Goal: Task Accomplishment & Management: Use online tool/utility

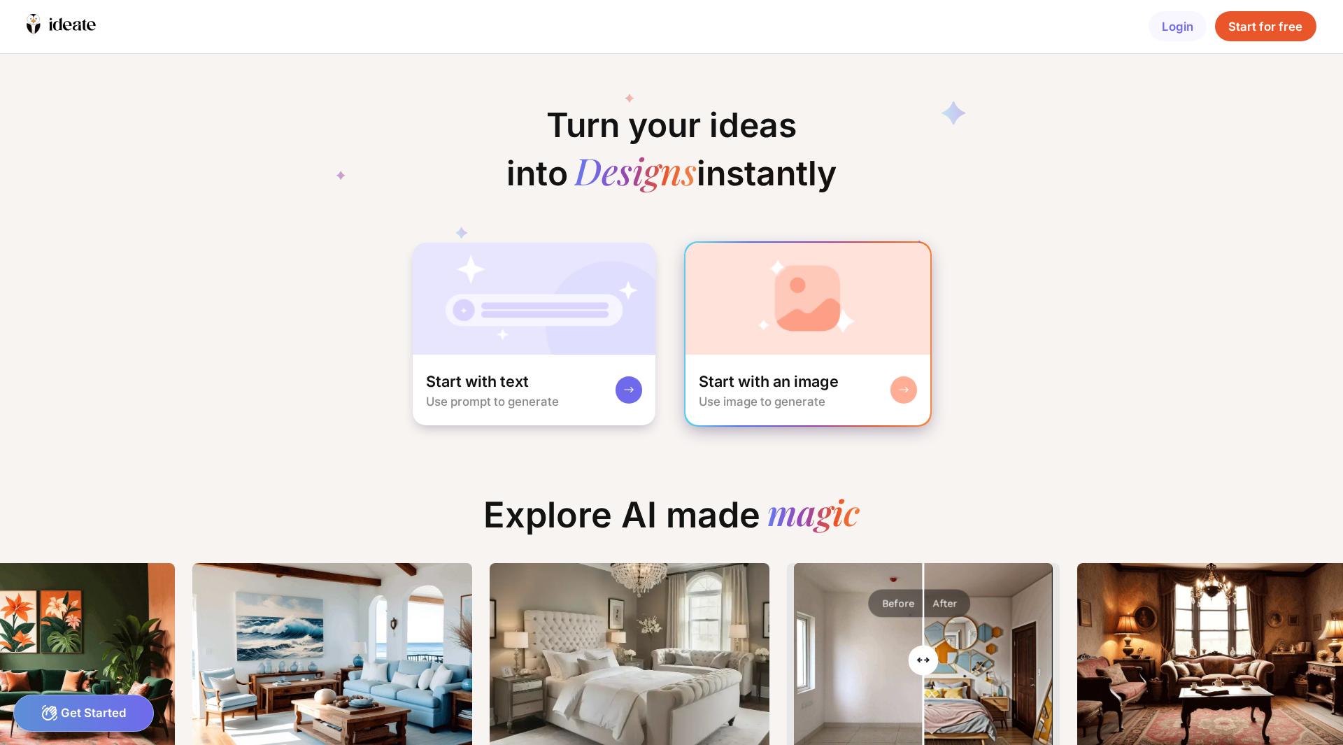
click at [759, 381] on div "Start with an image" at bounding box center [769, 382] width 140 height 20
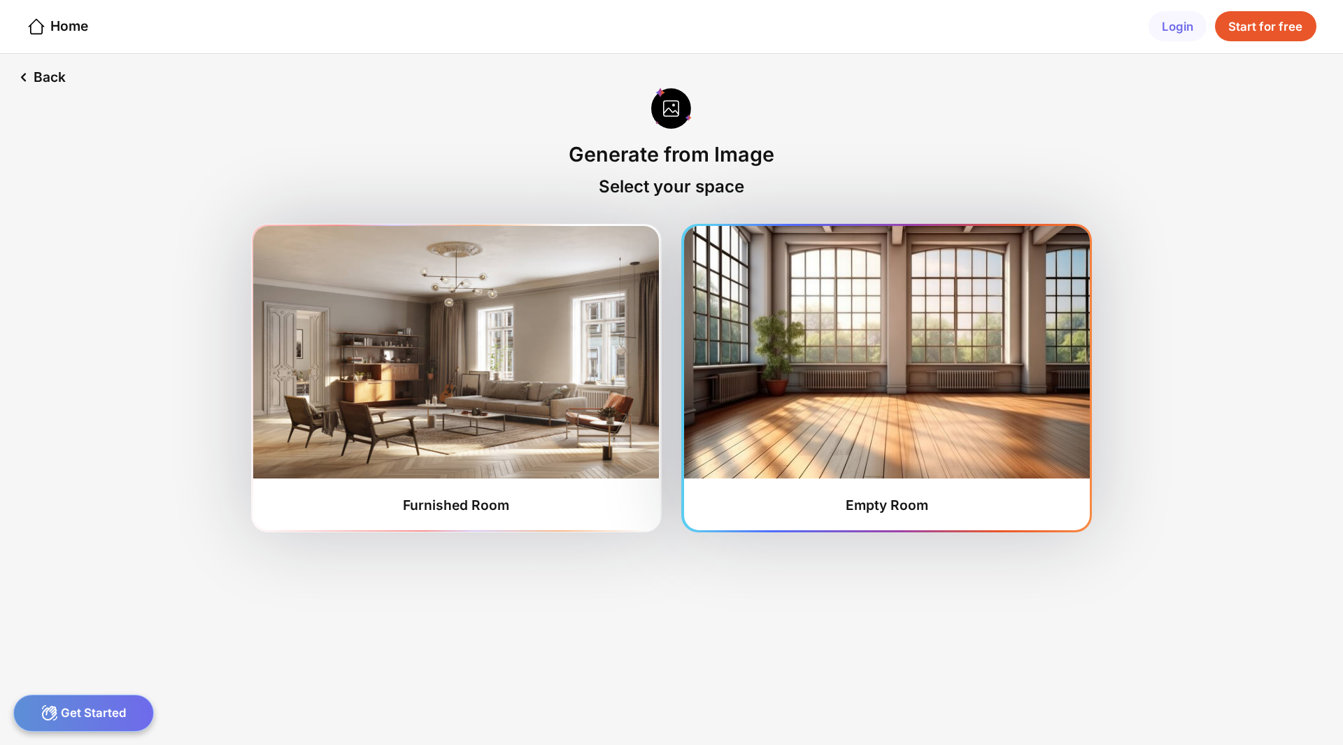
click at [840, 401] on img at bounding box center [887, 352] width 406 height 253
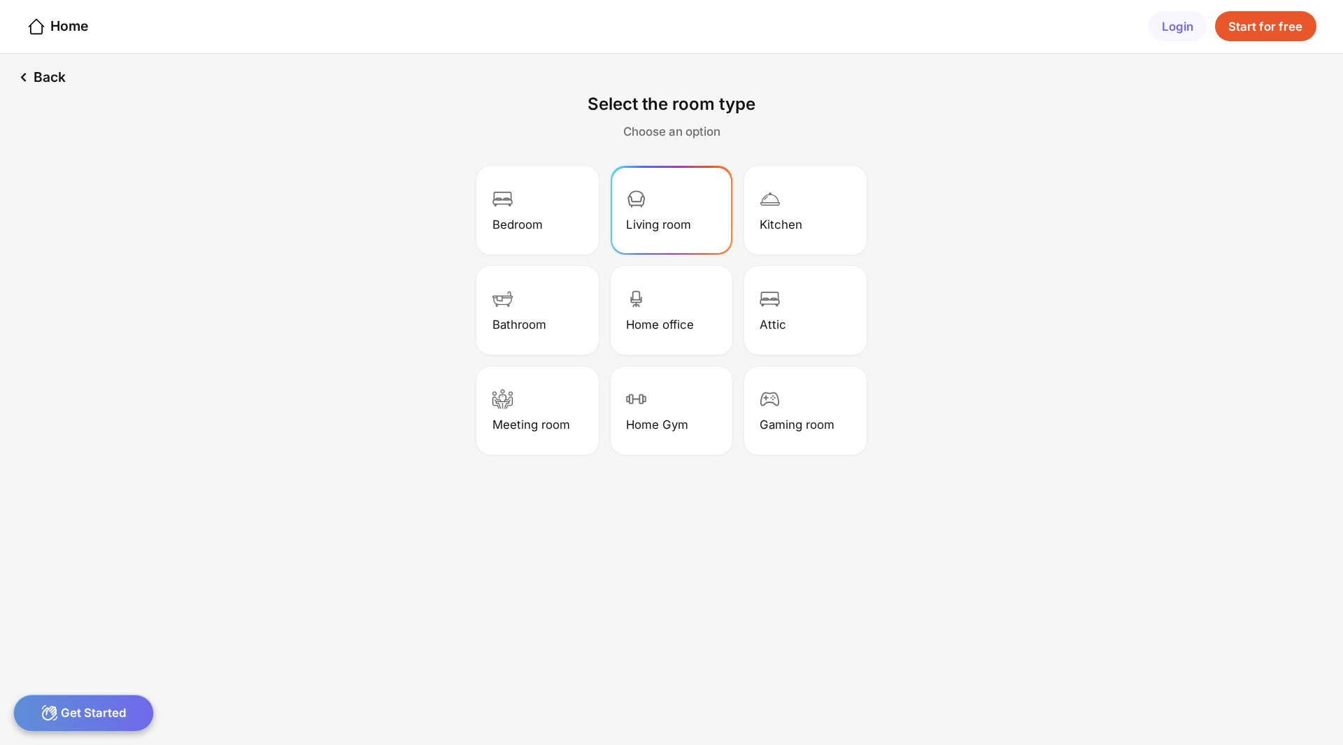
click at [644, 223] on div "Living room" at bounding box center [658, 225] width 65 height 14
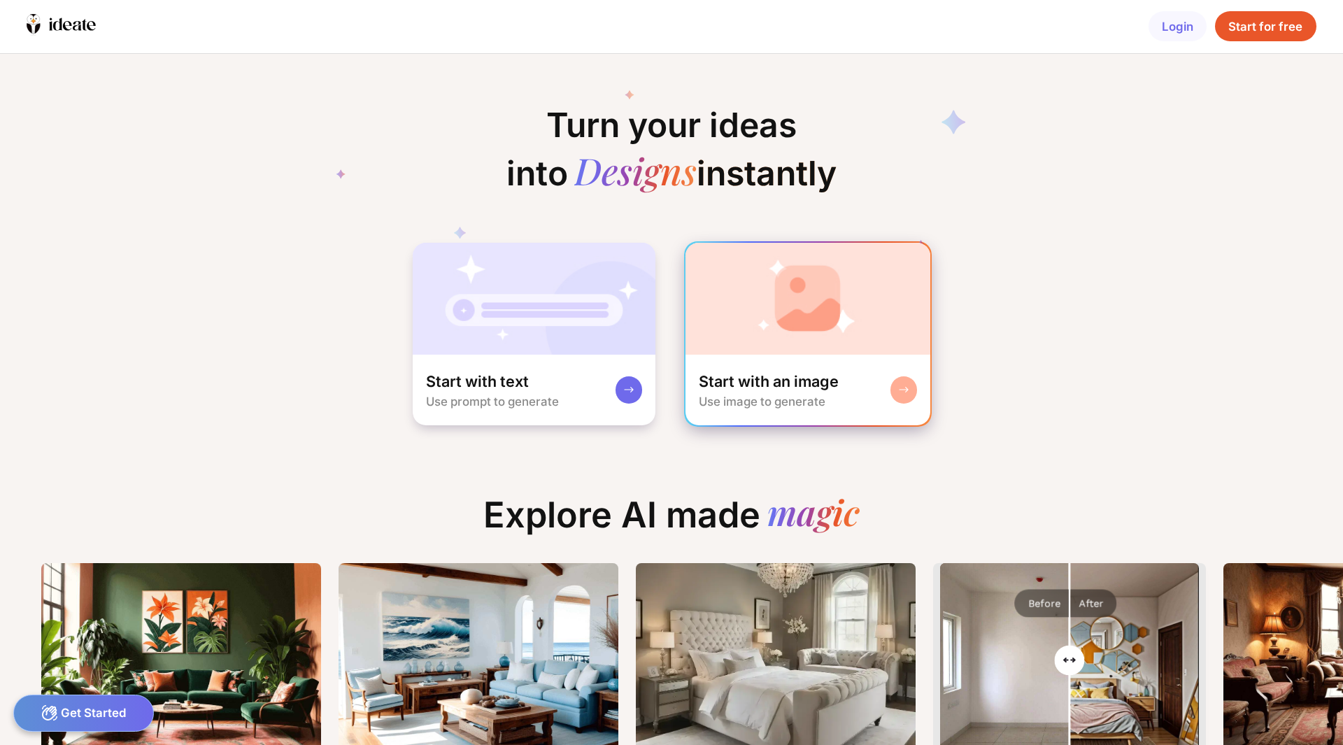
click at [775, 319] on img at bounding box center [809, 299] width 246 height 112
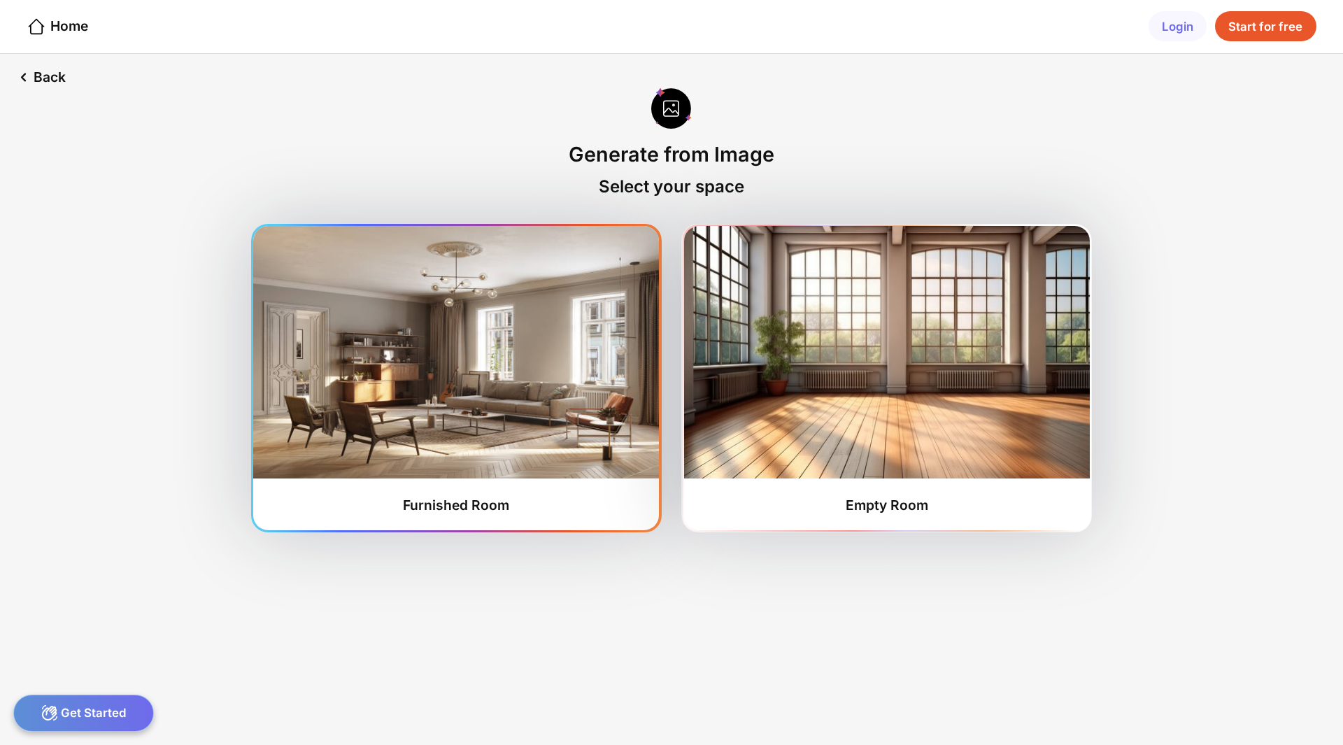
click at [454, 372] on img at bounding box center [456, 352] width 406 height 253
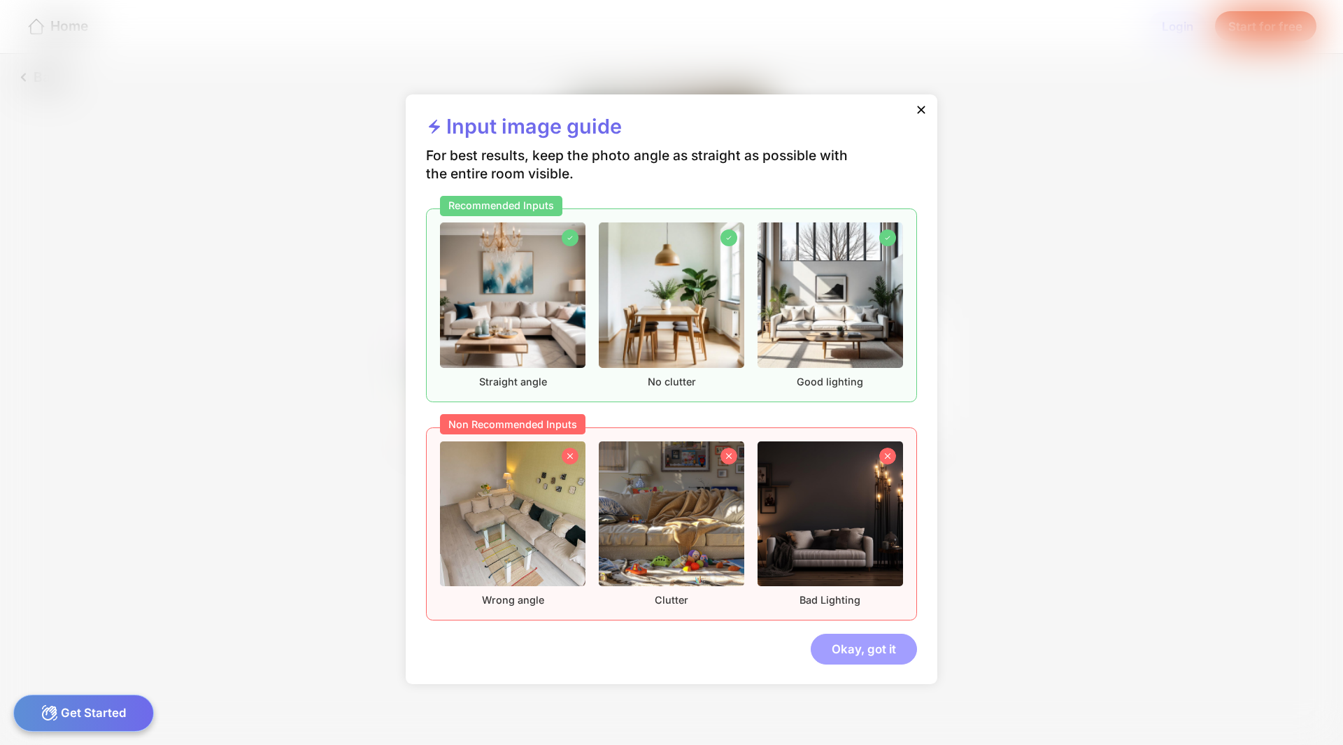
click at [870, 647] on div "Okay, got it" at bounding box center [864, 649] width 106 height 30
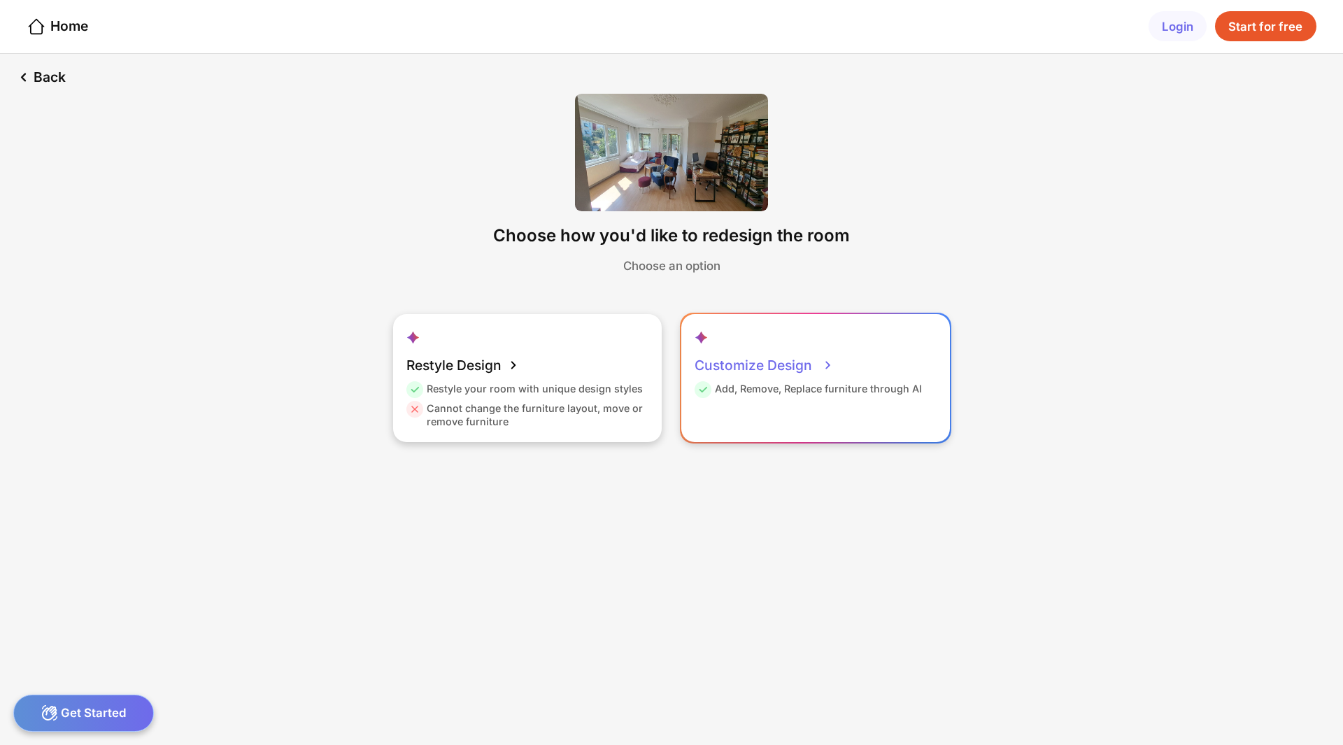
click at [761, 422] on div "Customize Design Add, Remove, Replace furniture through AI" at bounding box center [816, 377] width 269 height 127
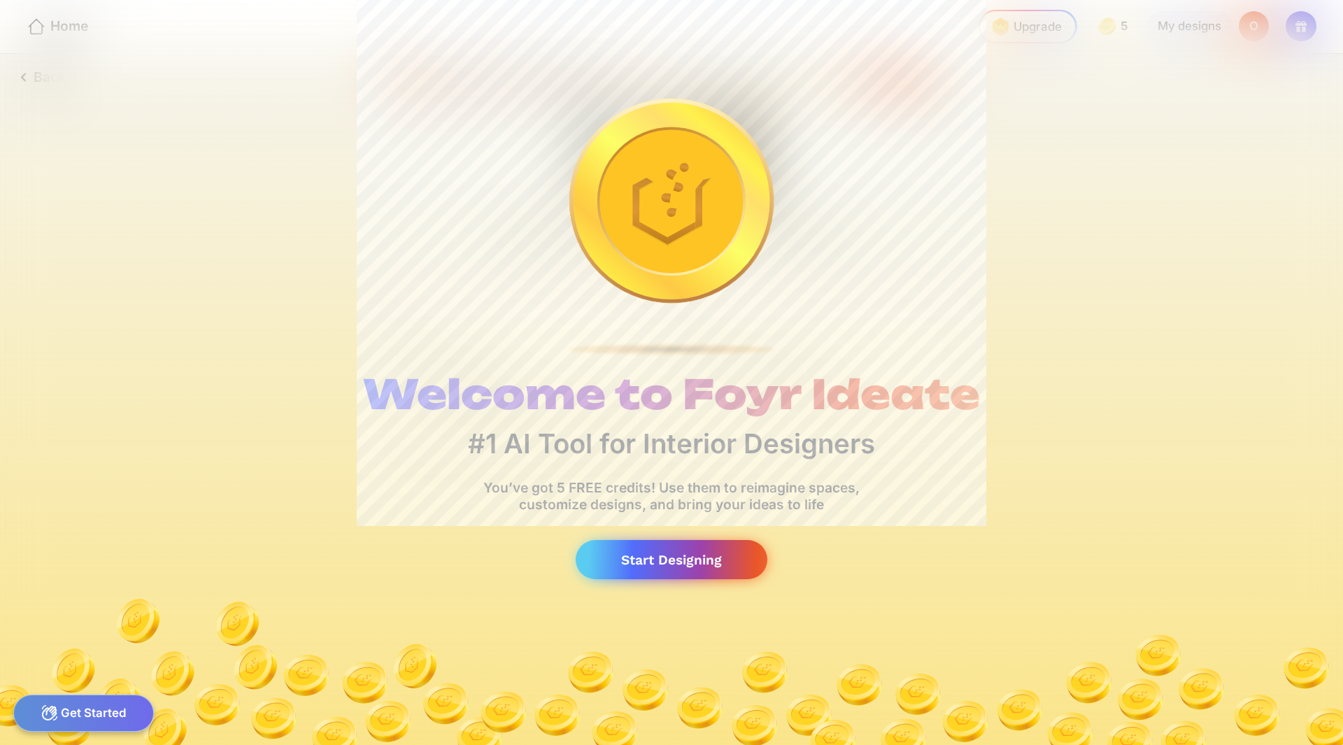
click at [648, 556] on div "Start Designing" at bounding box center [672, 560] width 192 height 40
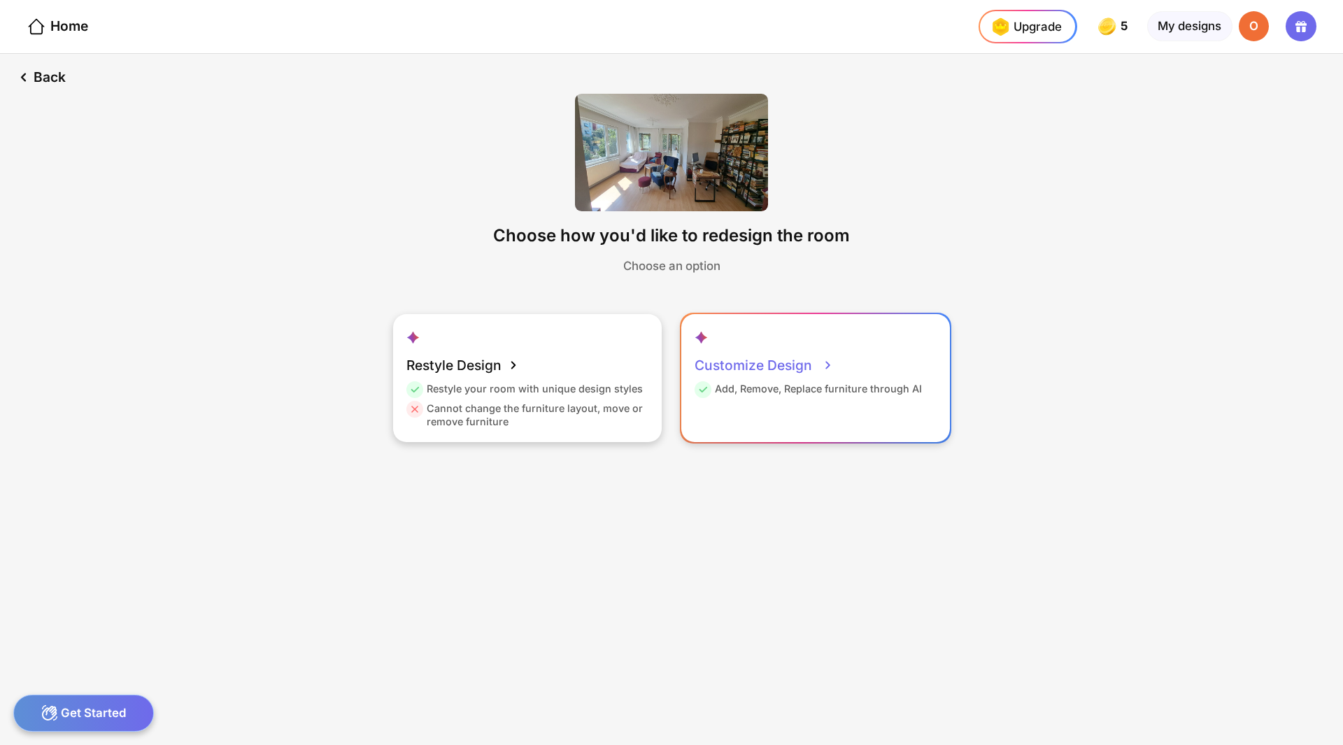
click at [810, 369] on div "Customize Design" at bounding box center [764, 365] width 139 height 34
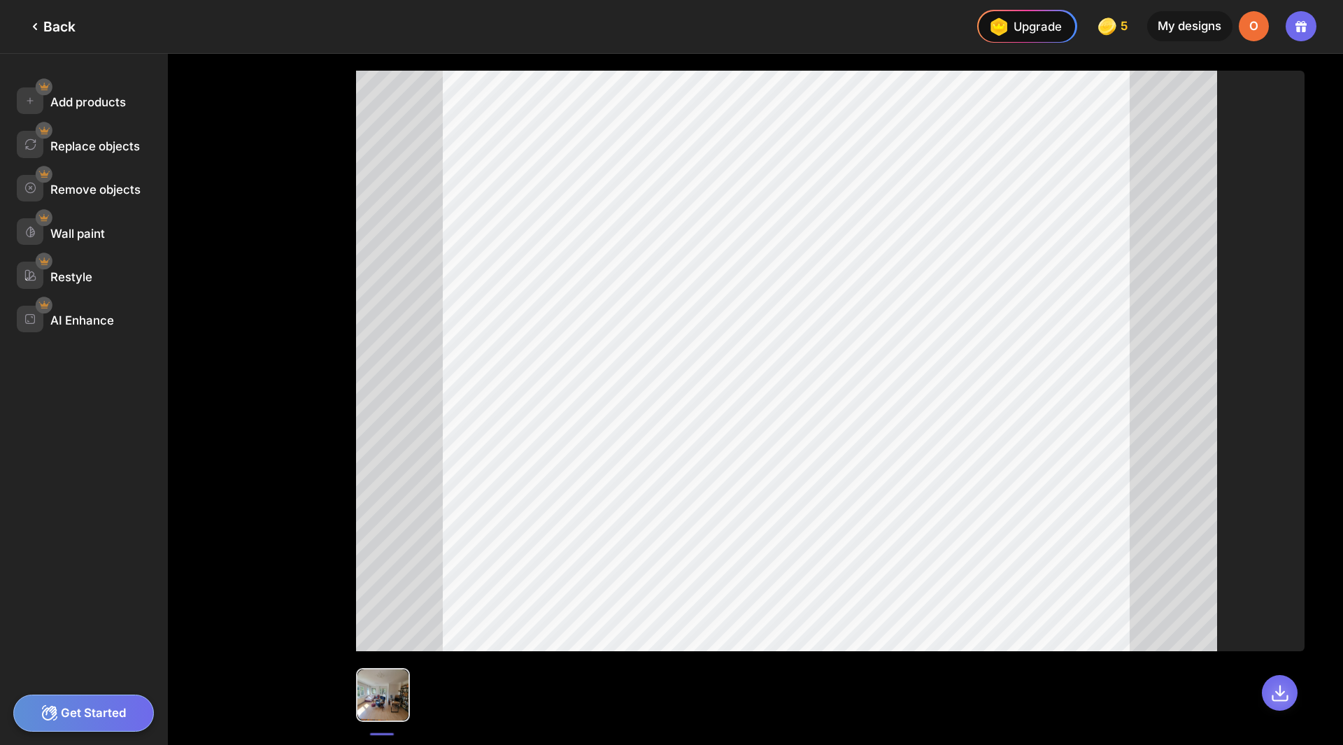
click at [1281, 691] on icon at bounding box center [1281, 694] width 20 height 20
click at [85, 719] on div "Get Started" at bounding box center [83, 713] width 141 height 37
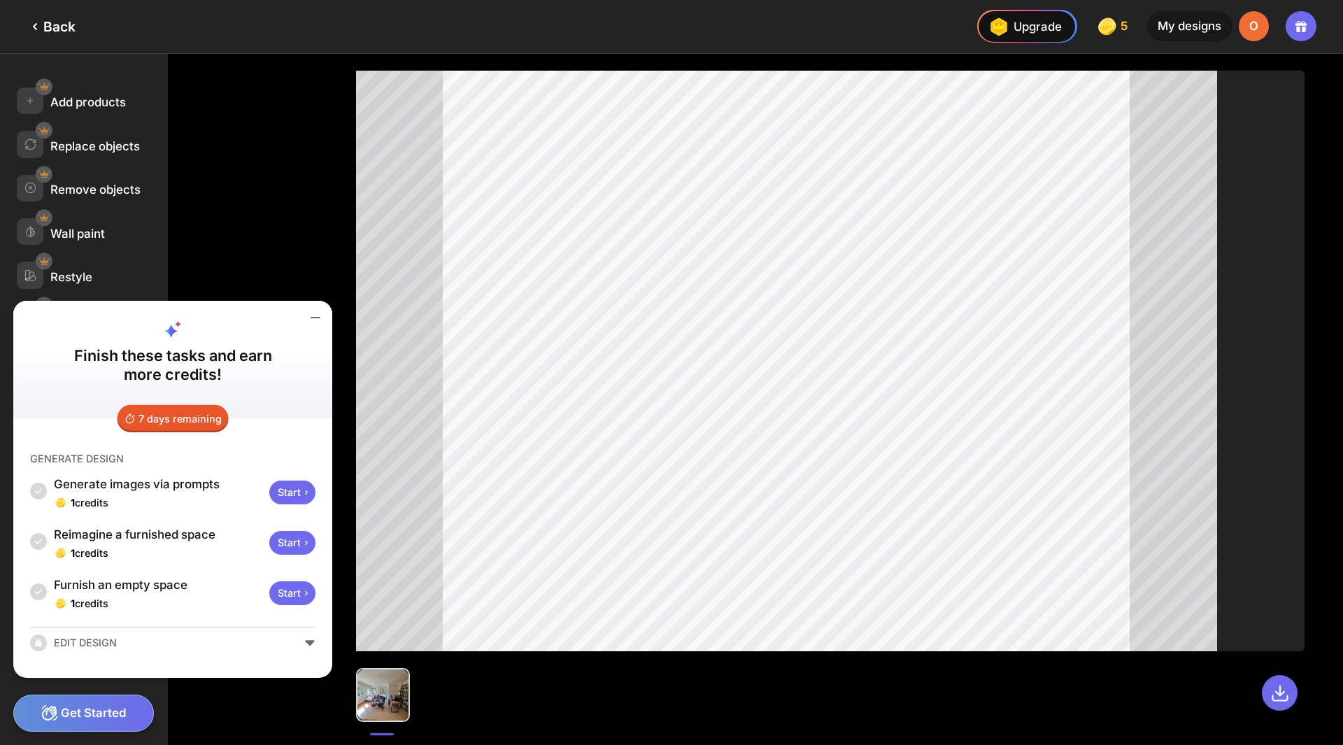
click at [304, 537] on div "Start" at bounding box center [292, 543] width 46 height 24
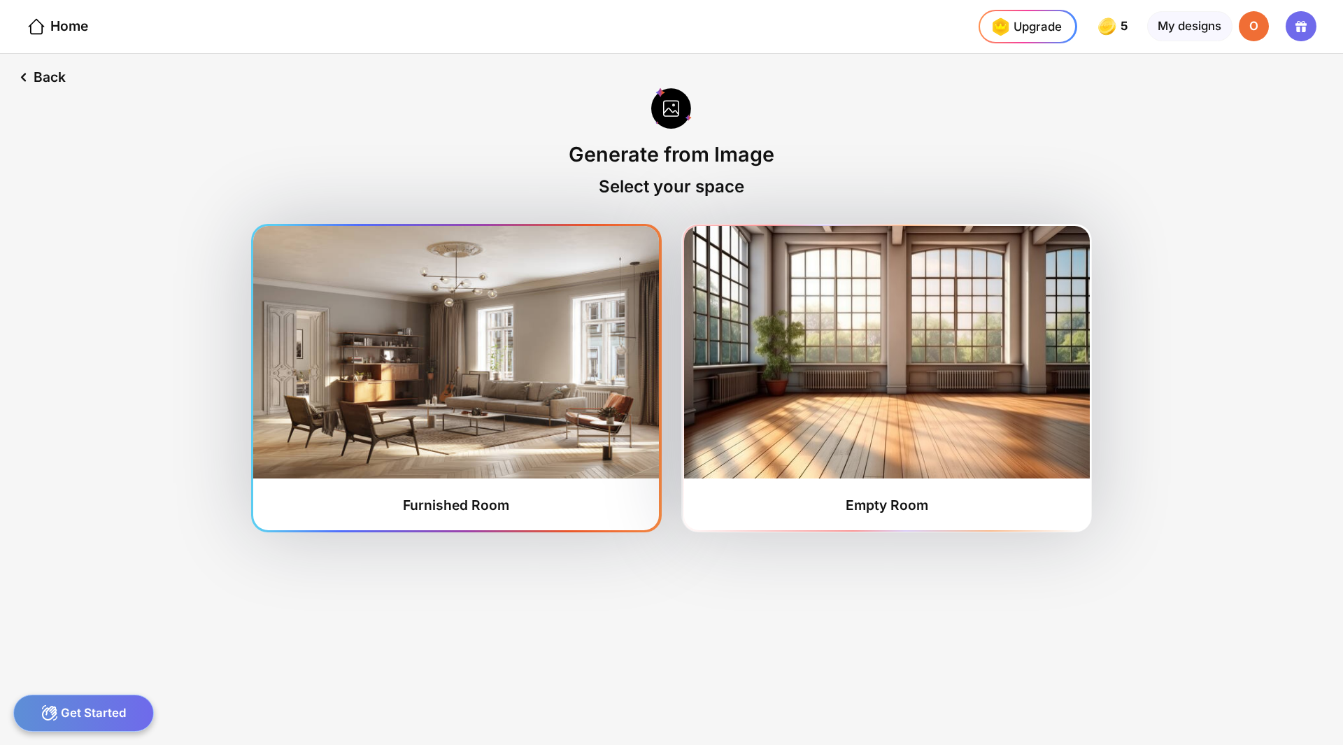
click at [469, 389] on img at bounding box center [456, 352] width 406 height 253
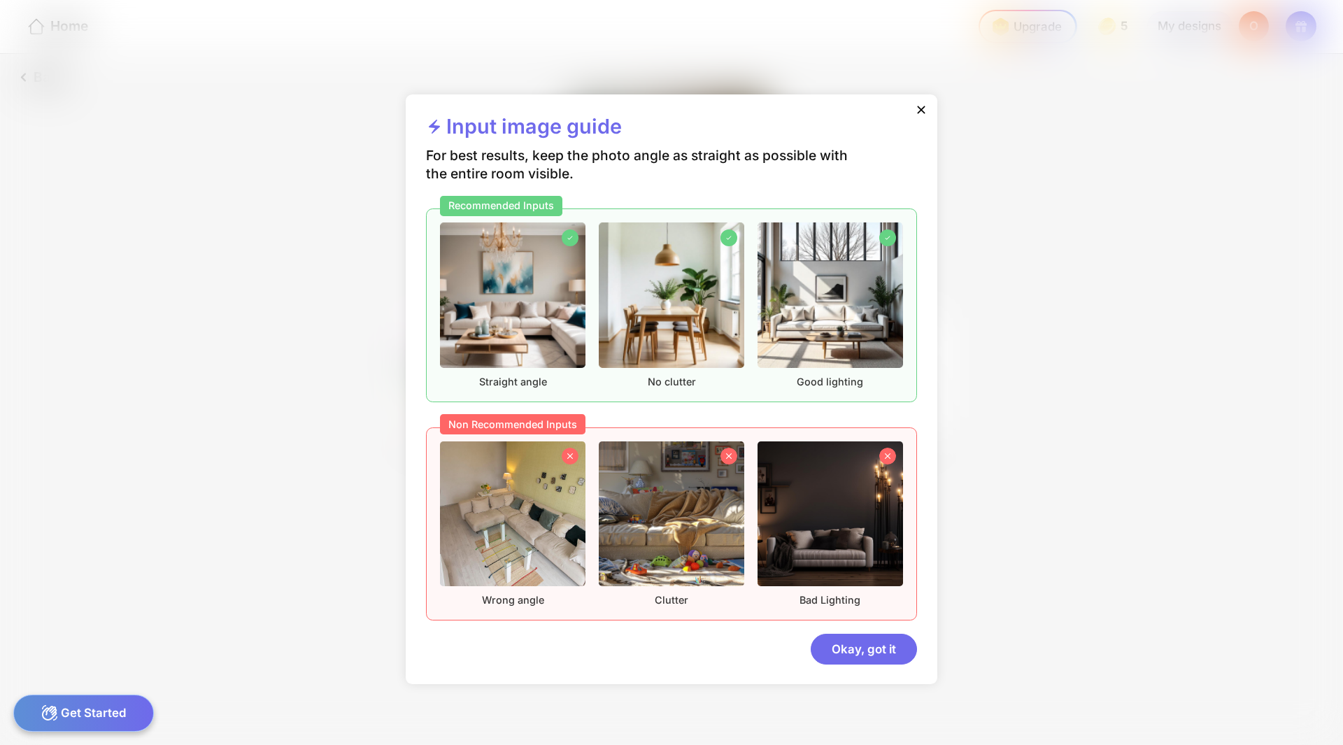
click at [900, 654] on div "Okay, got it" at bounding box center [864, 649] width 106 height 30
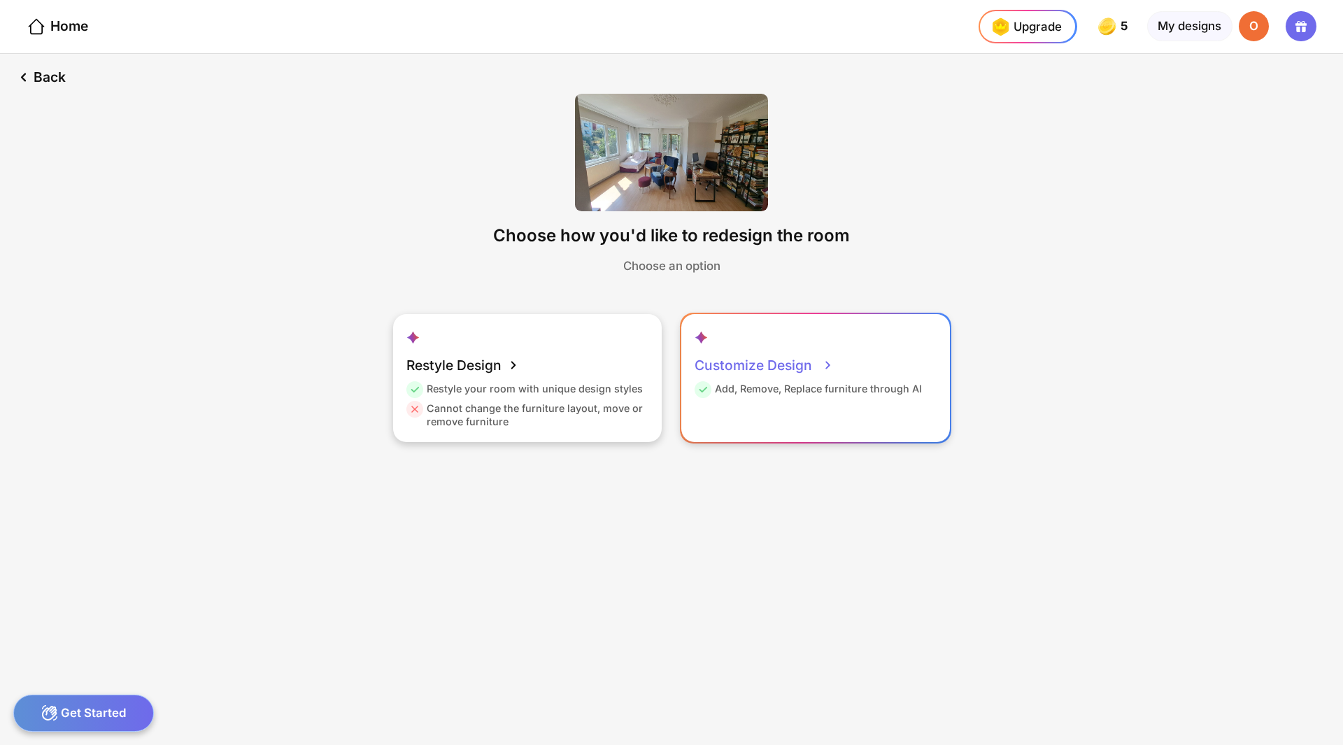
click at [796, 364] on div "Customize Design" at bounding box center [764, 365] width 139 height 34
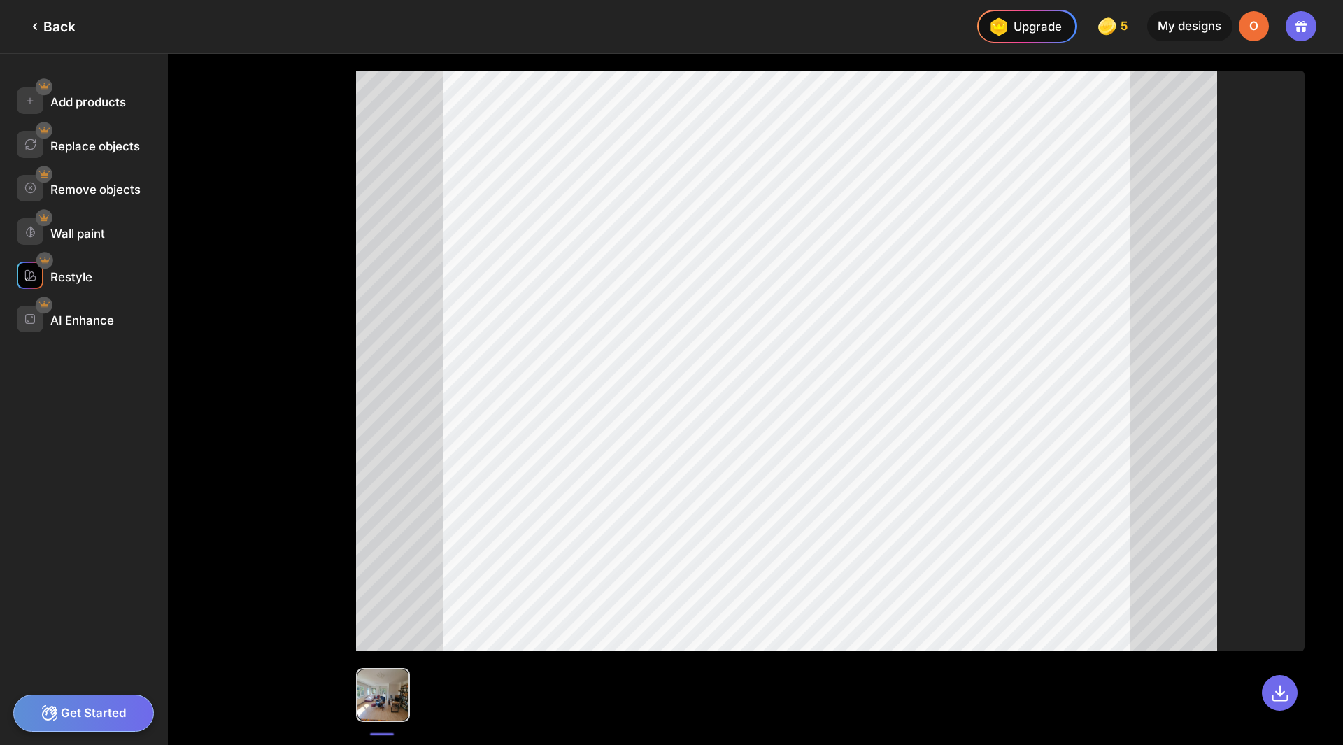
click at [46, 272] on div "Restyle" at bounding box center [92, 275] width 151 height 27
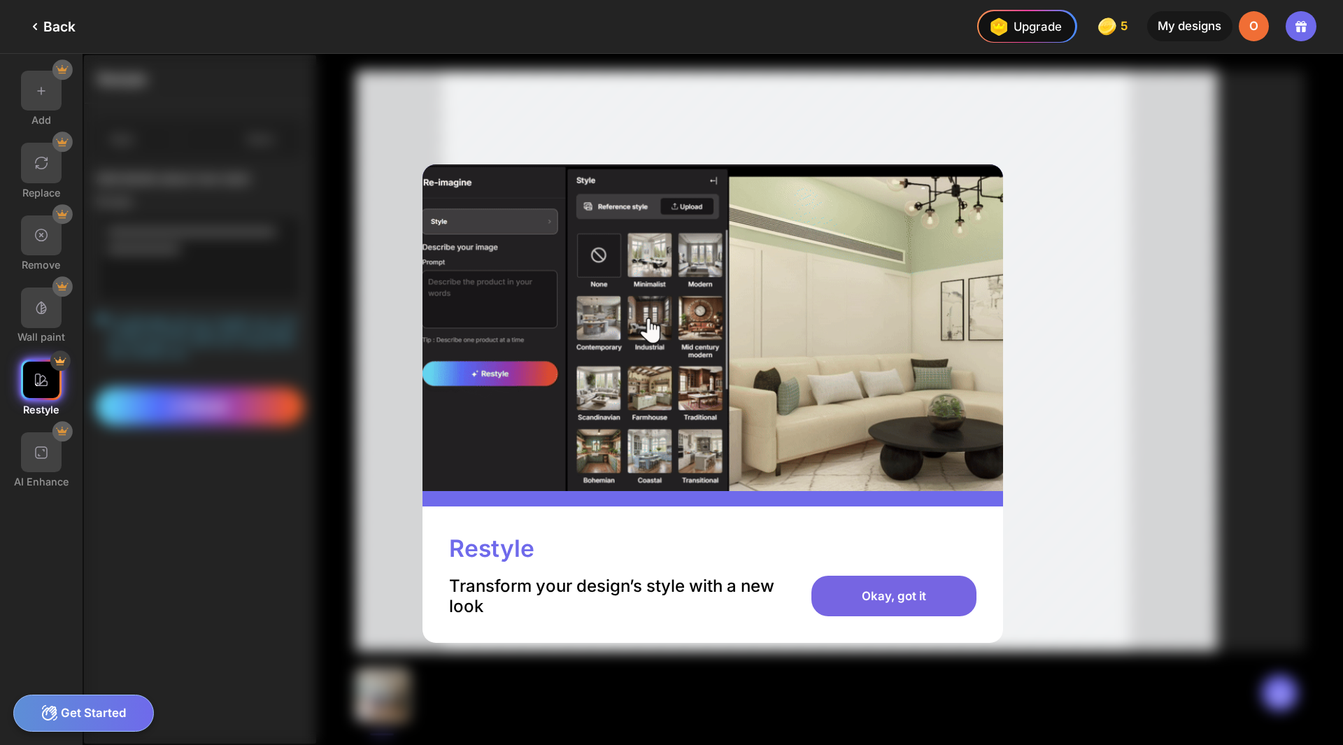
click at [910, 595] on div "Okay, got it" at bounding box center [894, 596] width 164 height 41
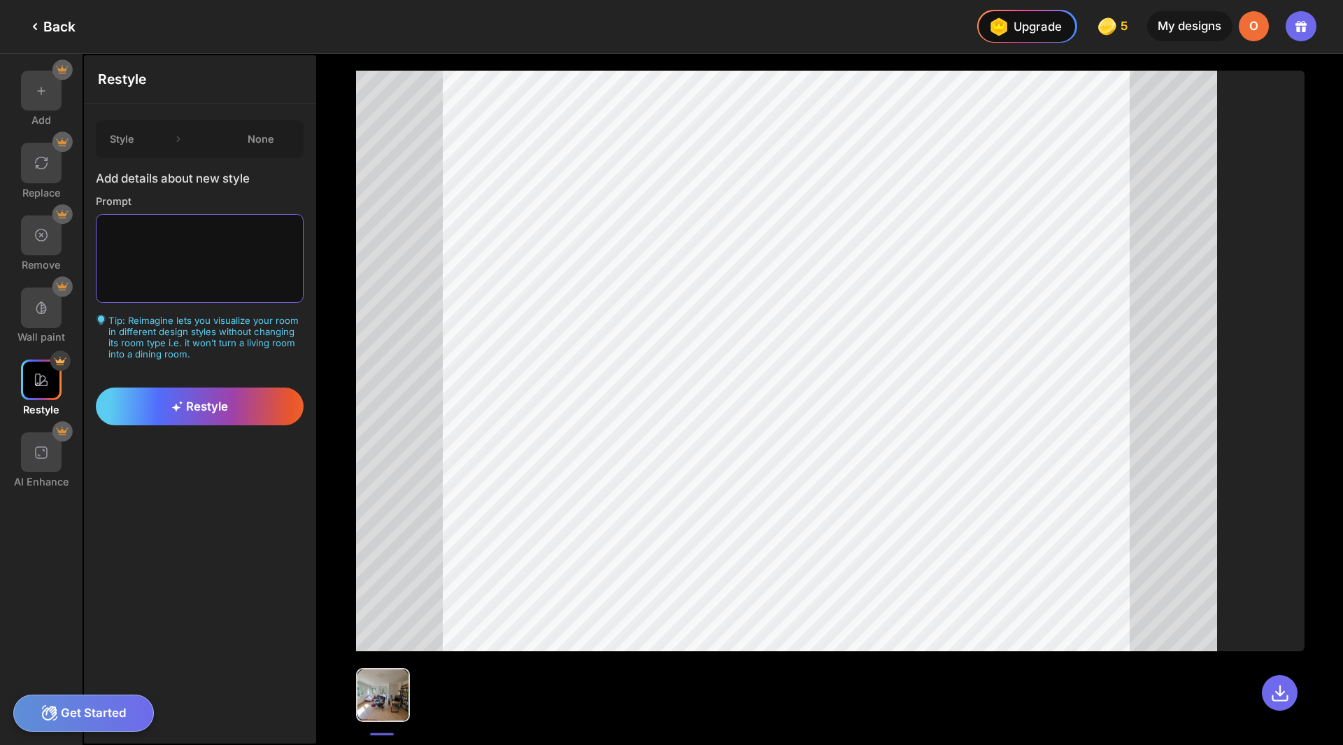
click at [116, 231] on textarea at bounding box center [199, 258] width 207 height 89
drag, startPoint x: 223, startPoint y: 237, endPoint x: 31, endPoint y: 231, distance: 192.5
click at [31, 231] on div "**********" at bounding box center [159, 399] width 318 height 691
paste textarea "**********"
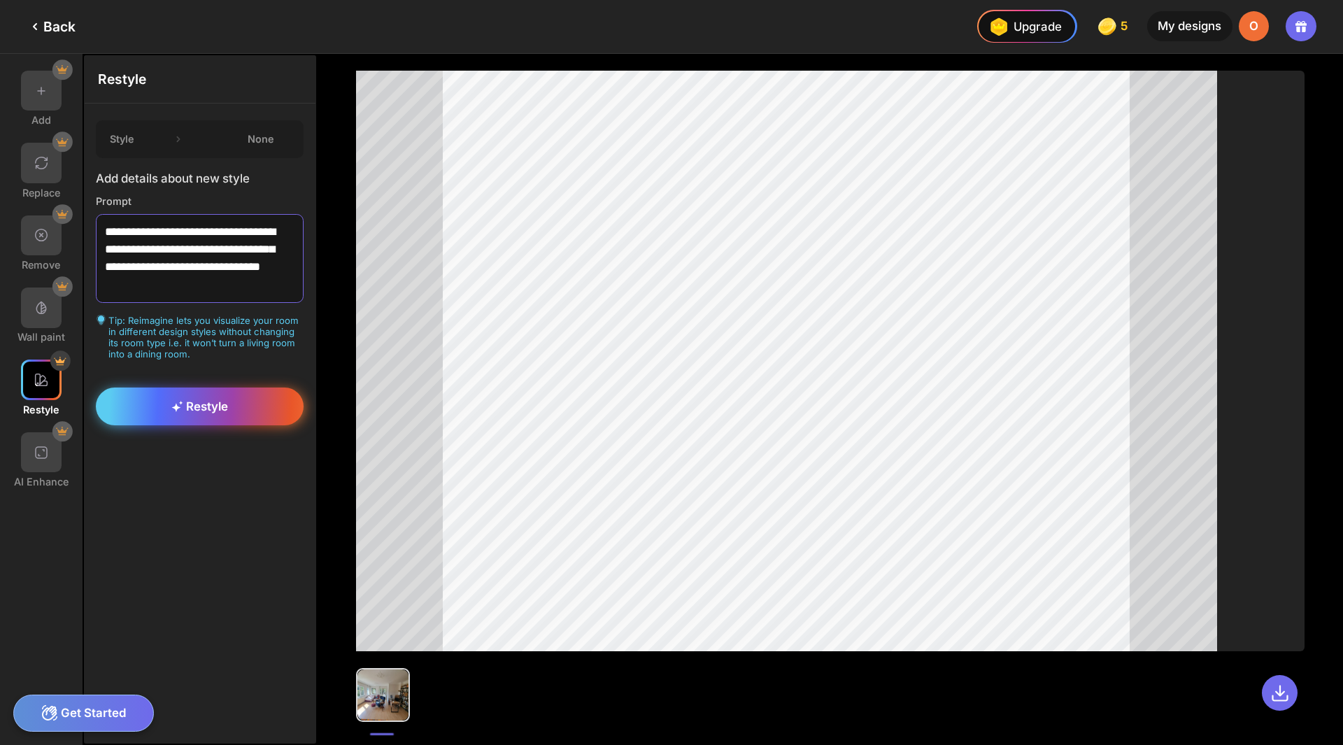
type textarea "**********"
click at [223, 414] on span "Restyle" at bounding box center [199, 407] width 57 height 14
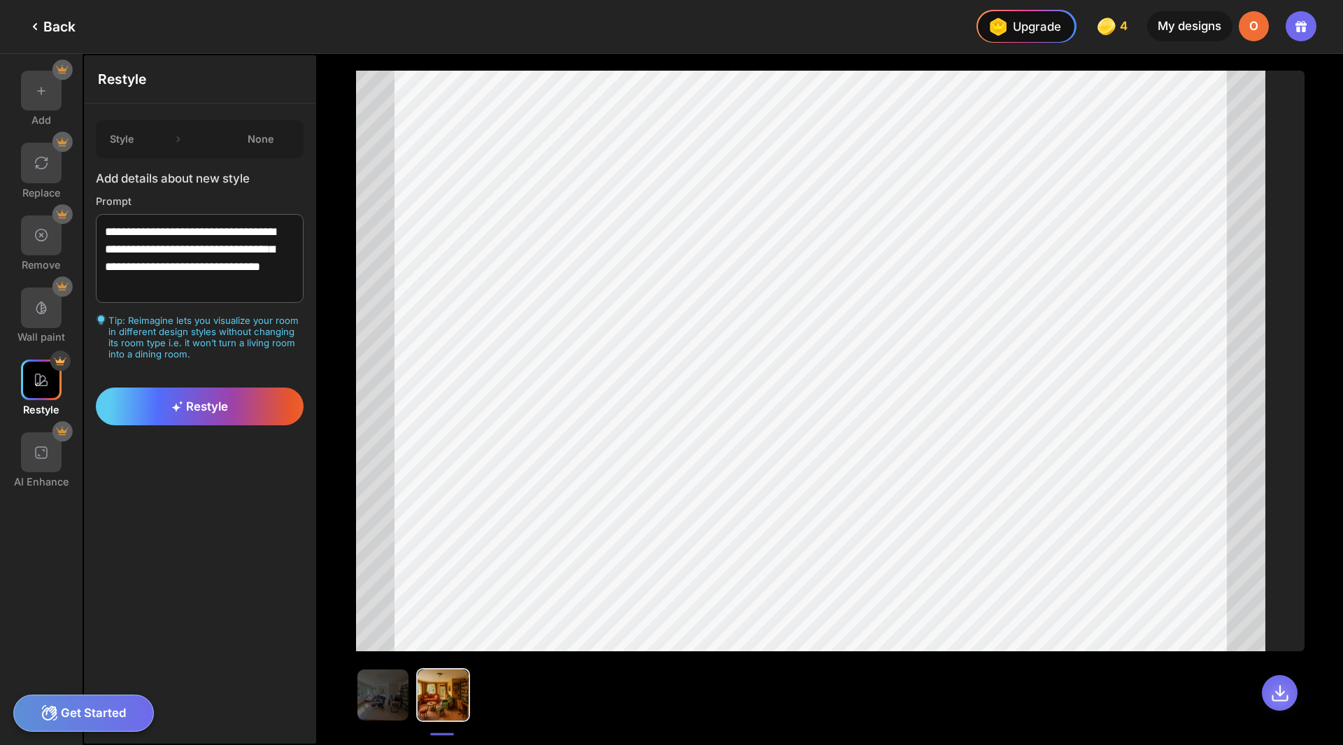
click at [1283, 697] on icon at bounding box center [1281, 694] width 20 height 20
click at [55, 162] on div at bounding box center [41, 163] width 41 height 41
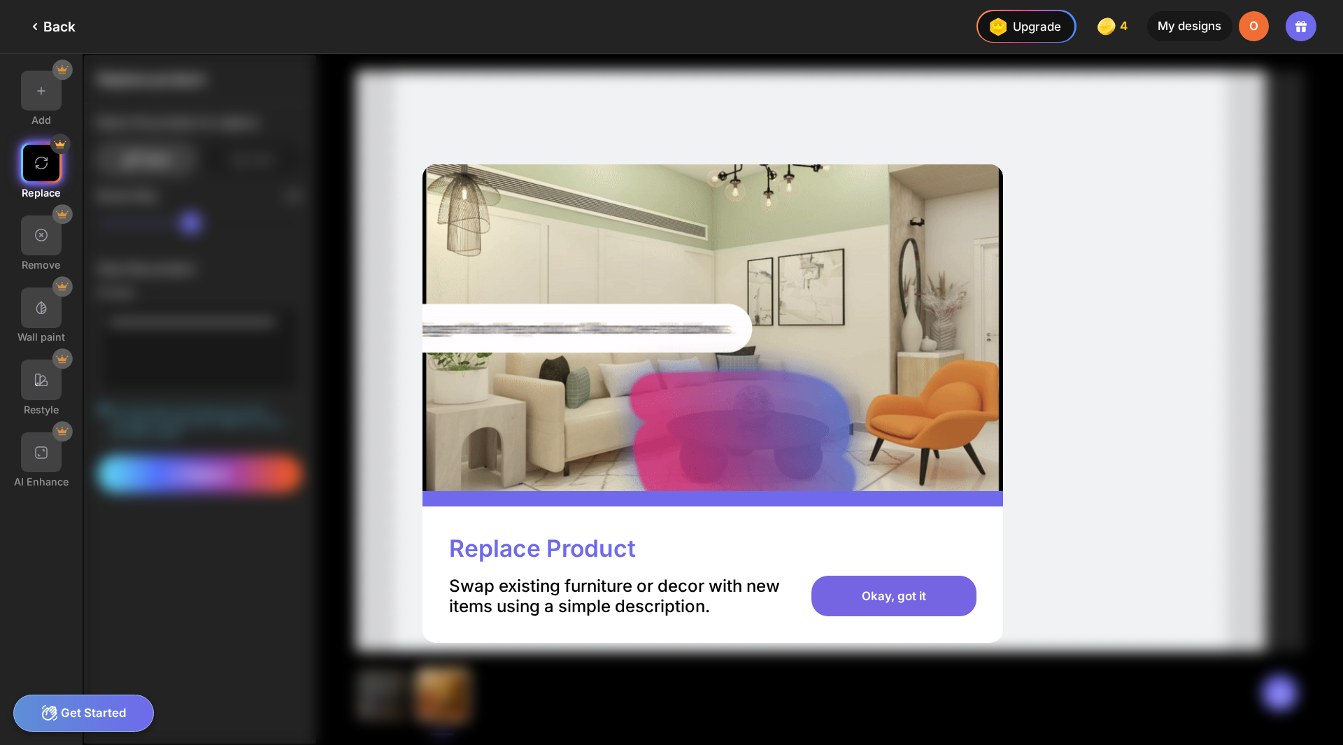
click at [922, 586] on div "Okay, got it" at bounding box center [894, 596] width 164 height 41
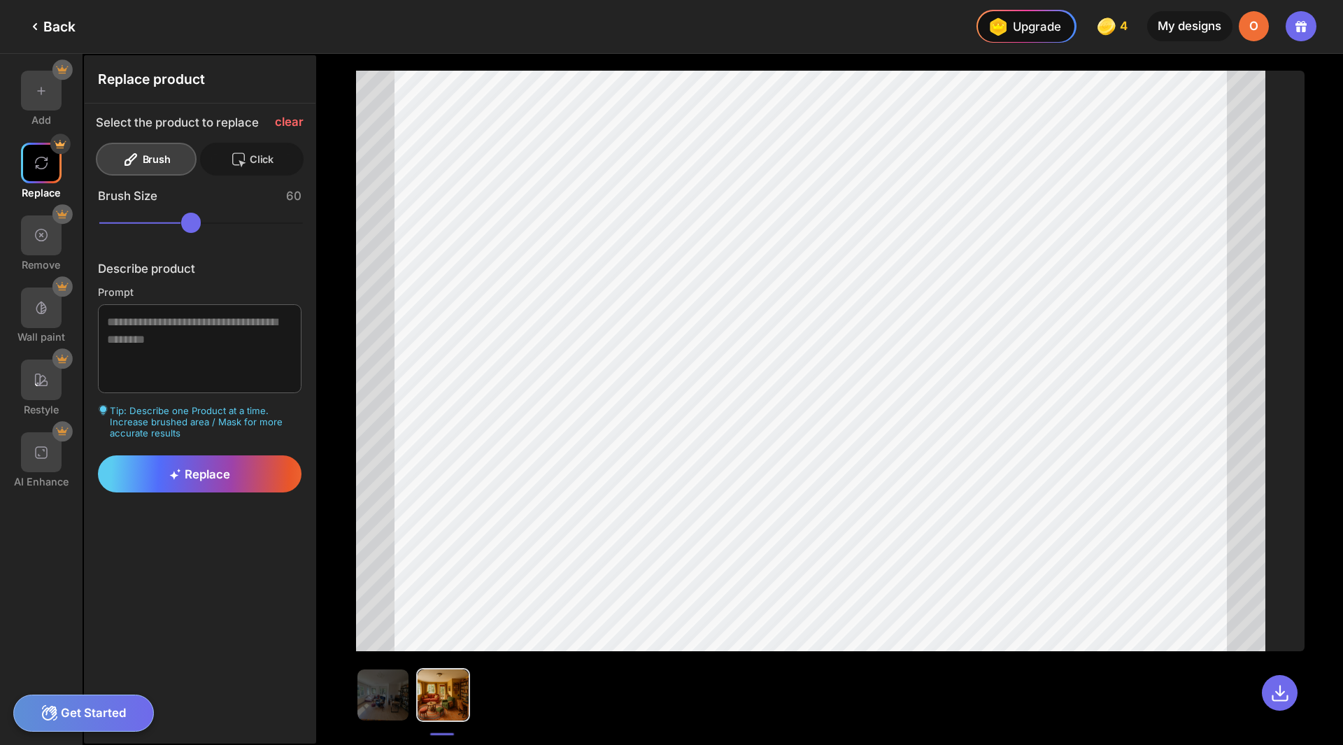
click at [249, 159] on div at bounding box center [240, 159] width 20 height 17
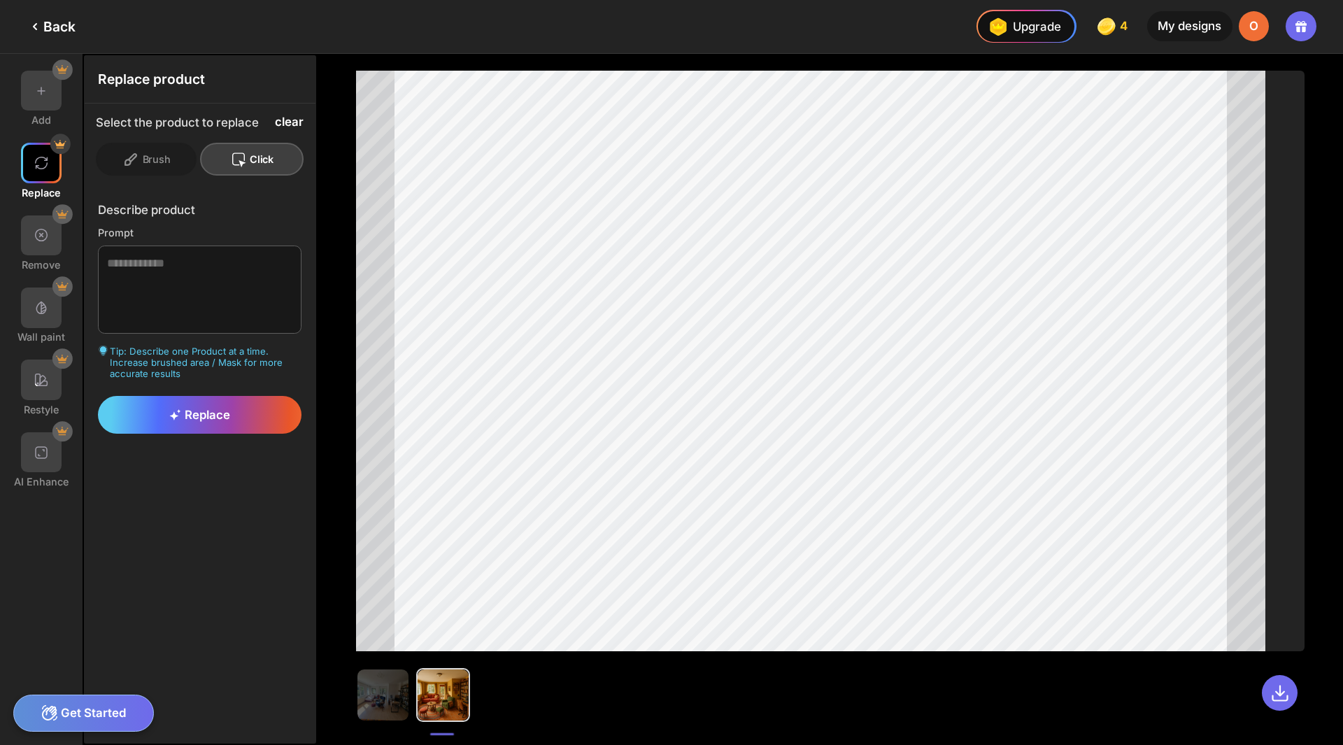
click at [293, 120] on div "clear" at bounding box center [289, 121] width 29 height 13
click at [256, 162] on div "Click" at bounding box center [252, 159] width 104 height 33
click at [230, 158] on icon at bounding box center [238, 159] width 17 height 17
click at [269, 161] on div "Click" at bounding box center [252, 159] width 104 height 33
click at [266, 153] on div "Click" at bounding box center [252, 159] width 104 height 33
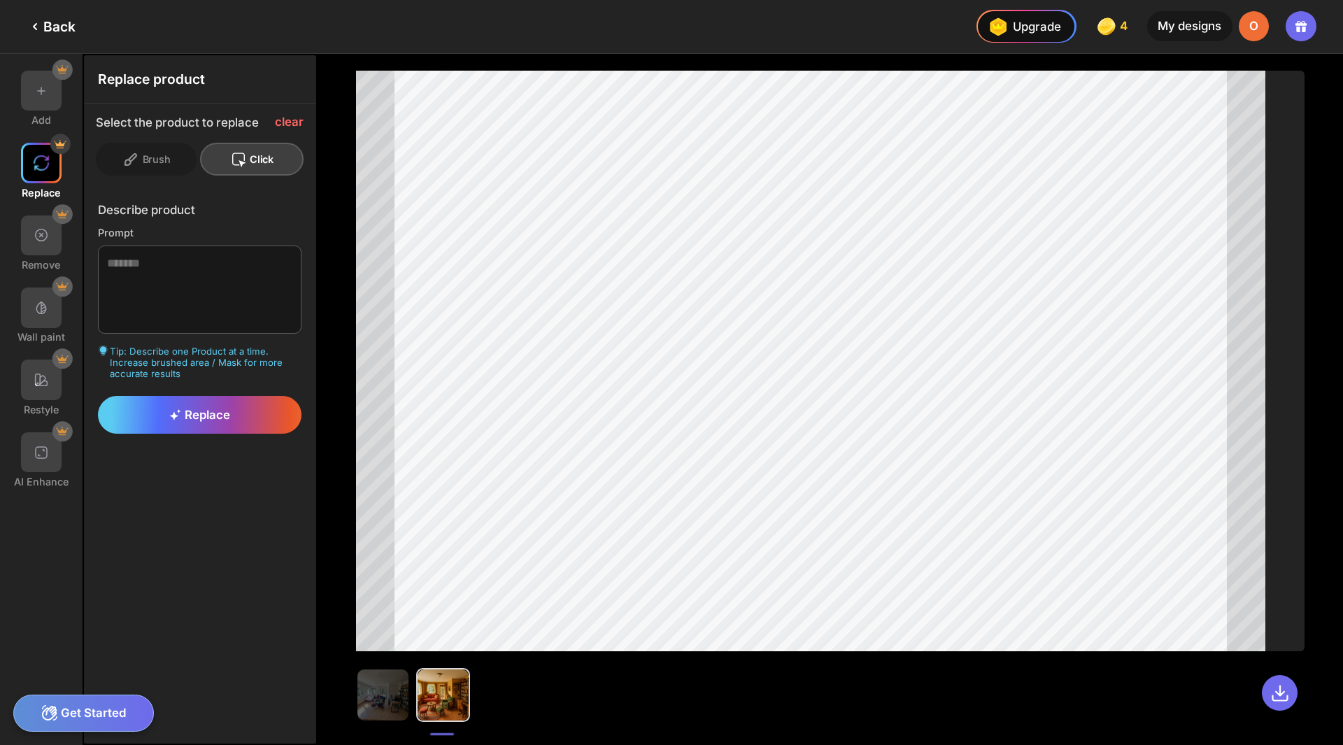
click at [36, 171] on img at bounding box center [41, 163] width 17 height 17
click at [262, 156] on div "Click" at bounding box center [252, 159] width 104 height 33
click at [167, 160] on div "Brush" at bounding box center [146, 159] width 100 height 33
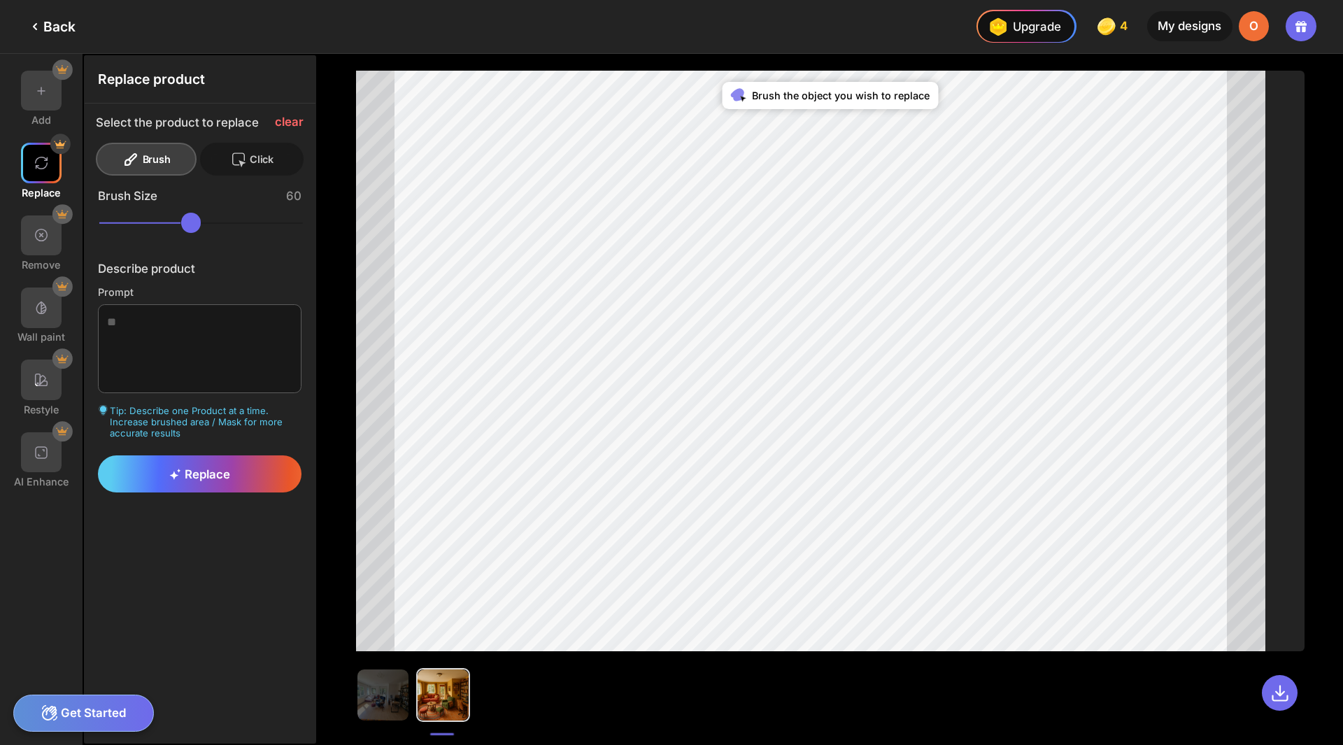
click at [265, 157] on div "Click" at bounding box center [252, 159] width 104 height 33
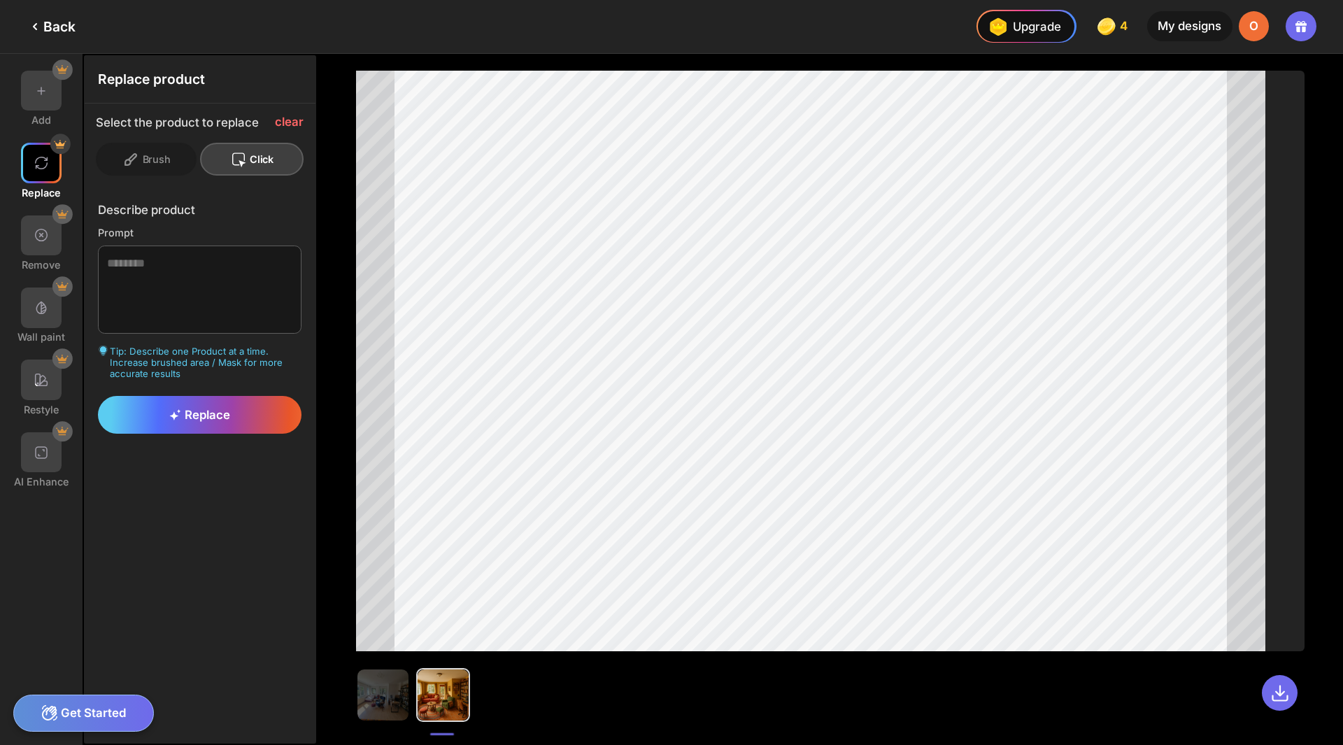
click at [271, 154] on div "Click" at bounding box center [252, 159] width 104 height 33
click at [36, 167] on img at bounding box center [41, 163] width 17 height 17
click at [292, 118] on div "clear" at bounding box center [289, 121] width 29 height 13
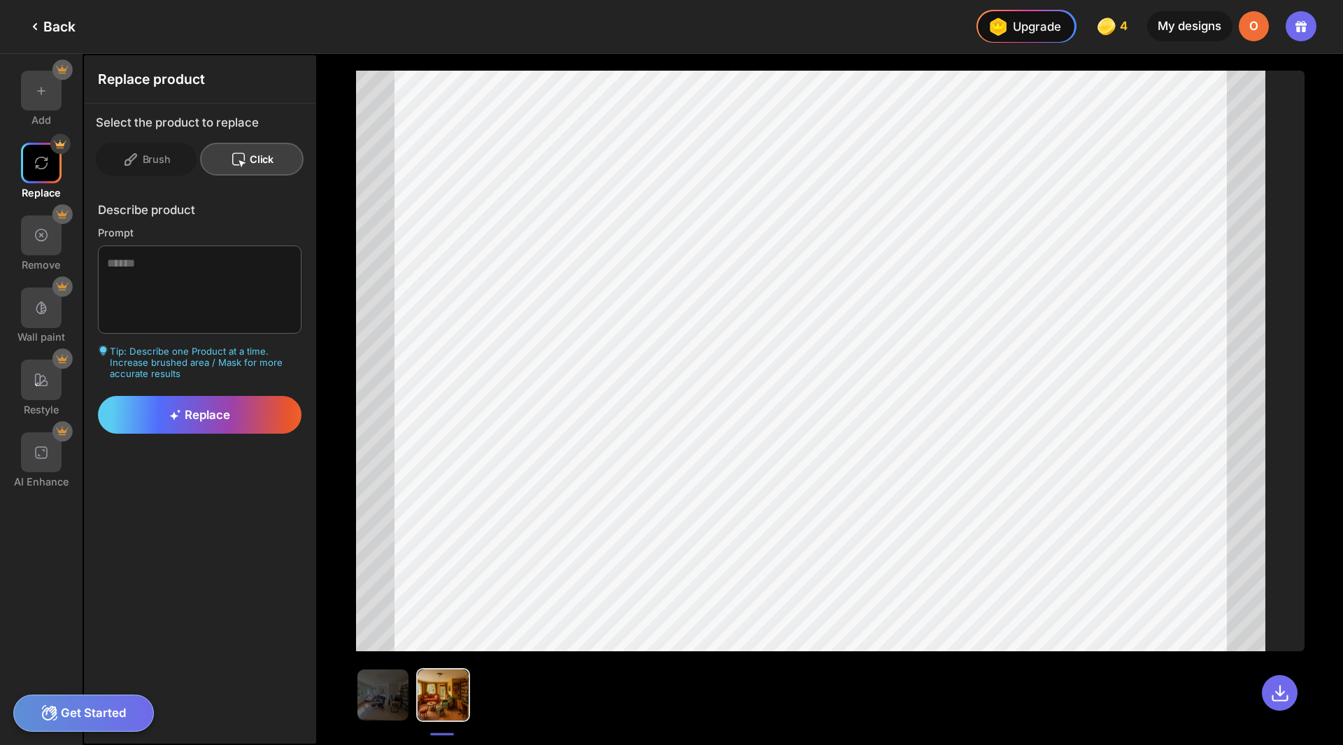
click at [262, 160] on div "Click" at bounding box center [252, 159] width 104 height 33
click at [134, 152] on icon at bounding box center [130, 159] width 17 height 17
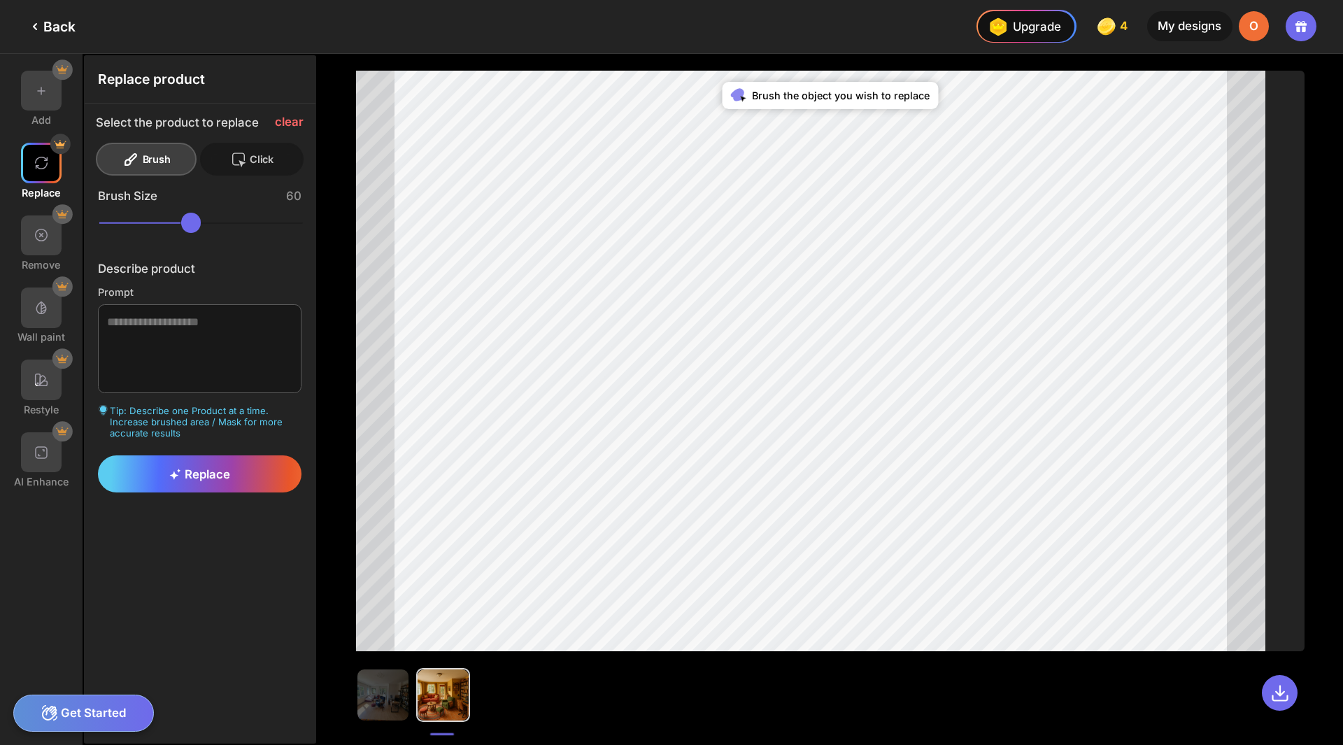
click at [257, 155] on div "Click" at bounding box center [252, 159] width 104 height 33
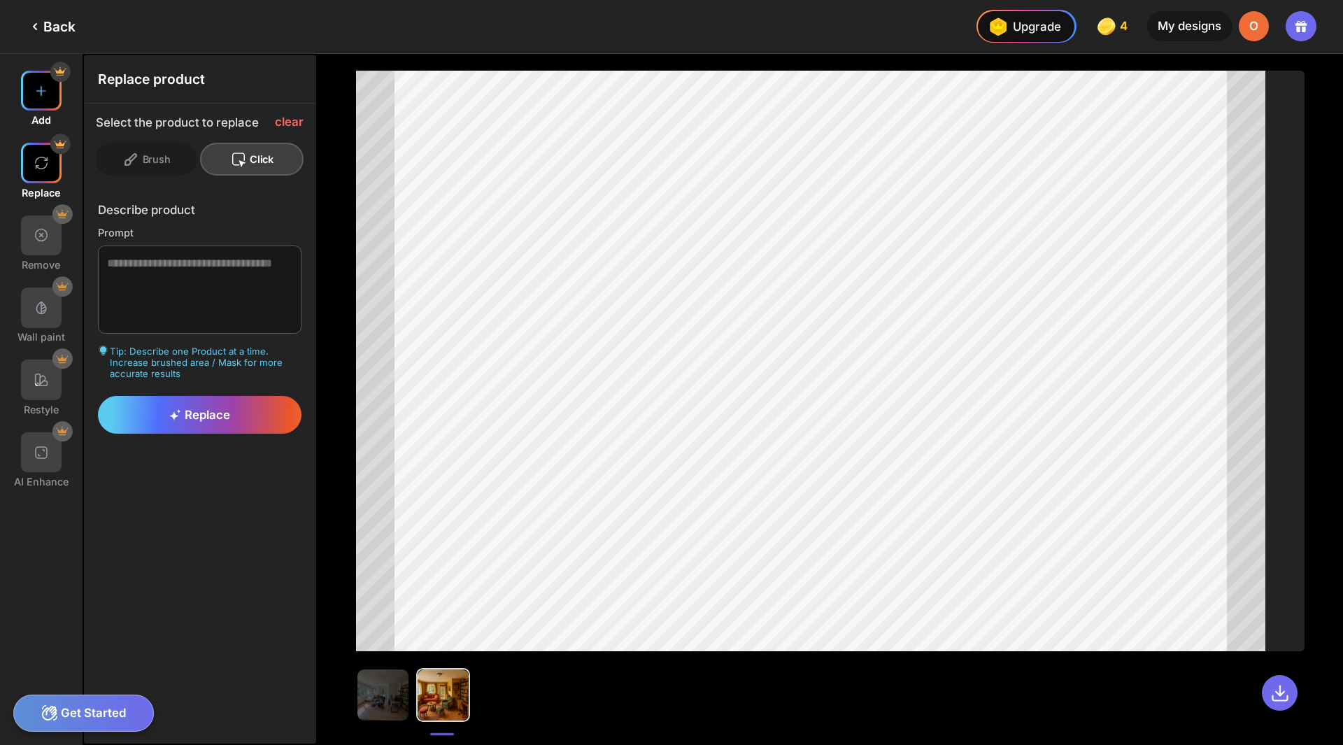
click at [56, 89] on div at bounding box center [41, 91] width 41 height 41
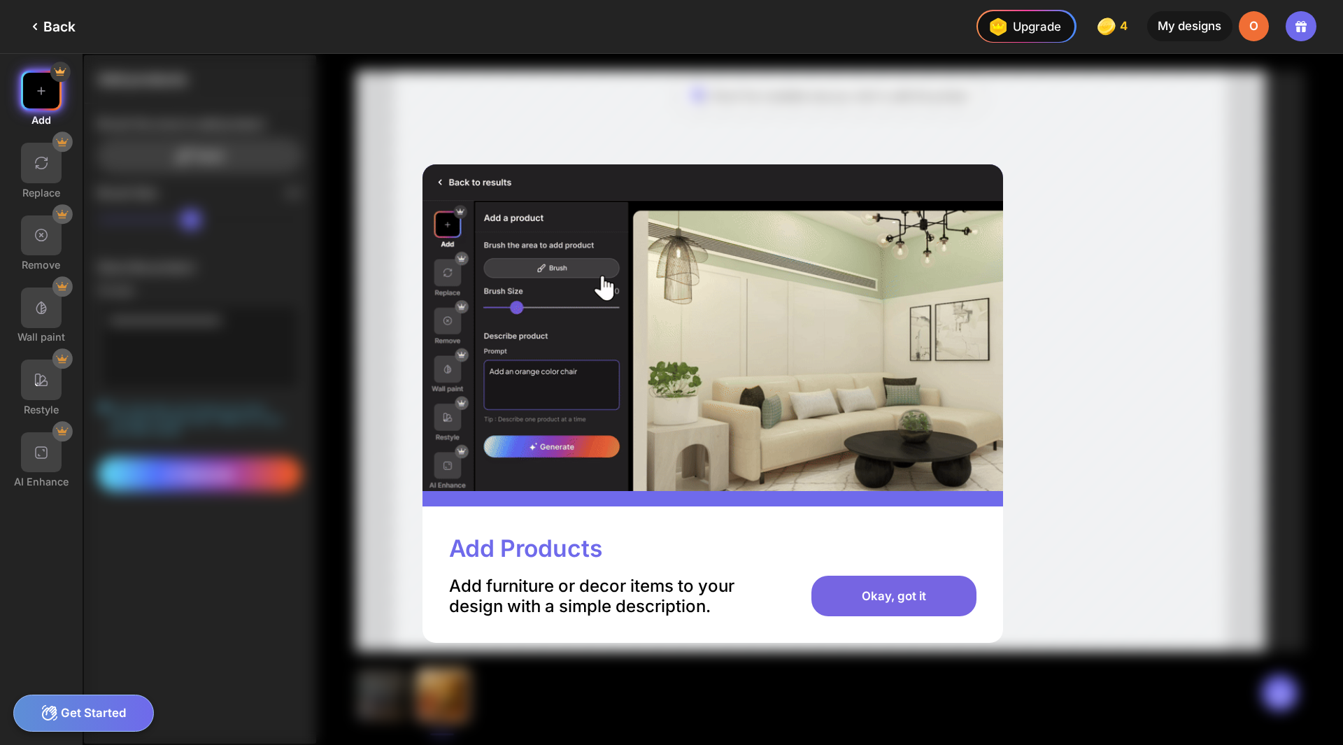
click at [904, 578] on div "Okay, got it" at bounding box center [894, 596] width 164 height 41
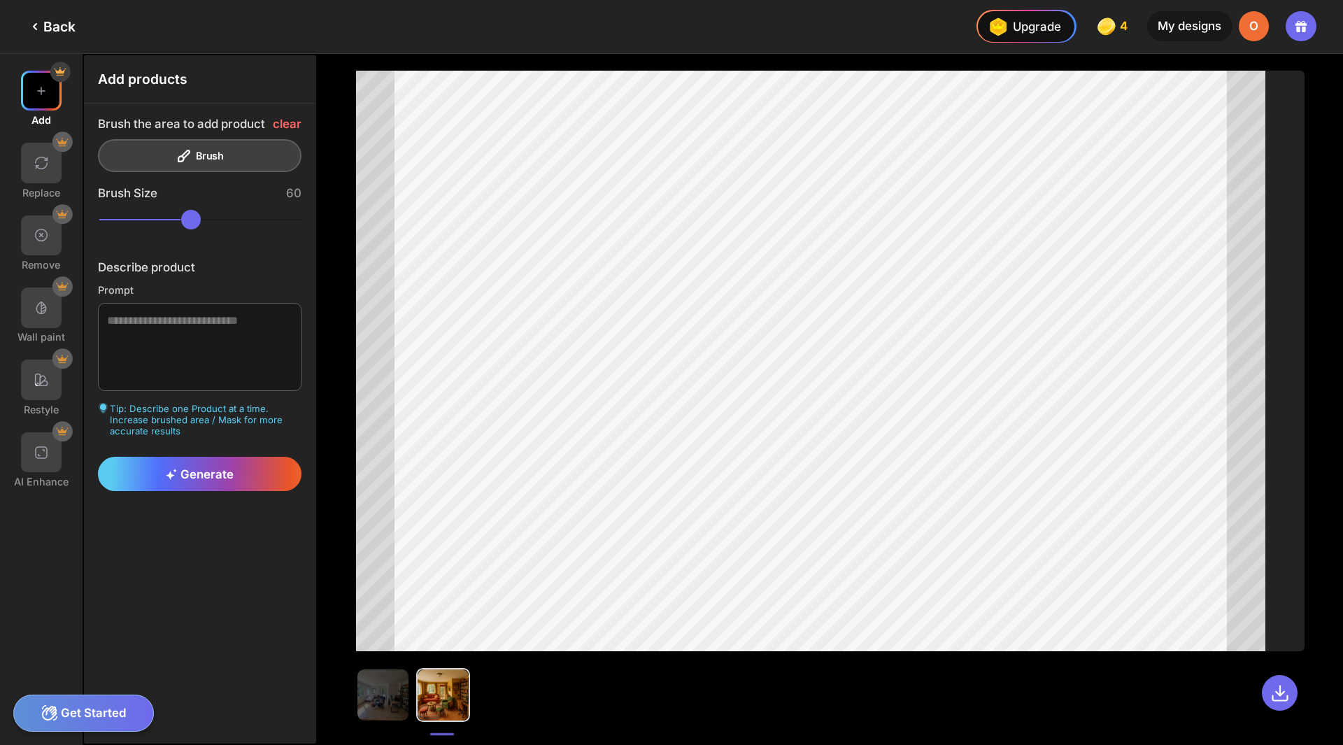
click at [297, 191] on div "60" at bounding box center [293, 193] width 15 height 14
click at [42, 244] on div at bounding box center [41, 236] width 41 height 41
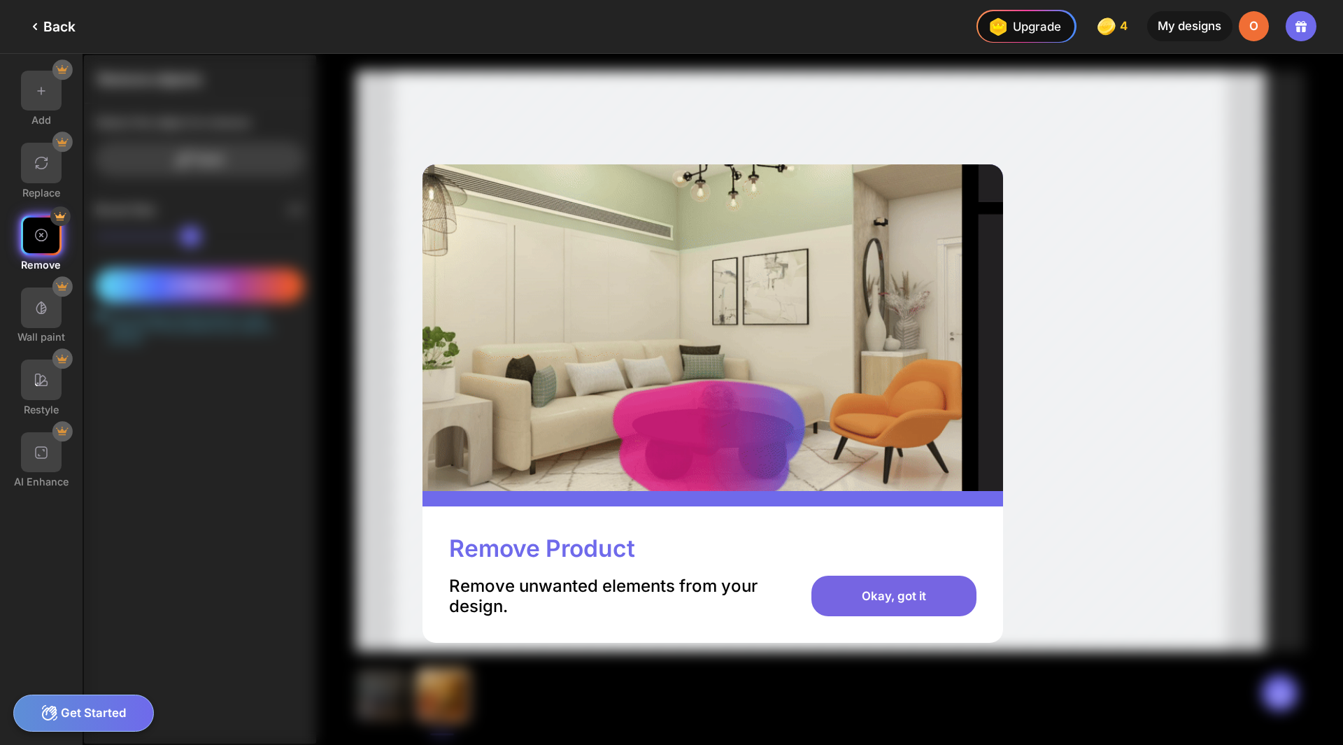
click at [906, 588] on div "Okay, got it" at bounding box center [894, 596] width 164 height 41
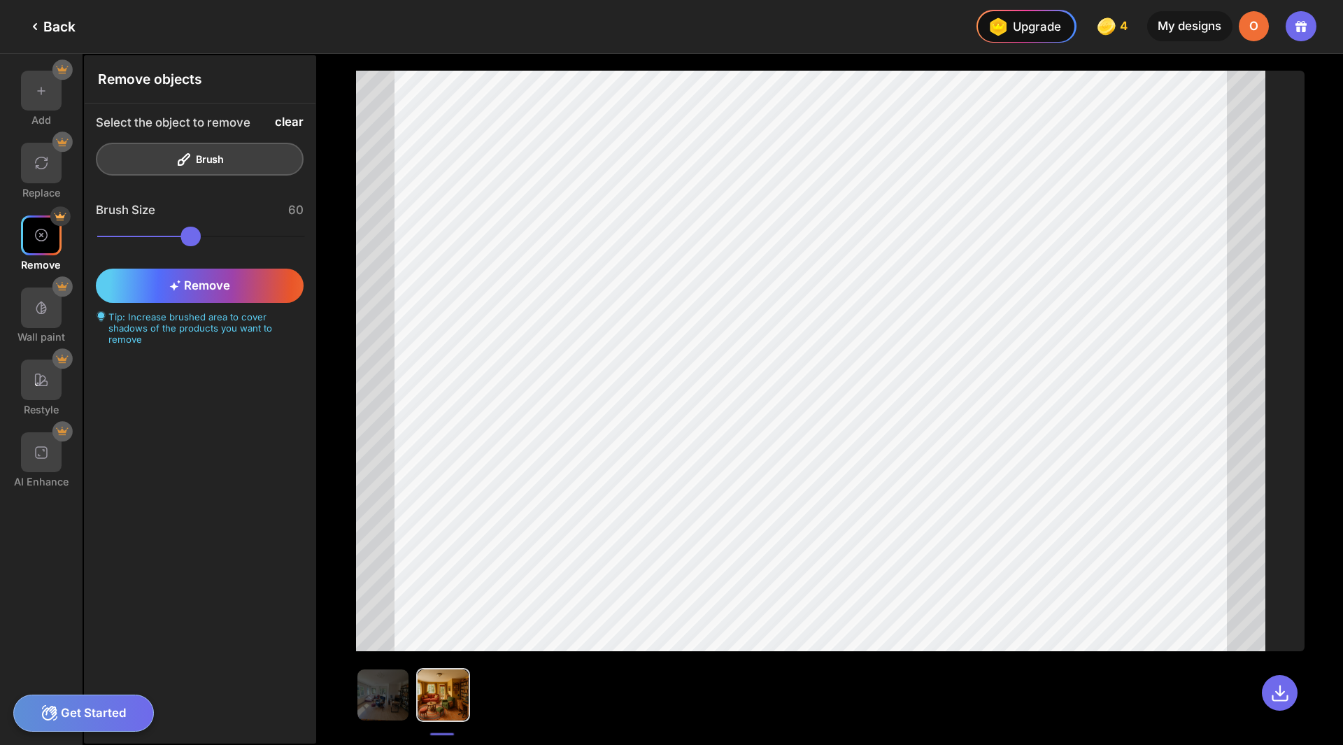
click at [292, 121] on div "clear" at bounding box center [289, 121] width 29 height 13
click at [299, 211] on div "60" at bounding box center [295, 210] width 15 height 14
click at [42, 239] on img at bounding box center [41, 235] width 17 height 17
click at [238, 292] on div "Remove" at bounding box center [199, 286] width 207 height 34
click at [249, 288] on div "Remove" at bounding box center [199, 286] width 207 height 34
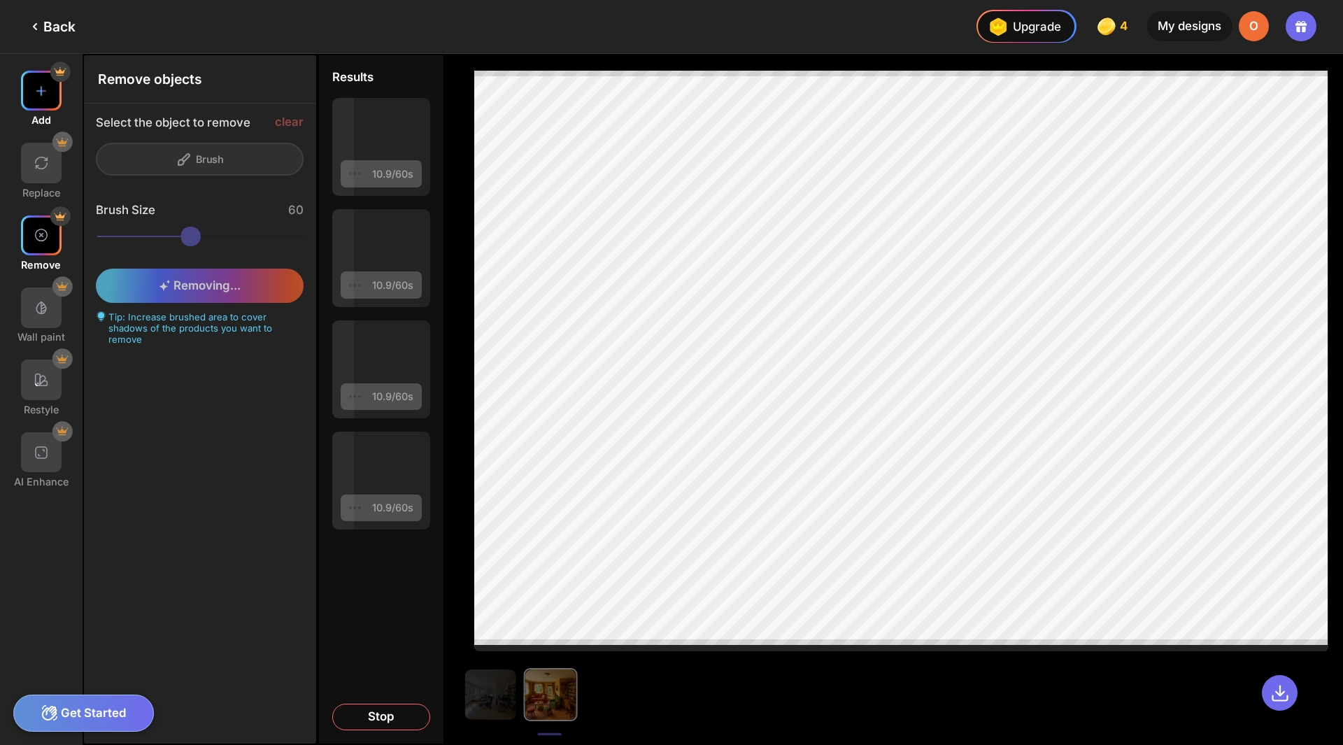
click at [43, 87] on img at bounding box center [41, 91] width 17 height 17
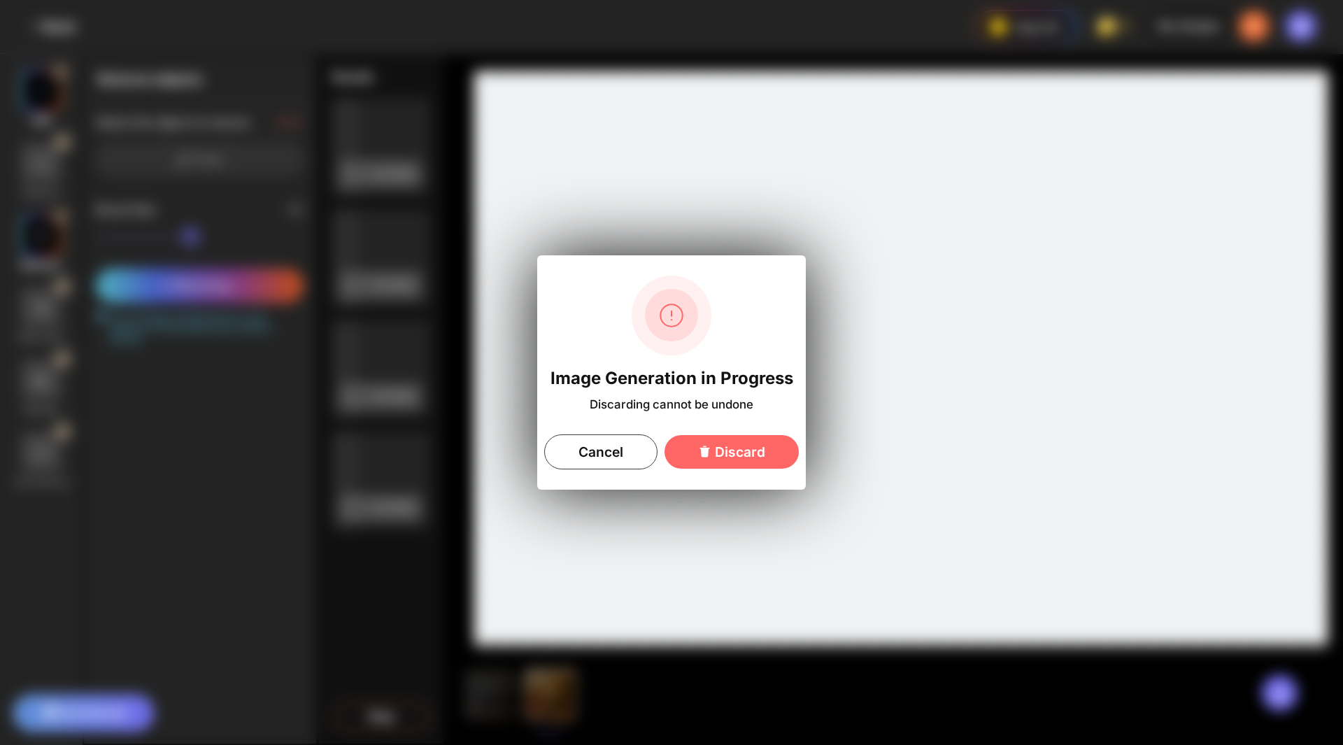
click at [43, 87] on div "Image Generation in Progress Discarding cannot be undone Cancel Discard" at bounding box center [671, 372] width 1343 height 745
click at [612, 453] on div "Cancel" at bounding box center [600, 452] width 113 height 35
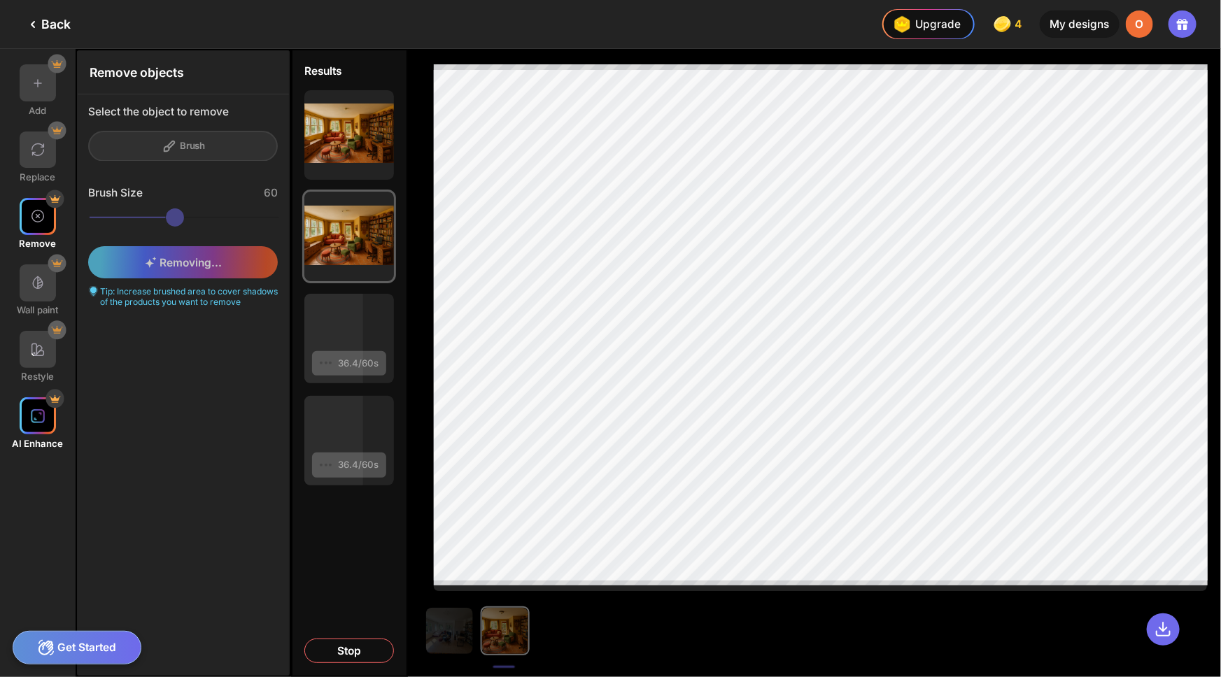
click at [41, 419] on img at bounding box center [37, 416] width 15 height 15
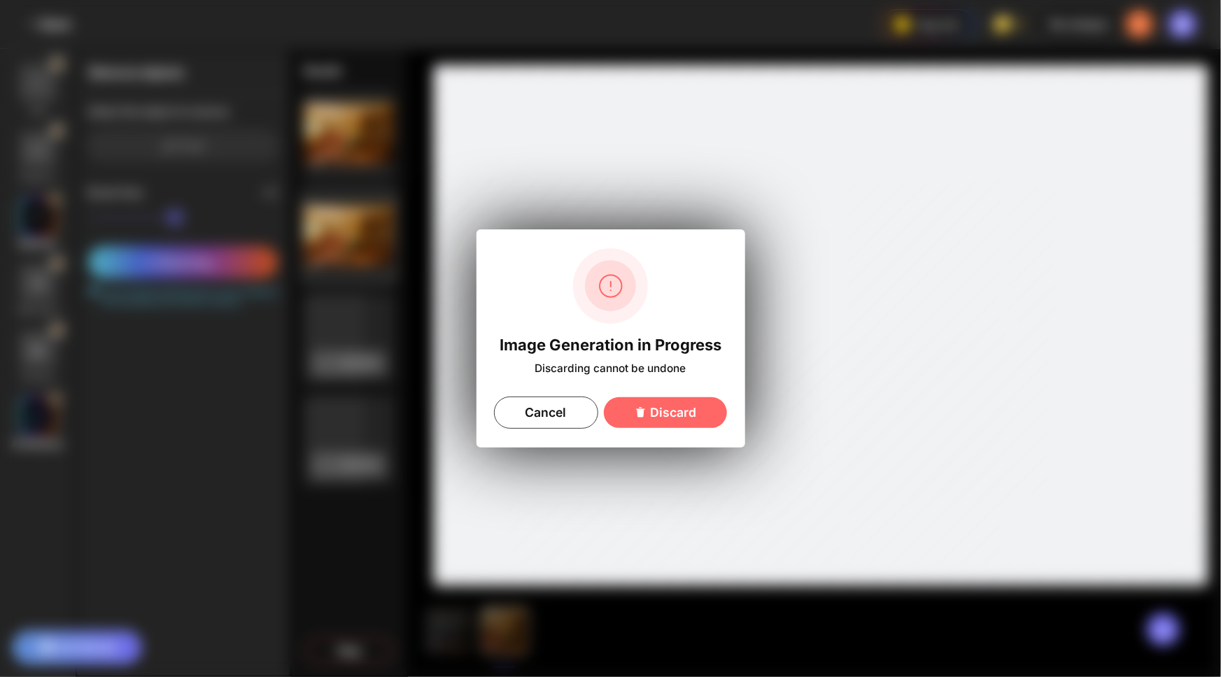
click at [41, 419] on div "Image Generation in Progress Discarding cannot be undone Cancel Discard" at bounding box center [610, 338] width 1221 height 677
click at [564, 407] on div "Cancel" at bounding box center [546, 413] width 104 height 32
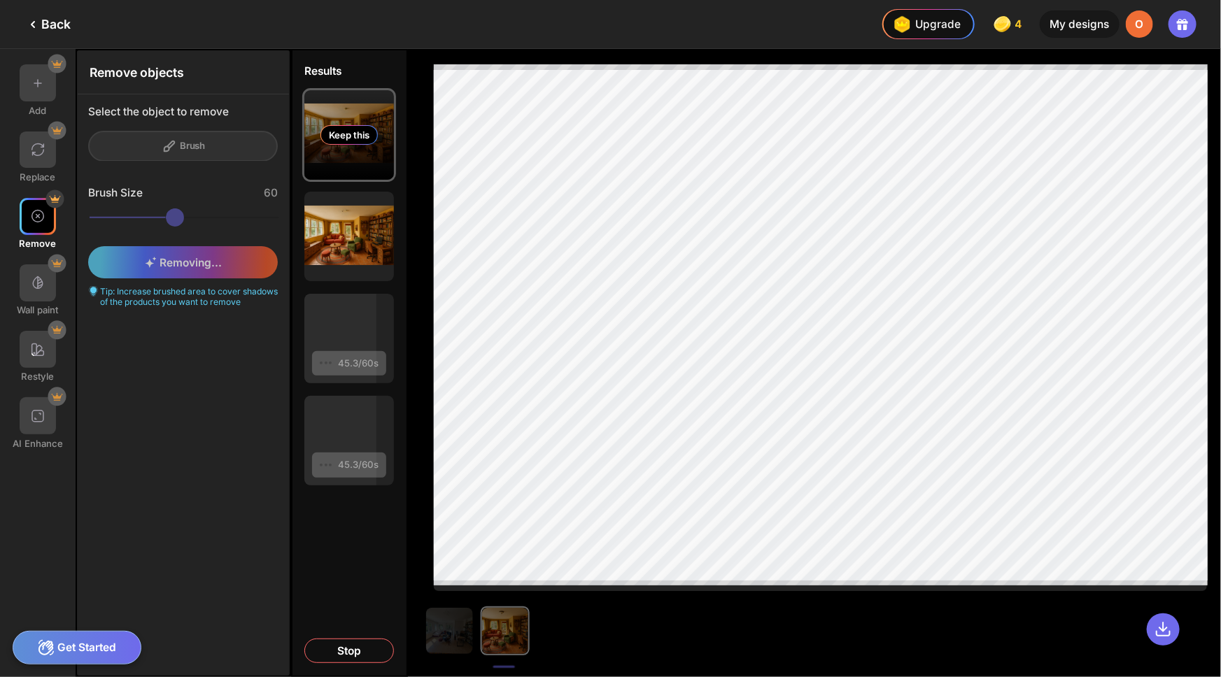
click at [328, 133] on div "Keep this" at bounding box center [348, 135] width 57 height 20
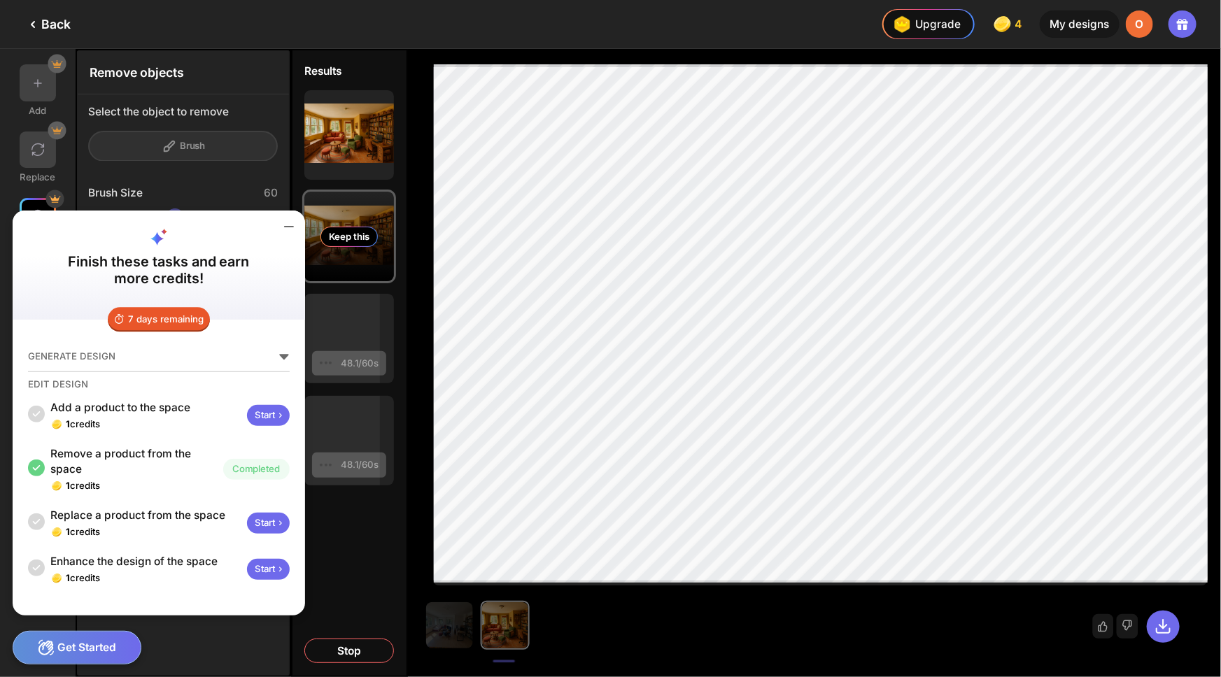
click at [358, 234] on div "Keep this" at bounding box center [348, 237] width 57 height 20
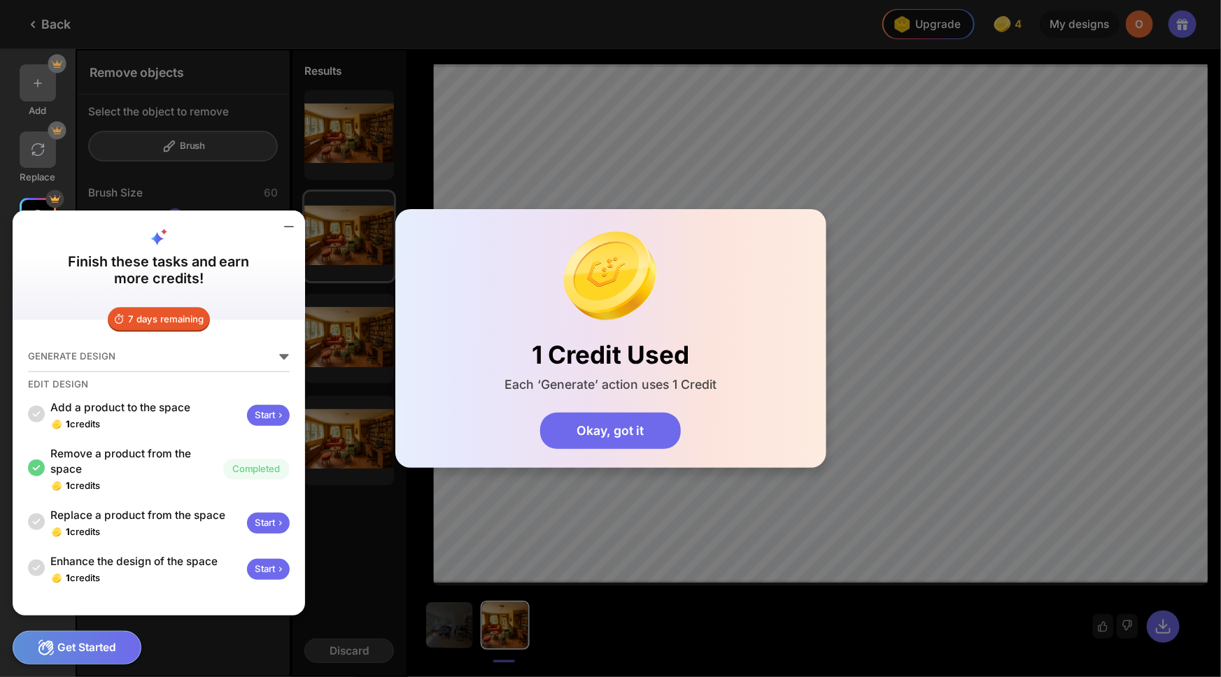
click at [291, 230] on icon at bounding box center [289, 226] width 17 height 17
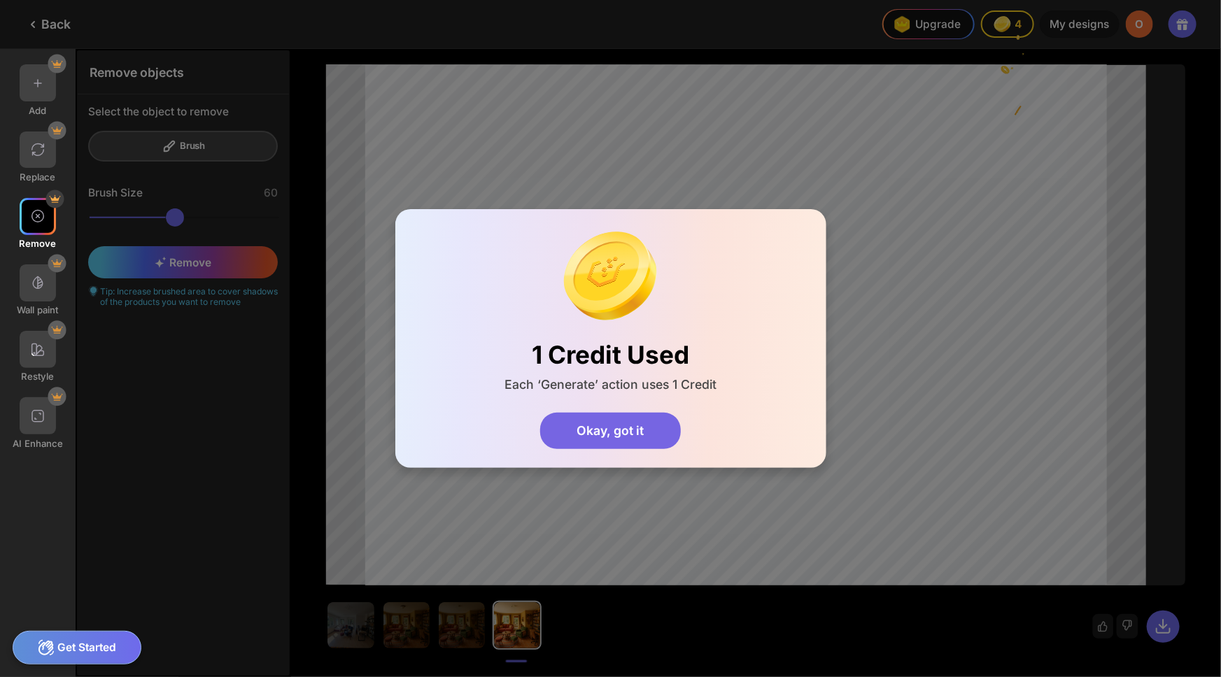
click at [630, 428] on div "Okay, got it" at bounding box center [610, 431] width 141 height 37
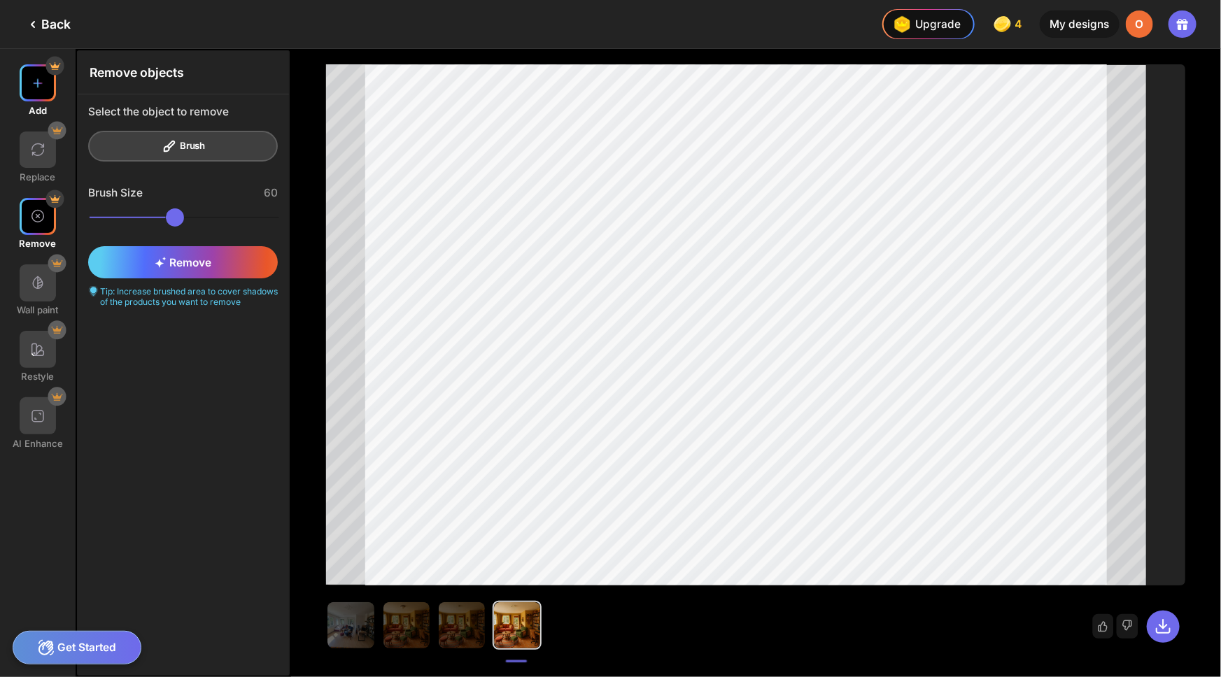
click at [39, 84] on img at bounding box center [37, 83] width 15 height 15
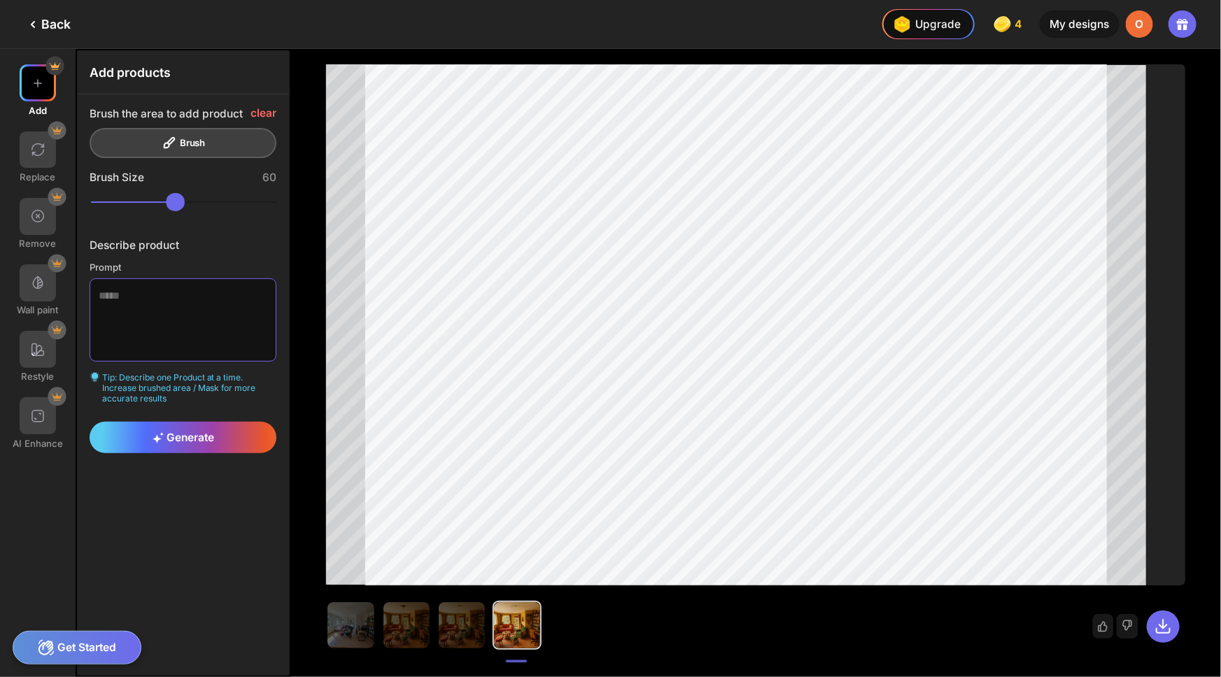
click at [108, 304] on textarea at bounding box center [183, 319] width 187 height 83
paste textarea "**********"
type textarea "**********"
click at [173, 435] on span "Generate" at bounding box center [184, 437] width 62 height 13
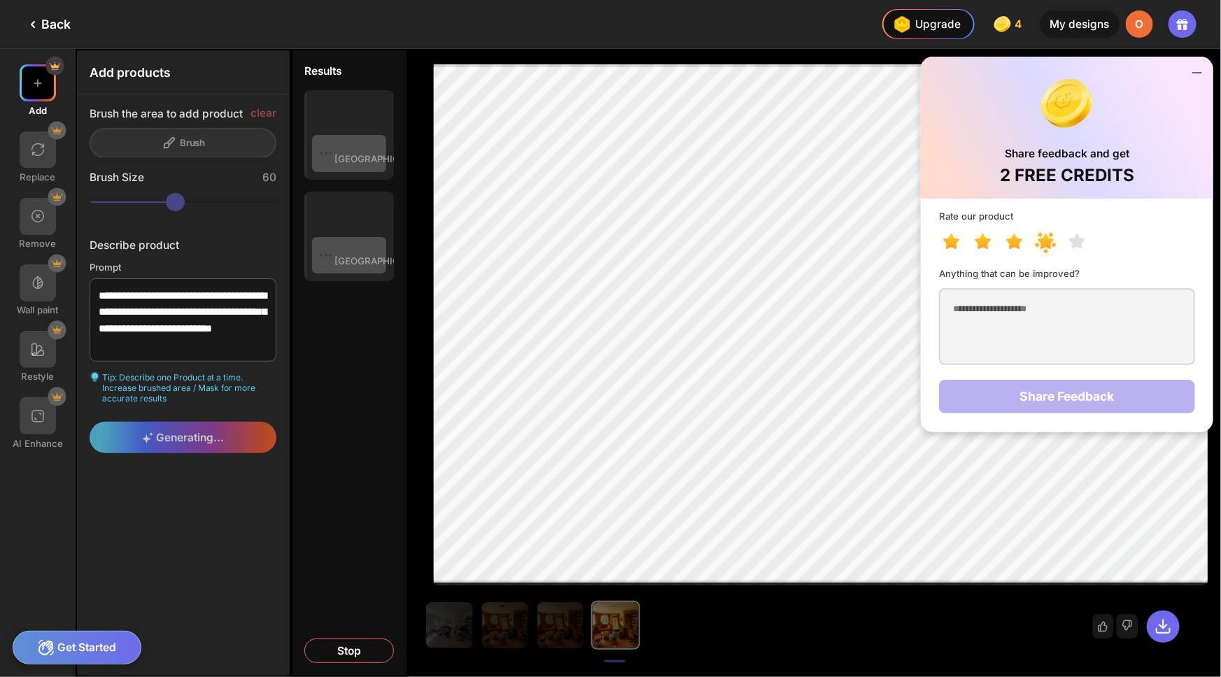
click at [1038, 242] on icon at bounding box center [1049, 243] width 31 height 25
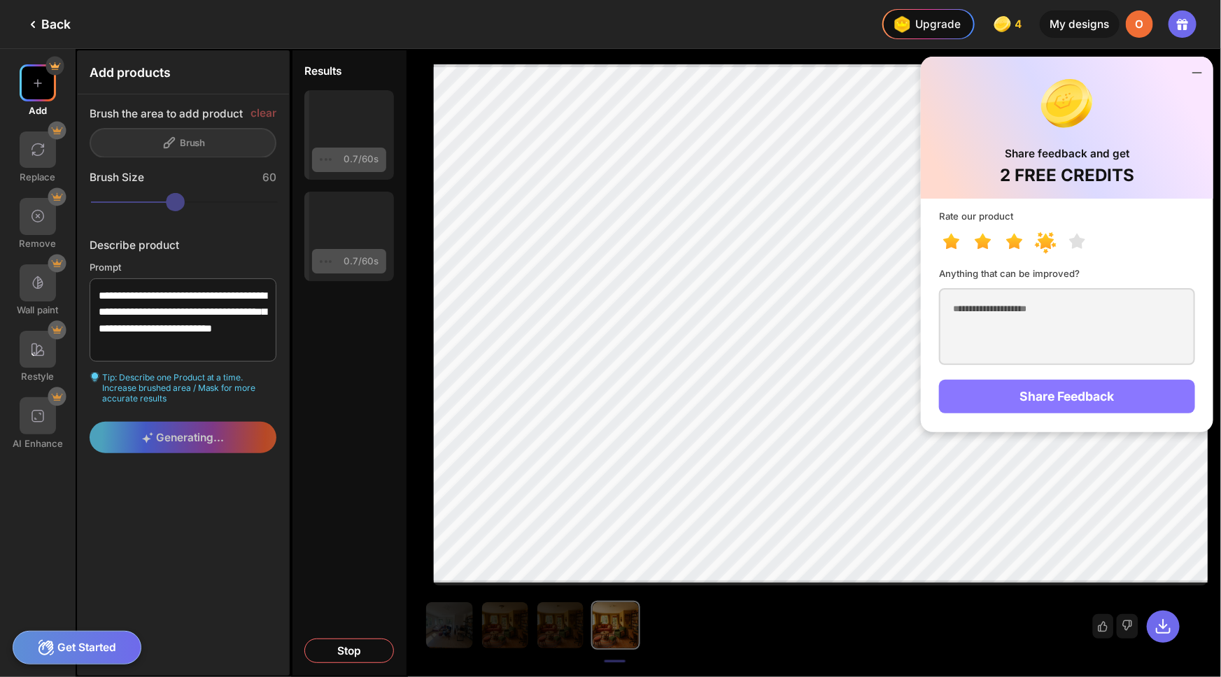
click at [1090, 396] on div "Share Feedback" at bounding box center [1066, 397] width 255 height 34
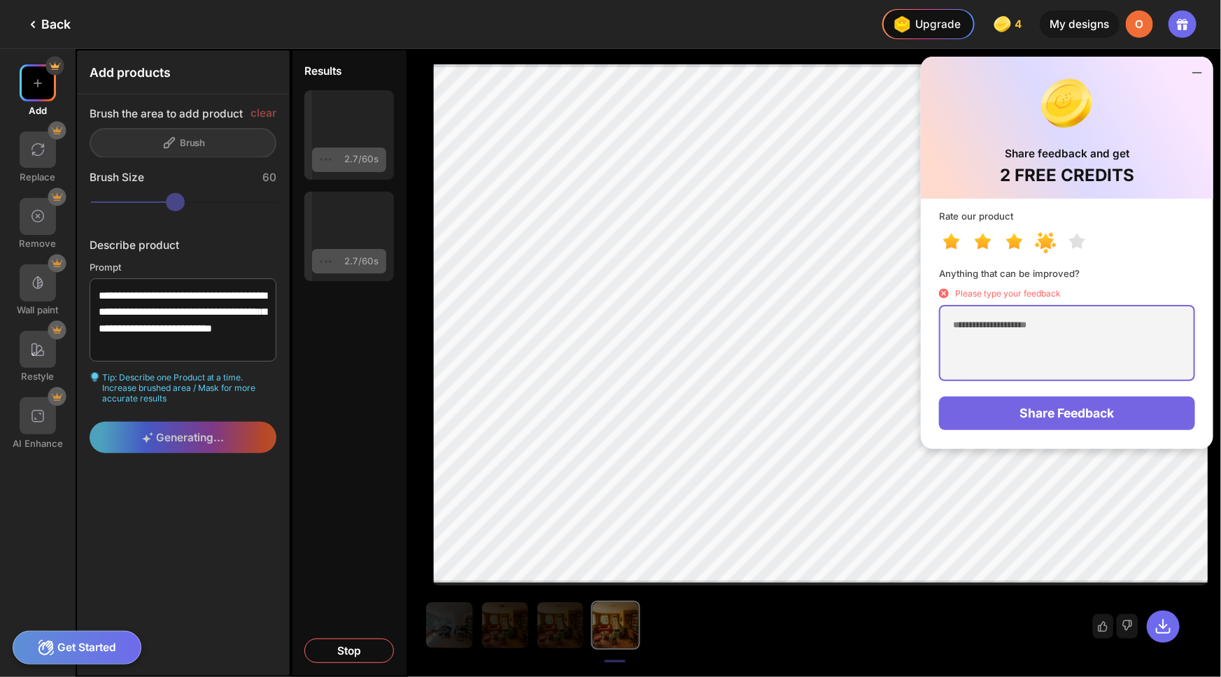
click at [1053, 318] on textarea at bounding box center [1066, 343] width 255 height 77
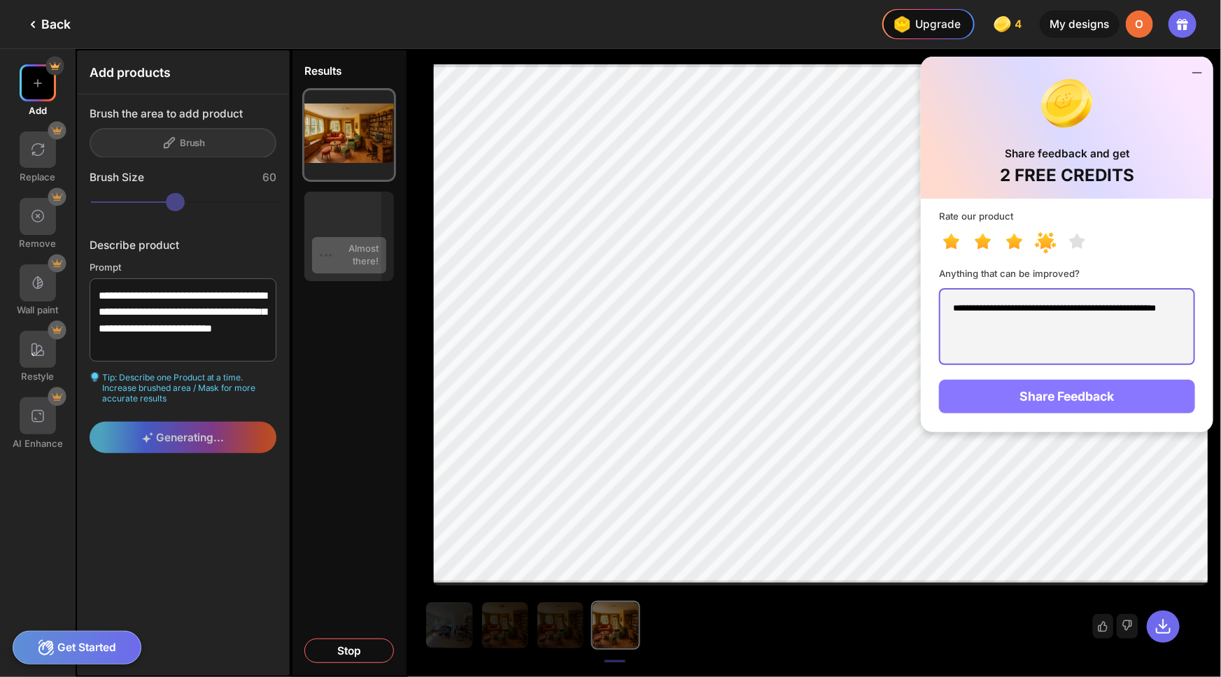
type textarea "**********"
click at [1099, 399] on div "Share Feedback" at bounding box center [1066, 397] width 255 height 34
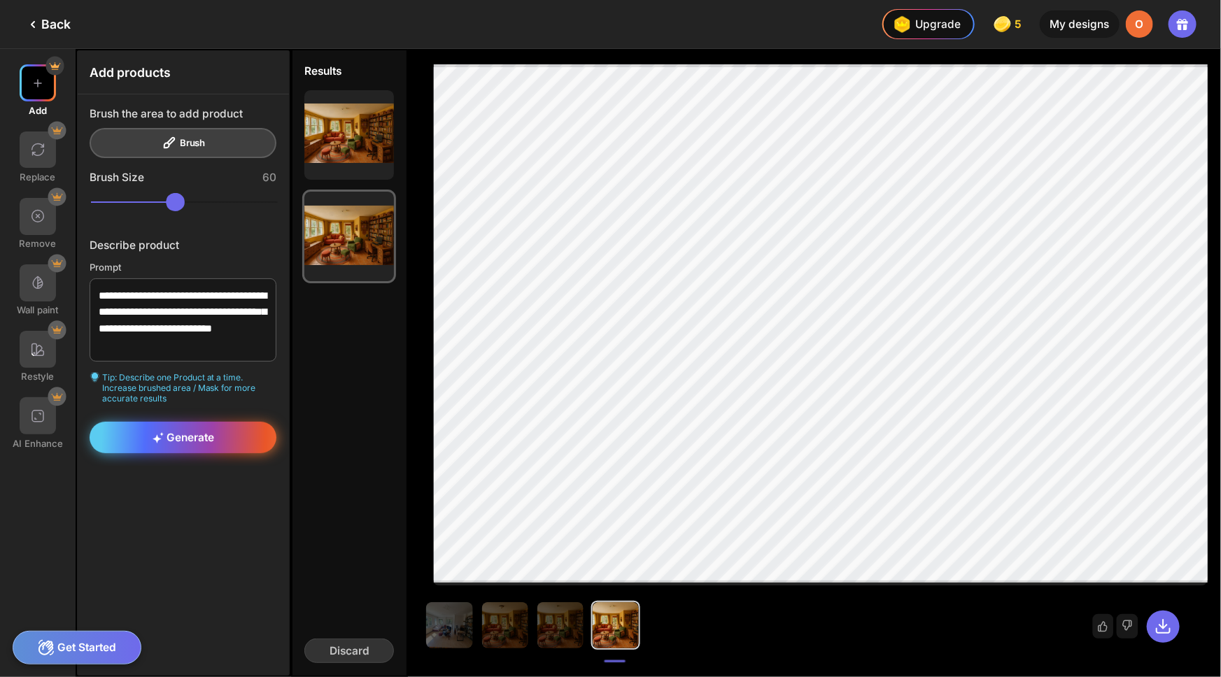
click at [185, 435] on span "Generate" at bounding box center [184, 437] width 62 height 13
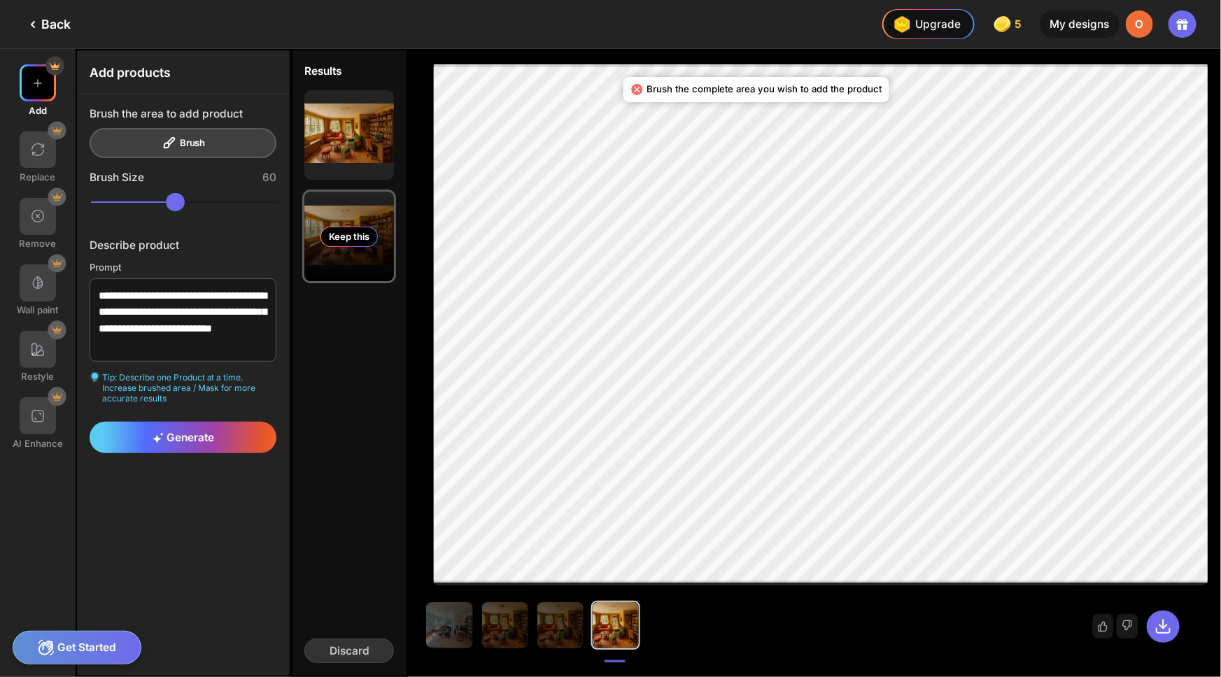
click at [355, 221] on div "Keep this" at bounding box center [349, 237] width 90 height 90
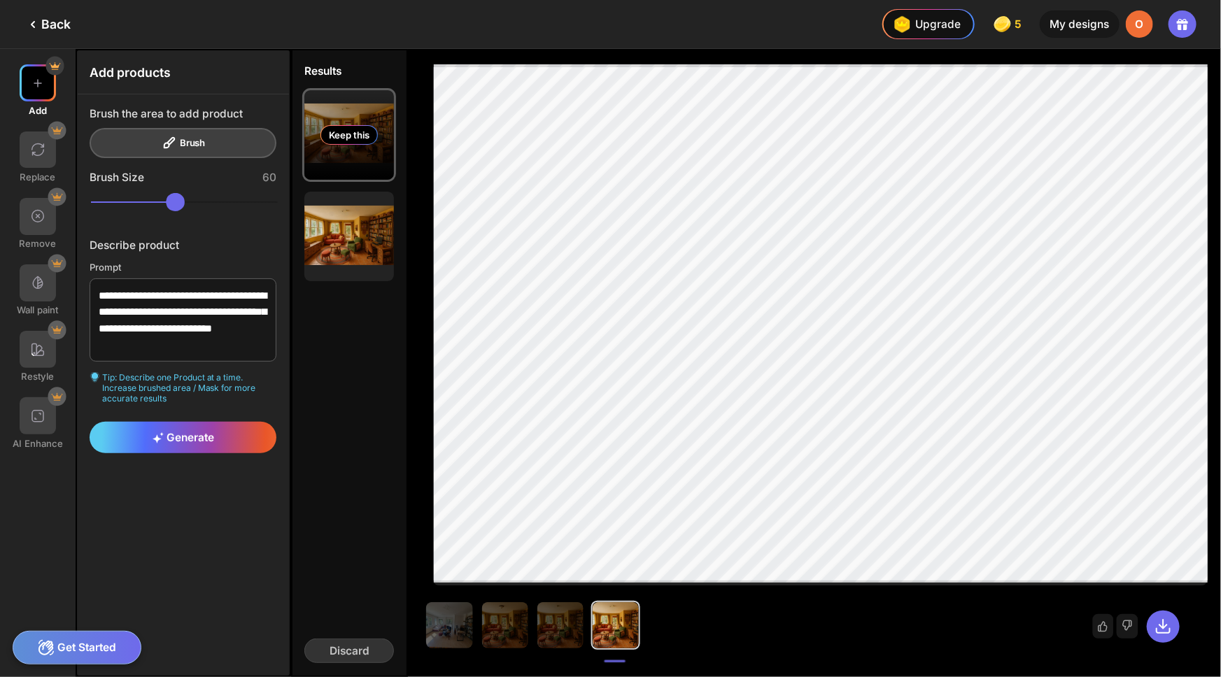
click at [371, 106] on div "Keep this" at bounding box center [349, 135] width 90 height 90
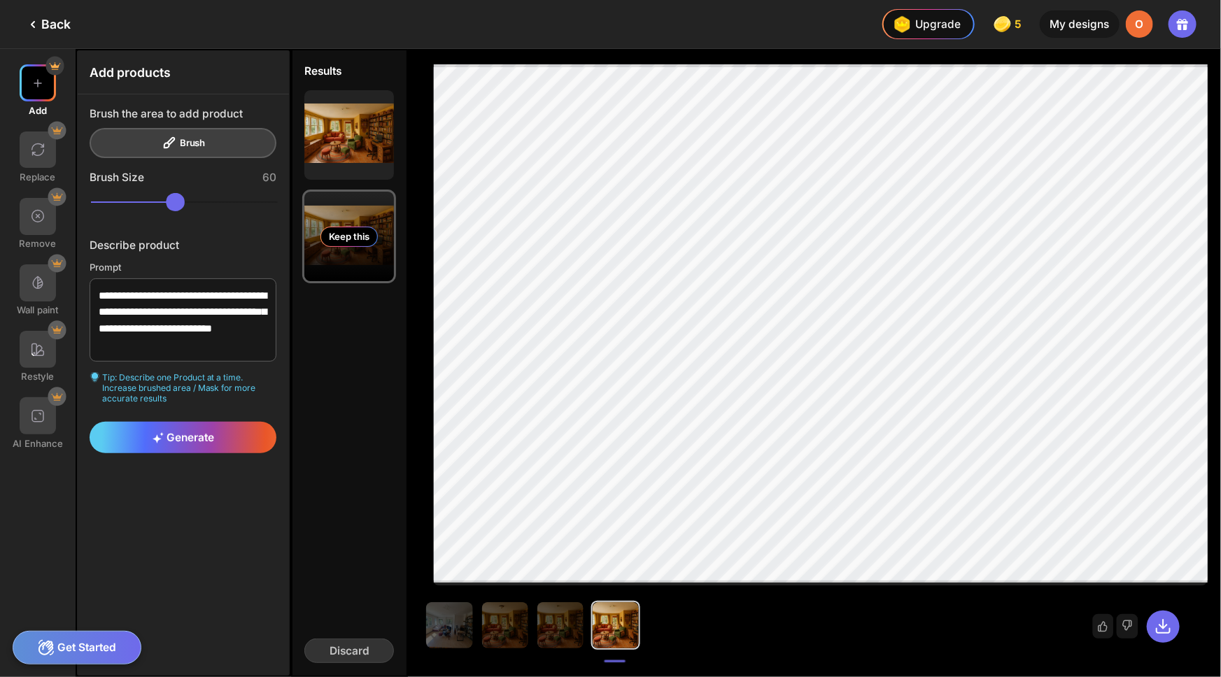
click at [351, 216] on div "Keep this" at bounding box center [349, 237] width 90 height 90
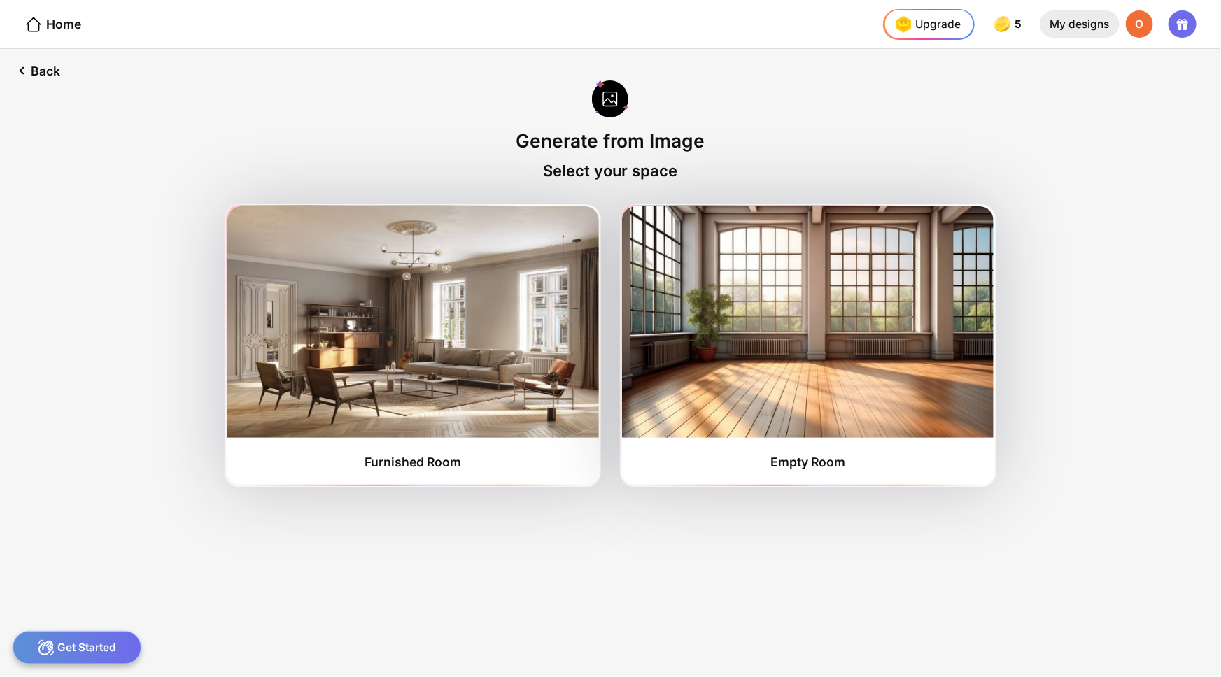
click at [1063, 26] on div "My designs" at bounding box center [1079, 24] width 79 height 28
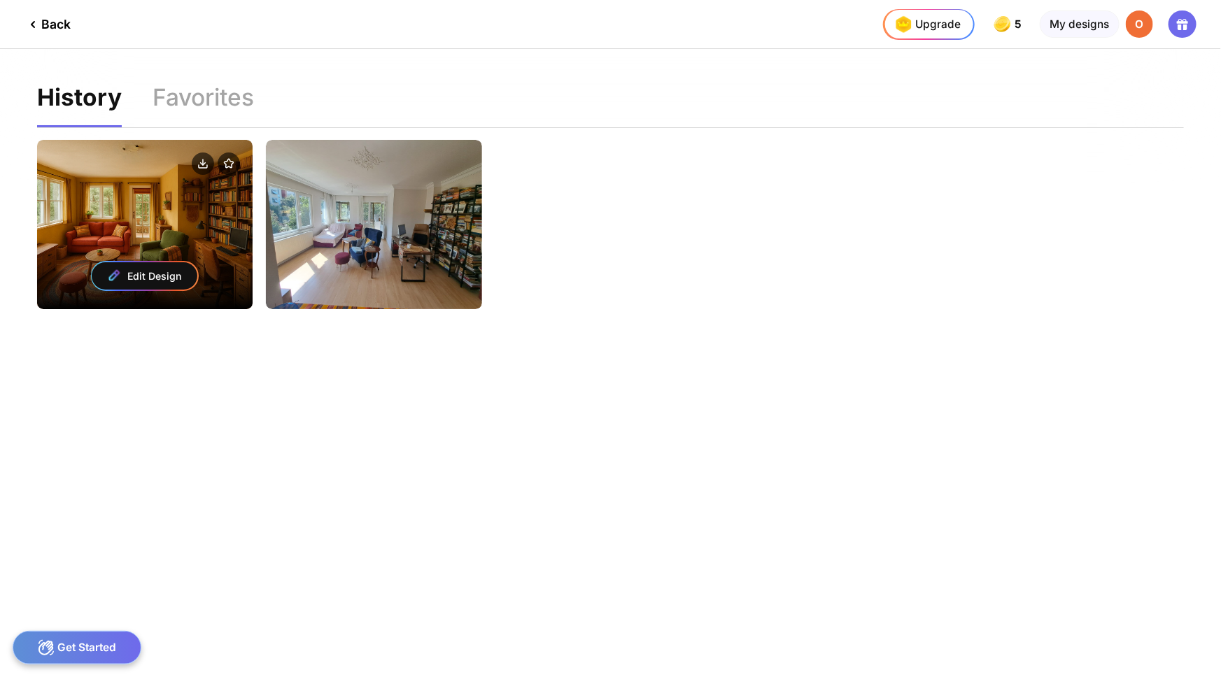
click at [134, 274] on div "Edit Design" at bounding box center [145, 275] width 106 height 27
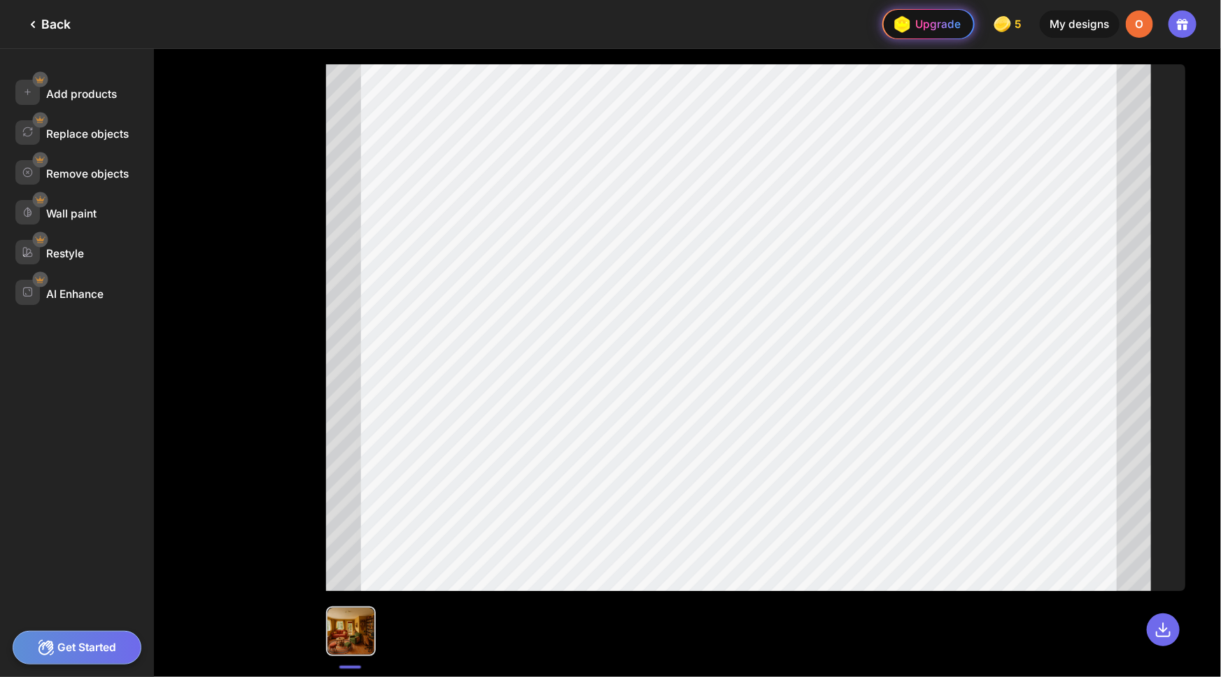
click at [931, 18] on div "Upgrade" at bounding box center [924, 24] width 71 height 24
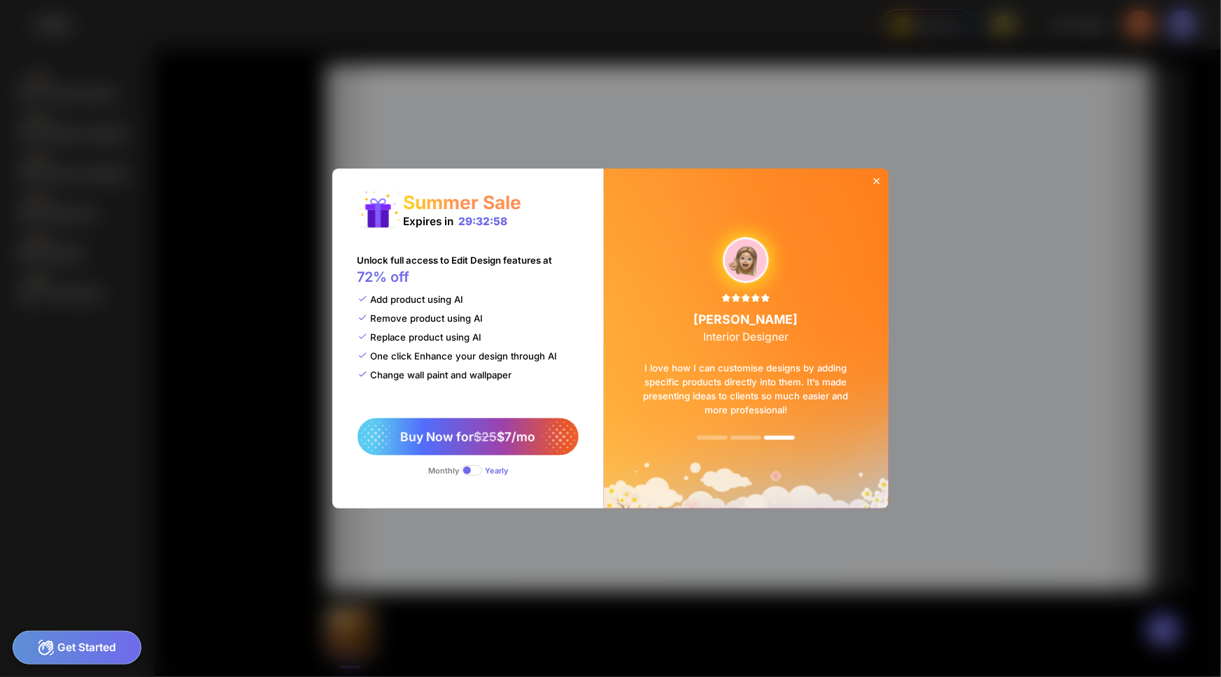
click at [882, 169] on div at bounding box center [877, 182] width 24 height 27
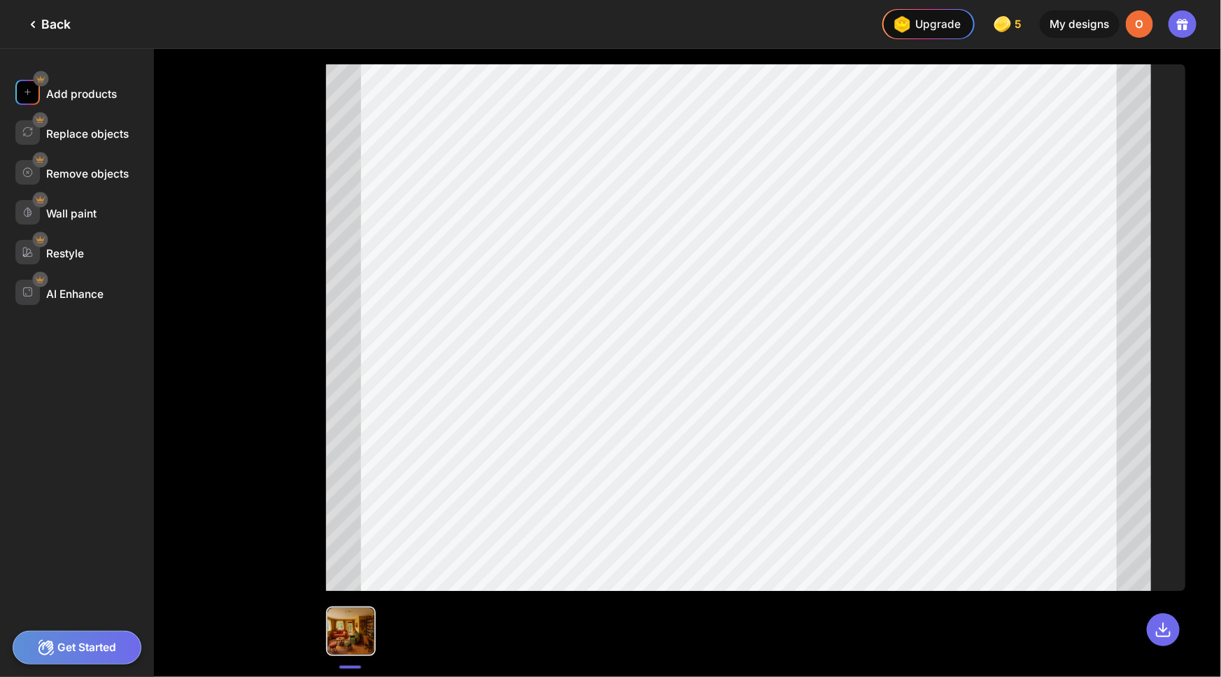
click at [98, 92] on div "Add products" at bounding box center [81, 93] width 71 height 13
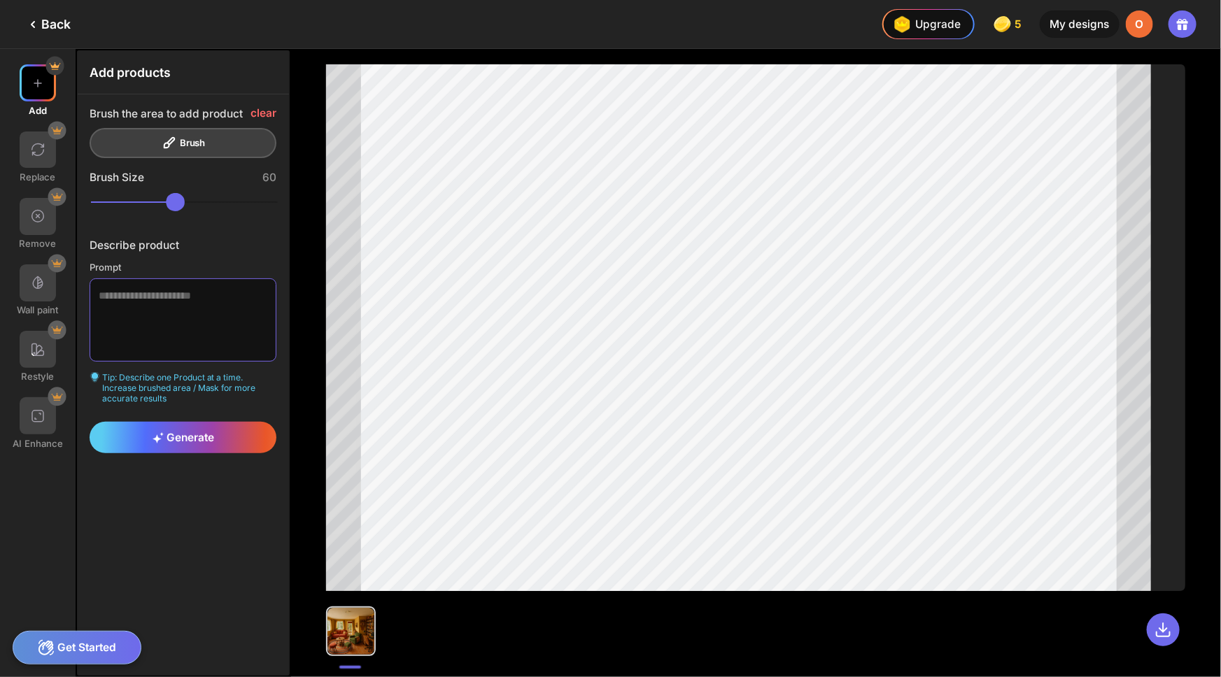
click at [104, 290] on textarea at bounding box center [183, 319] width 187 height 83
paste textarea "**********"
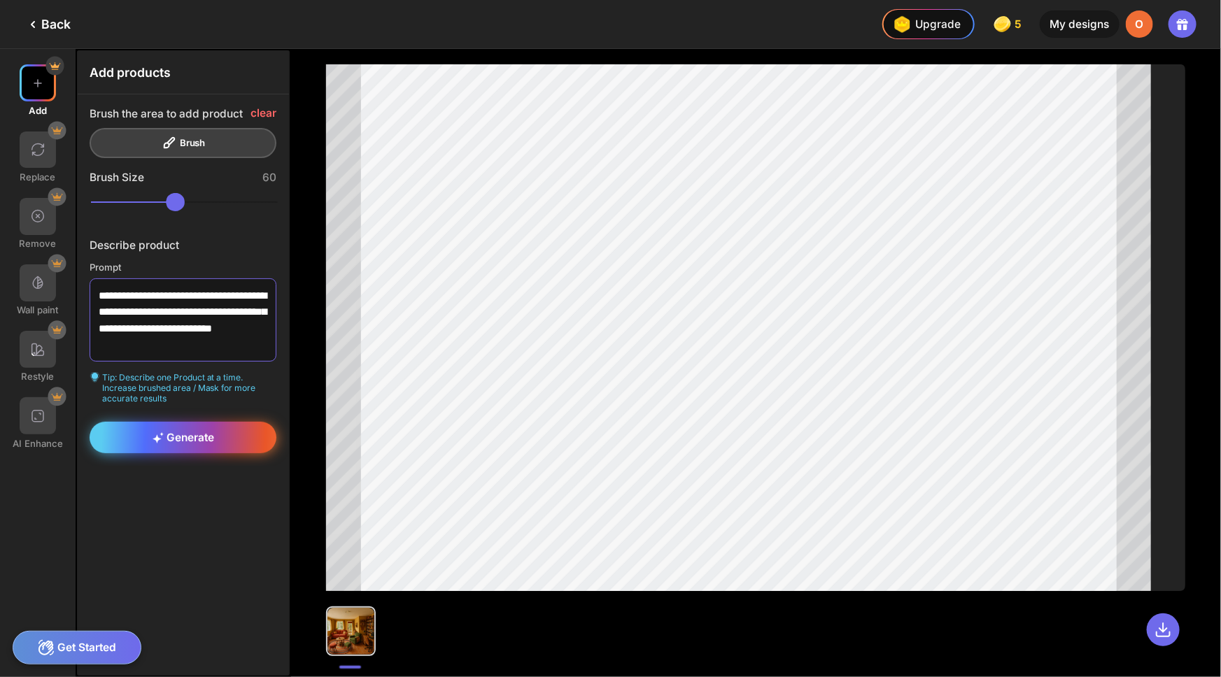
type textarea "**********"
click at [182, 432] on span "Generate" at bounding box center [184, 437] width 62 height 13
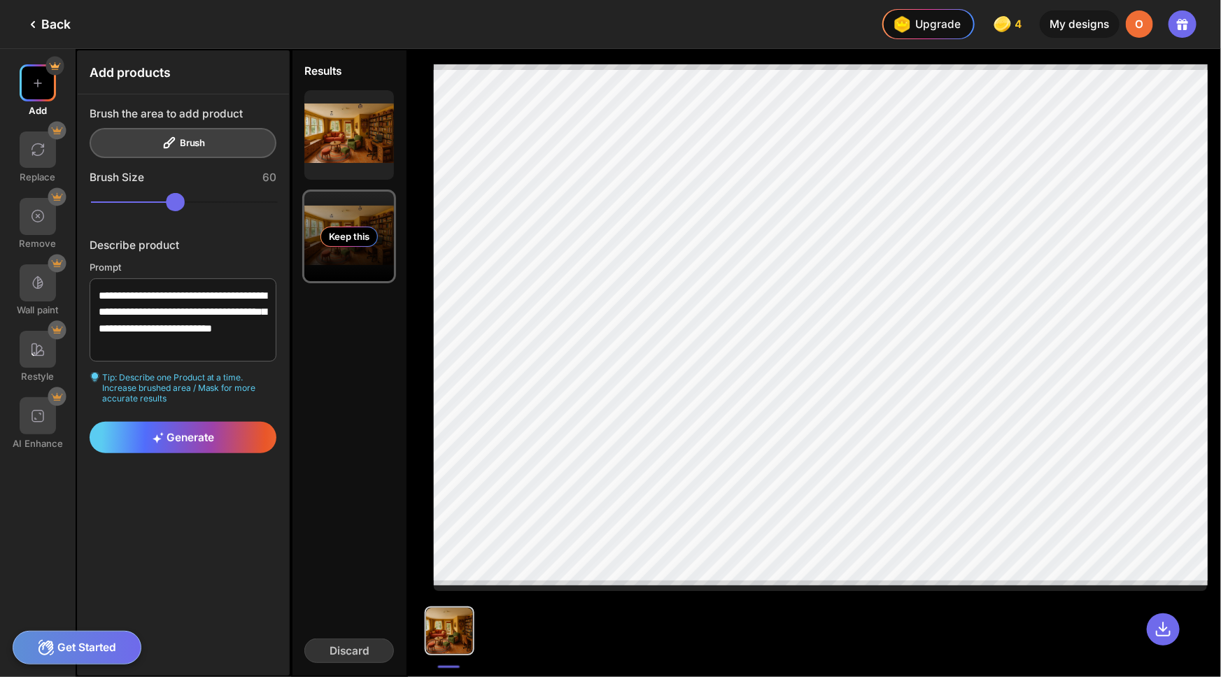
click at [358, 247] on div "Keep this" at bounding box center [349, 237] width 90 height 90
click at [177, 145] on div "Brush the area to add product Brush" at bounding box center [183, 133] width 187 height 52
click at [195, 138] on div "Brush the area to add product Brush" at bounding box center [183, 133] width 187 height 52
click at [40, 159] on div at bounding box center [38, 150] width 37 height 37
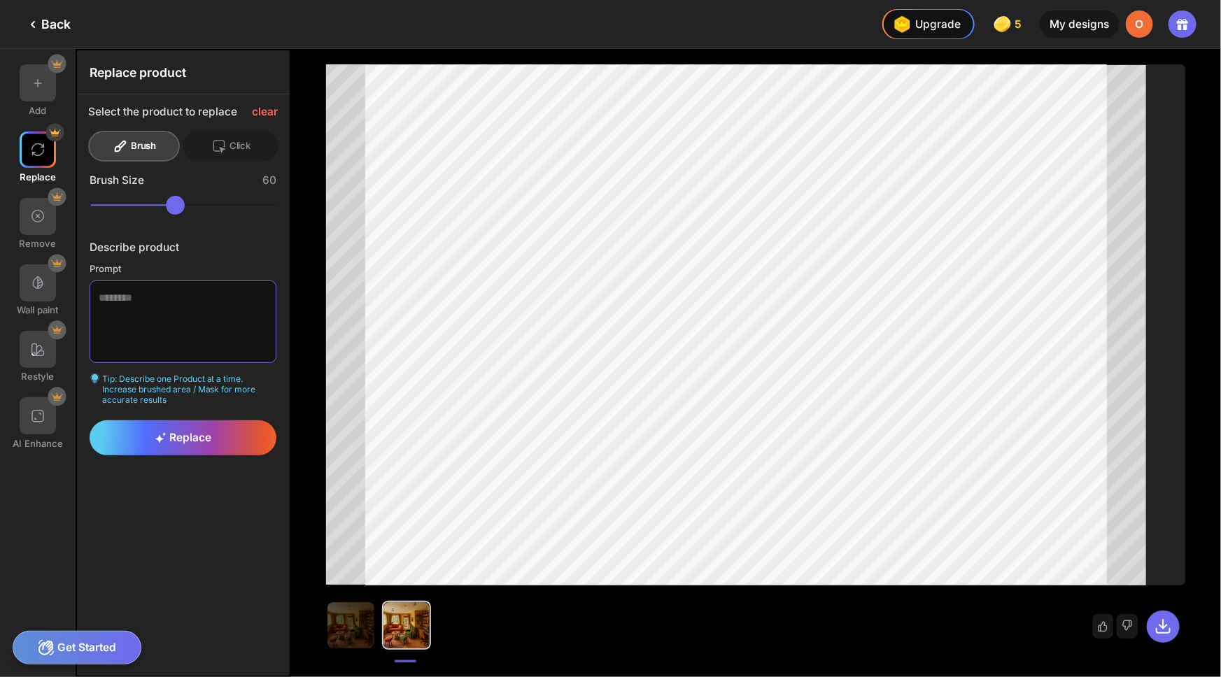
click at [152, 314] on textarea at bounding box center [183, 322] width 187 height 83
drag, startPoint x: 129, startPoint y: 309, endPoint x: 94, endPoint y: 287, distance: 41.2
click at [94, 287] on textarea "**********" at bounding box center [183, 322] width 187 height 83
paste textarea "**********"
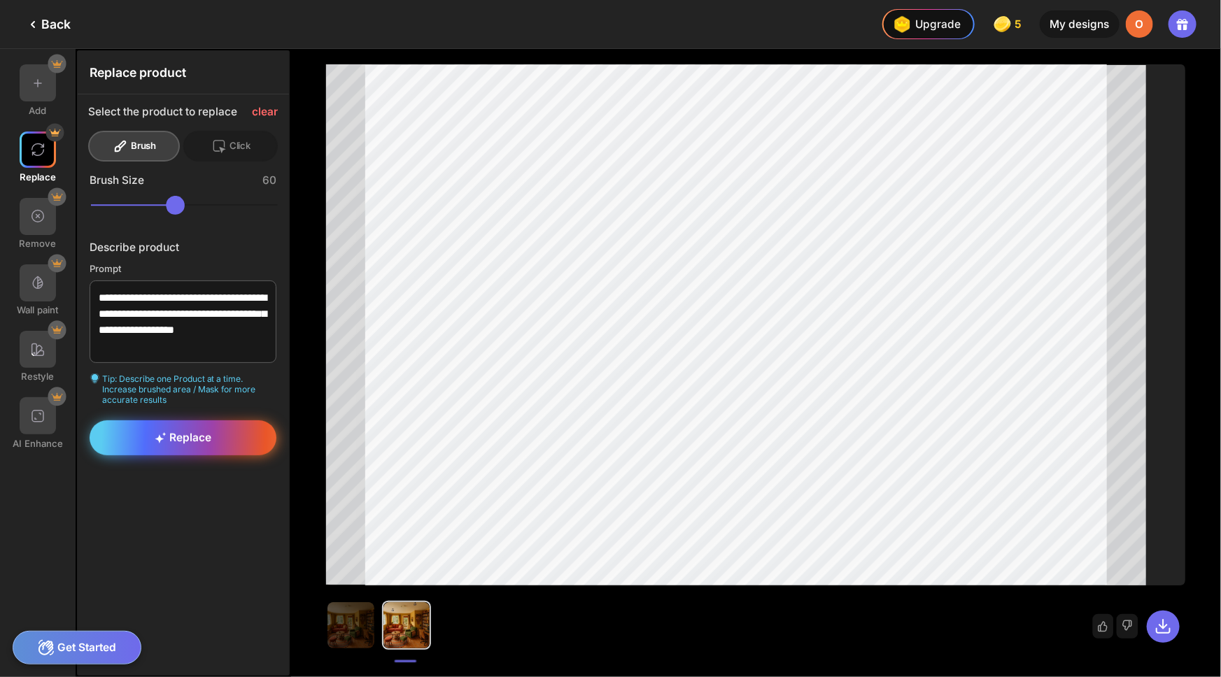
click at [232, 439] on div "Replace" at bounding box center [183, 438] width 187 height 35
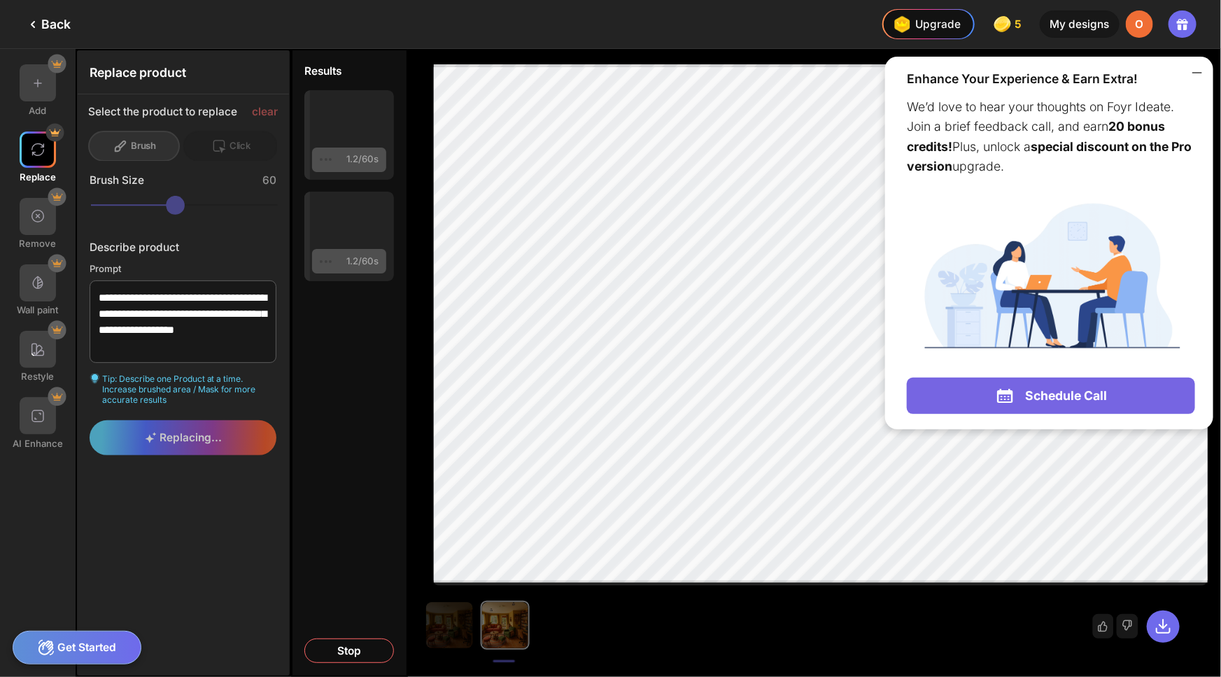
click at [1197, 71] on icon at bounding box center [1197, 72] width 17 height 17
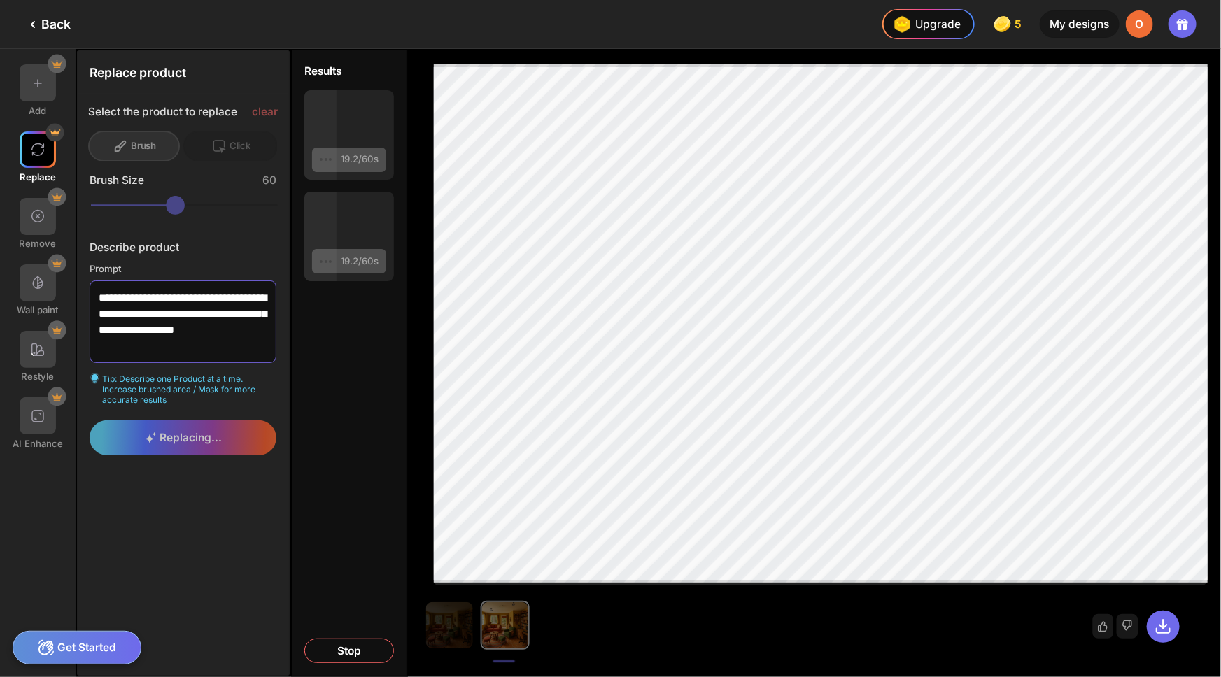
drag, startPoint x: 263, startPoint y: 328, endPoint x: 229, endPoint y: 326, distance: 34.4
click at [229, 326] on textarea "**********" at bounding box center [183, 322] width 187 height 83
click at [132, 312] on textarea "**********" at bounding box center [183, 322] width 187 height 83
paste textarea "*******"
click at [167, 436] on div "Replacing..." at bounding box center [183, 442] width 211 height 43
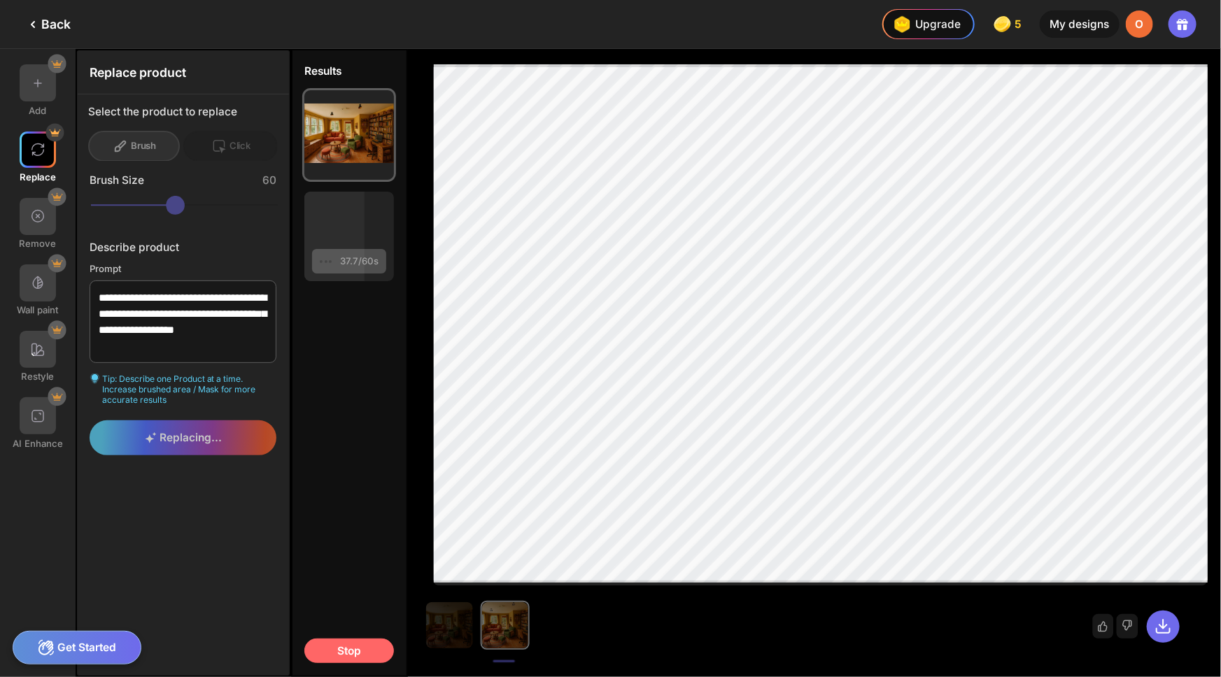
click at [358, 657] on div "Stop" at bounding box center [349, 651] width 90 height 24
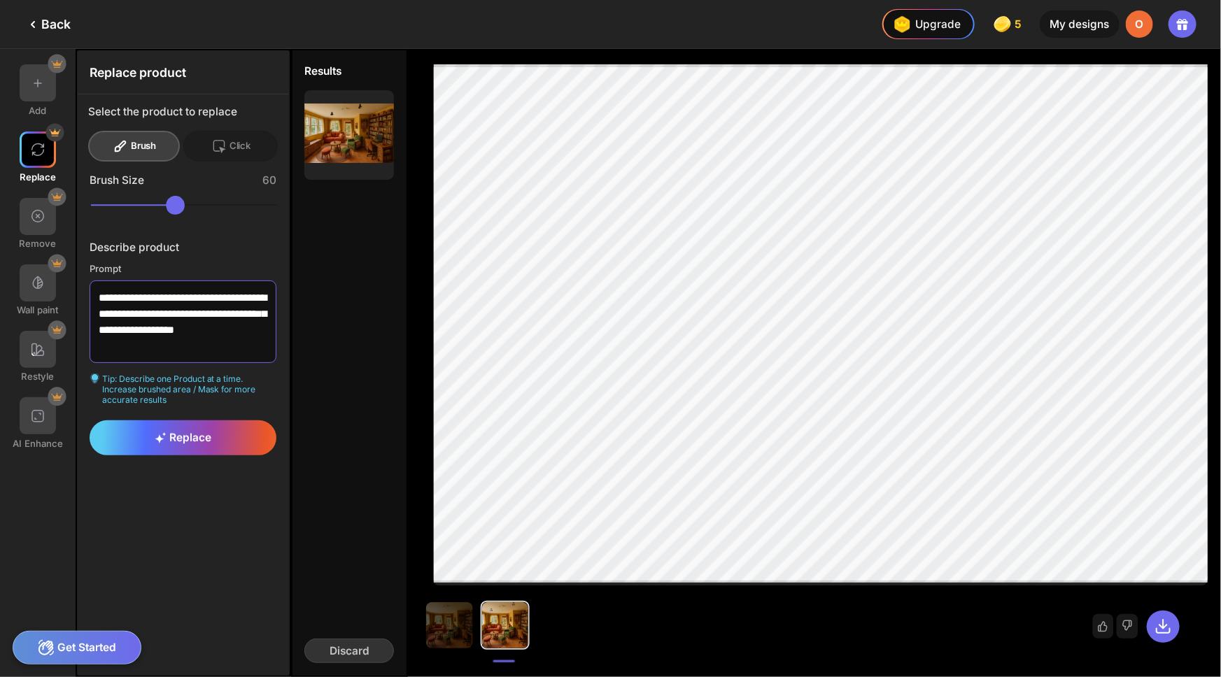
drag, startPoint x: 239, startPoint y: 310, endPoint x: 207, endPoint y: 312, distance: 32.3
click at [207, 312] on textarea "**********" at bounding box center [183, 322] width 187 height 83
drag, startPoint x: 143, startPoint y: 345, endPoint x: 108, endPoint y: 343, distance: 35.0
click at [109, 345] on textarea "**********" at bounding box center [183, 322] width 187 height 83
type textarea "**********"
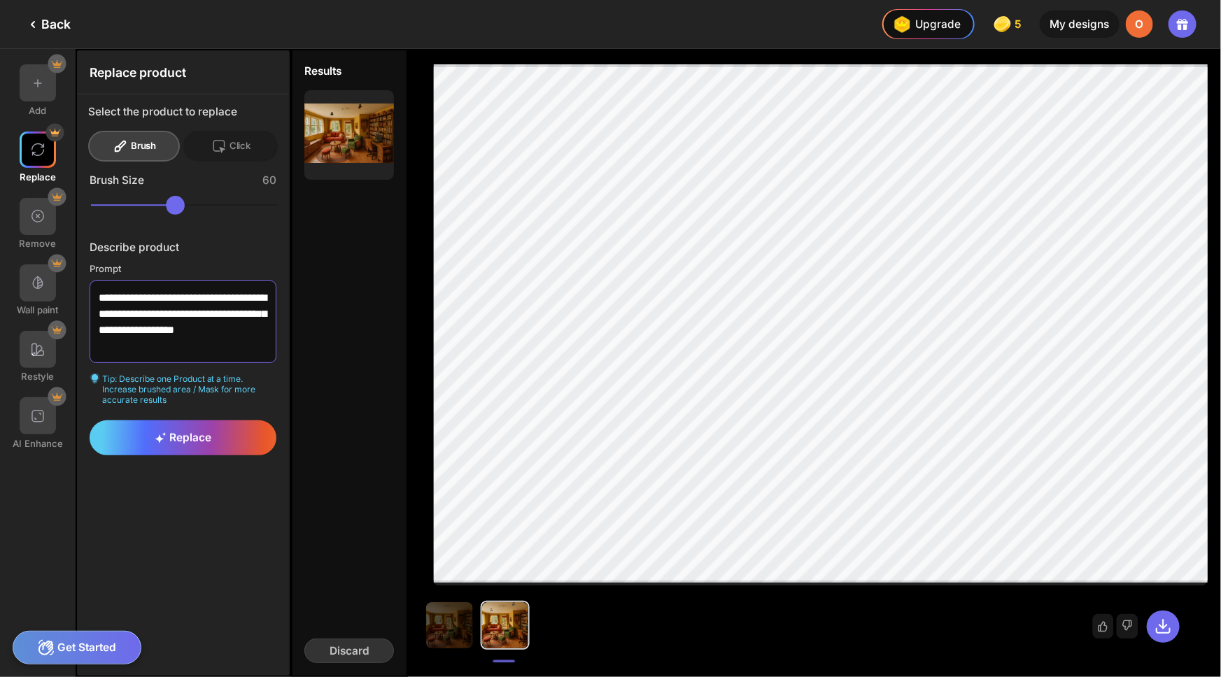
drag, startPoint x: 130, startPoint y: 349, endPoint x: 90, endPoint y: 292, distance: 69.3
click at [90, 292] on textarea "**********" at bounding box center [183, 322] width 187 height 83
paste textarea "**********"
type textarea "**********"
click at [209, 438] on span "Replace" at bounding box center [183, 437] width 57 height 13
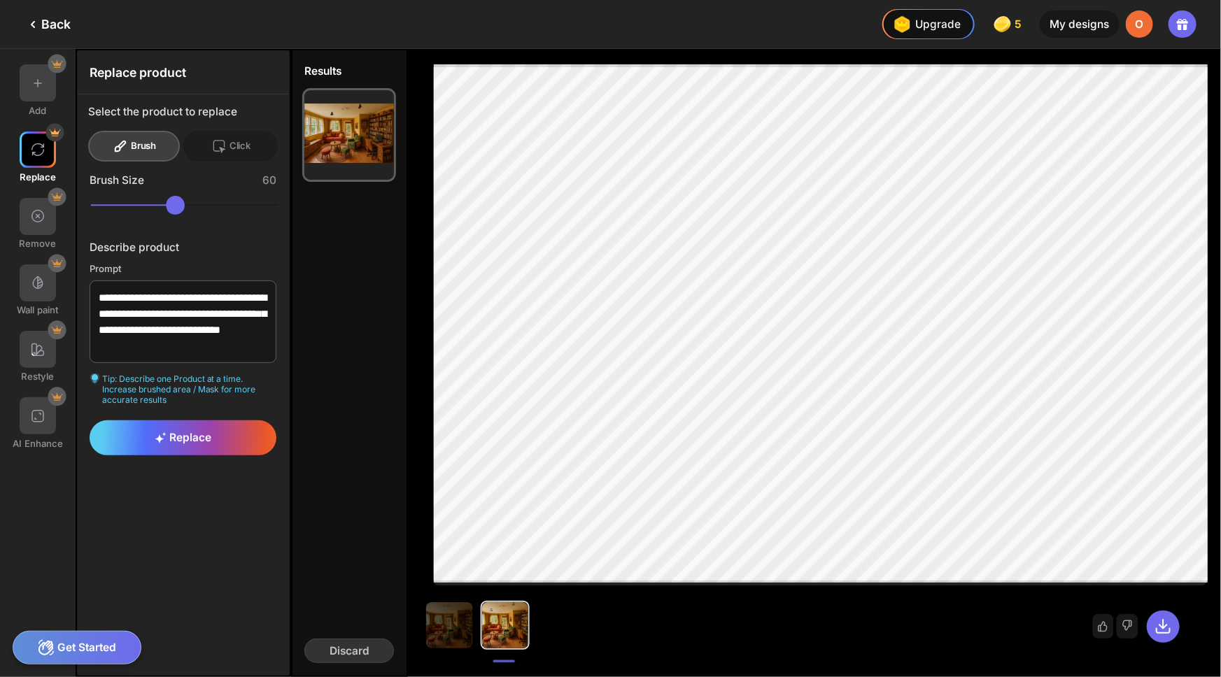
click at [133, 148] on div "Brush" at bounding box center [134, 146] width 92 height 31
click at [734, 89] on div "Brush the object you wish to replace" at bounding box center [767, 90] width 162 height 13
click at [213, 145] on icon at bounding box center [219, 146] width 12 height 12
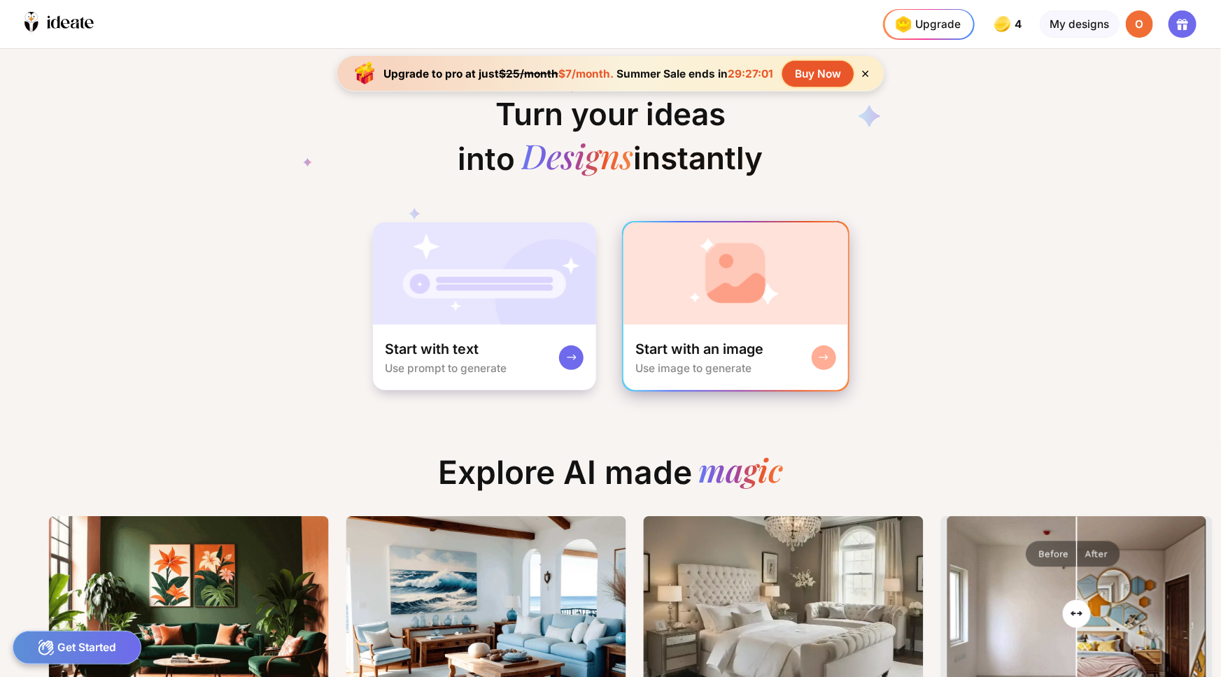
click at [768, 300] on img at bounding box center [735, 274] width 225 height 102
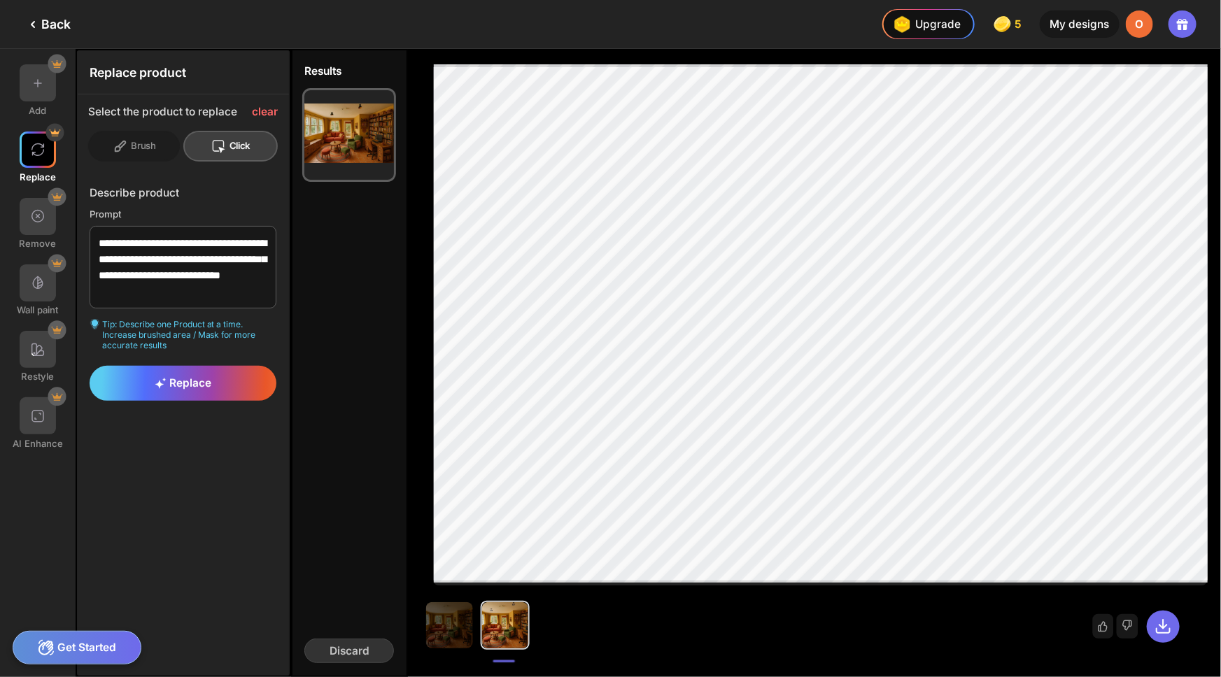
click at [226, 148] on div at bounding box center [220, 146] width 18 height 15
click at [216, 136] on div "Click" at bounding box center [230, 146] width 95 height 31
click at [153, 140] on div "Brush" at bounding box center [134, 146] width 92 height 31
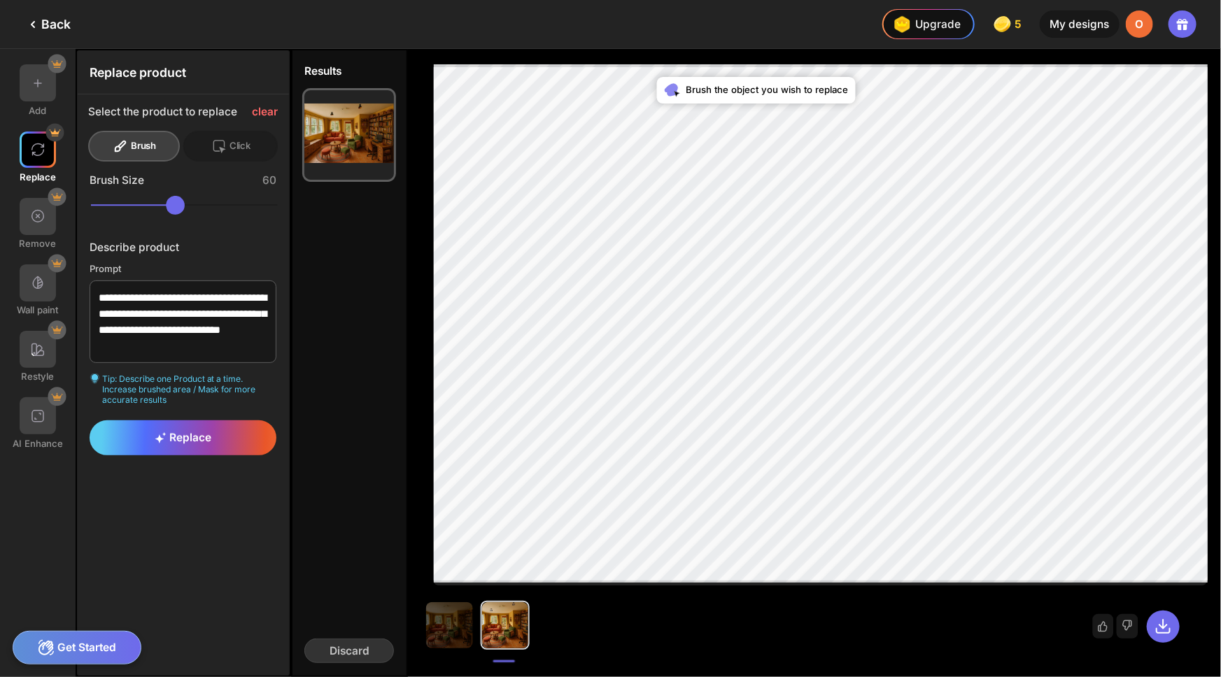
click at [757, 97] on div "Brush the object you wish to replace" at bounding box center [755, 90] width 199 height 27
click at [273, 111] on div "clear" at bounding box center [265, 112] width 26 height 13
click at [208, 440] on span "Replace" at bounding box center [183, 437] width 57 height 13
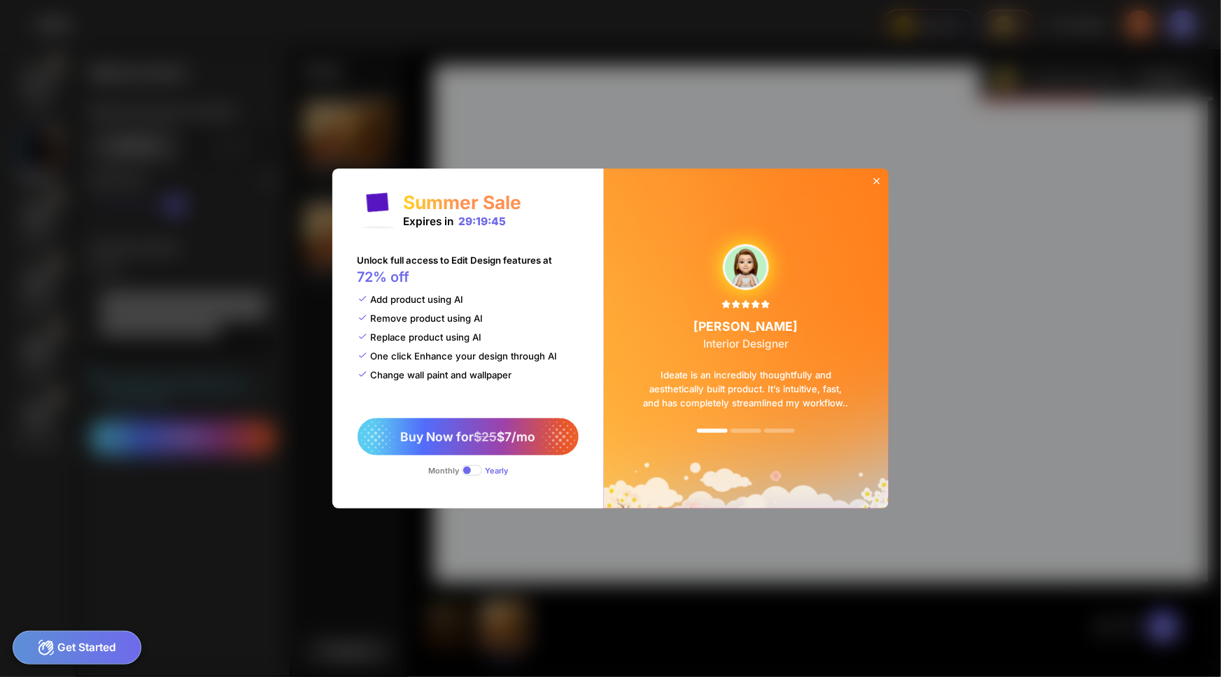
click at [875, 178] on icon at bounding box center [876, 181] width 11 height 11
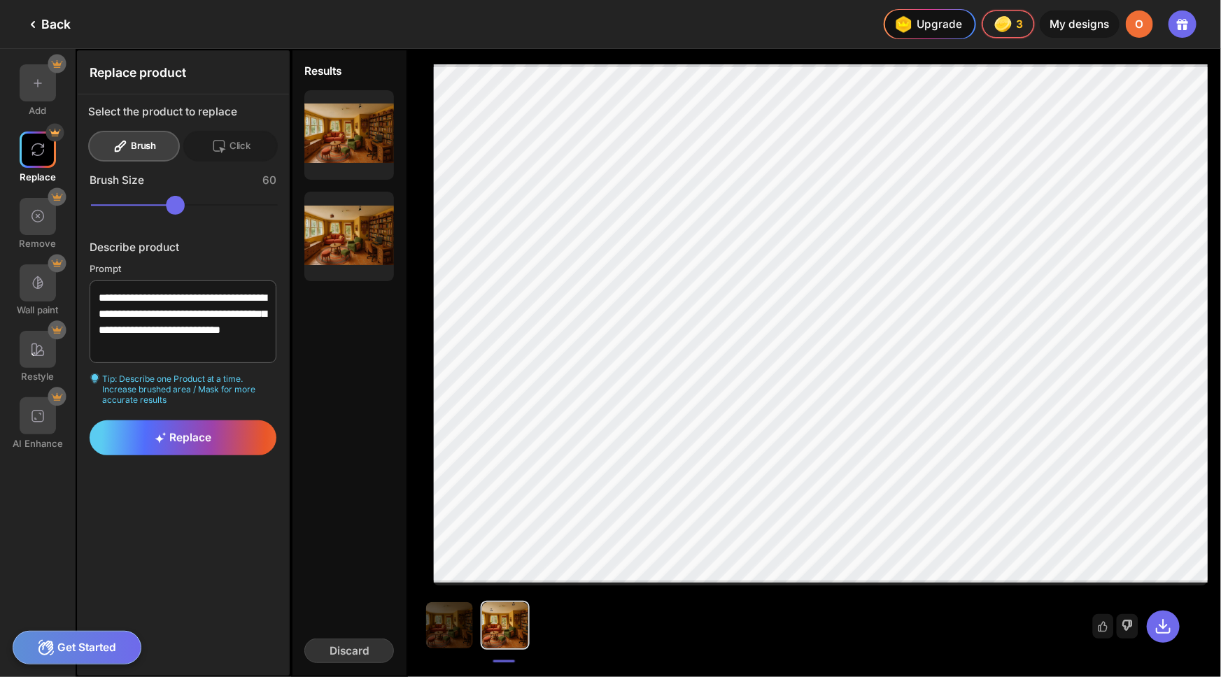
click at [1129, 629] on icon at bounding box center [1128, 626] width 10 height 10
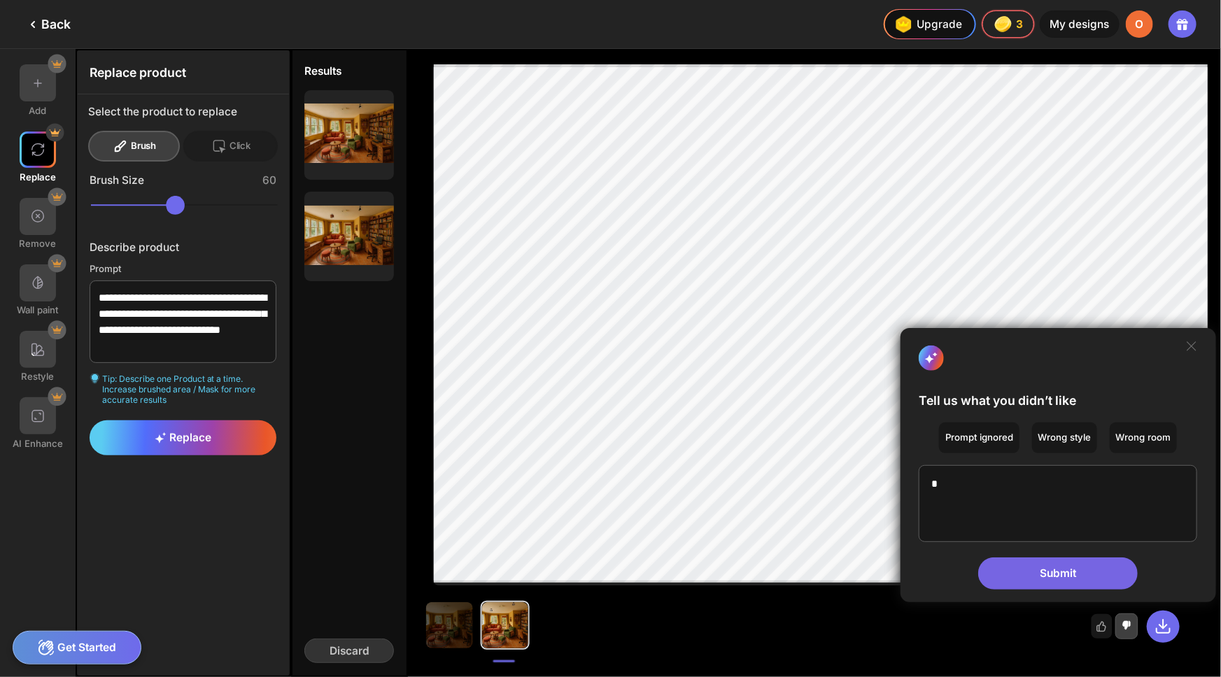
click at [1085, 576] on div "Submit" at bounding box center [1058, 574] width 160 height 32
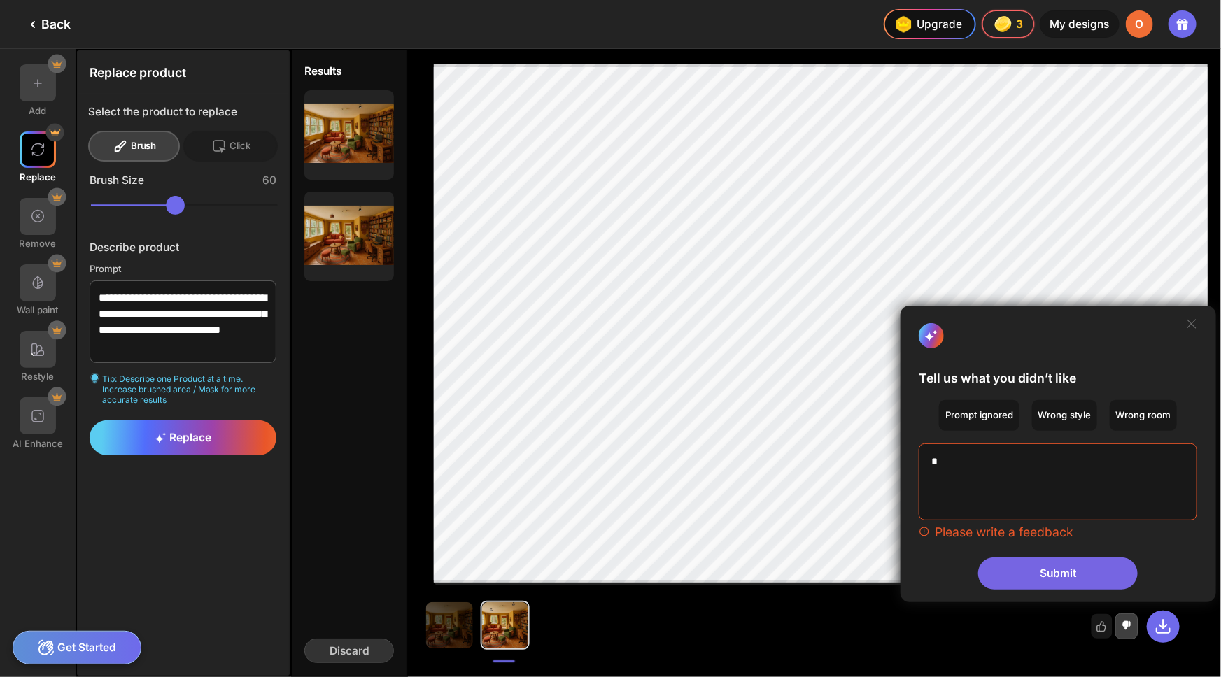
click at [1000, 481] on textarea at bounding box center [1058, 482] width 278 height 77
click at [1004, 413] on div "Prompt ignored" at bounding box center [979, 415] width 80 height 31
click at [1084, 568] on div "Submit" at bounding box center [1058, 574] width 160 height 32
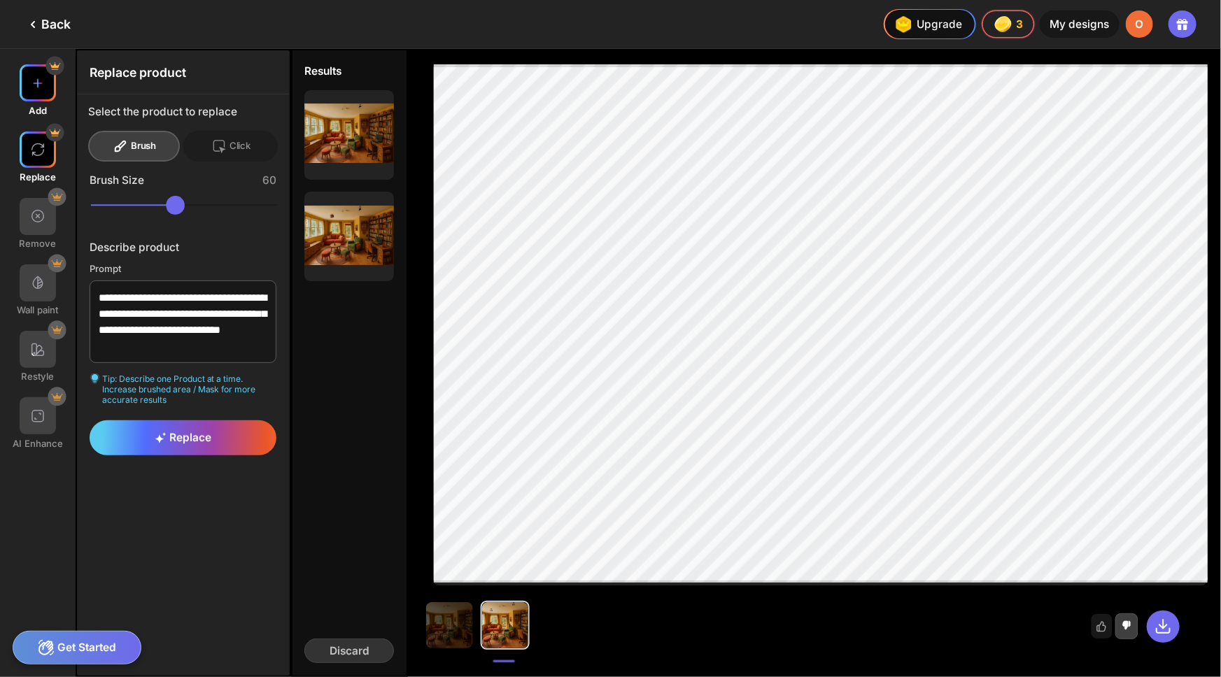
click at [41, 80] on img at bounding box center [37, 83] width 15 height 15
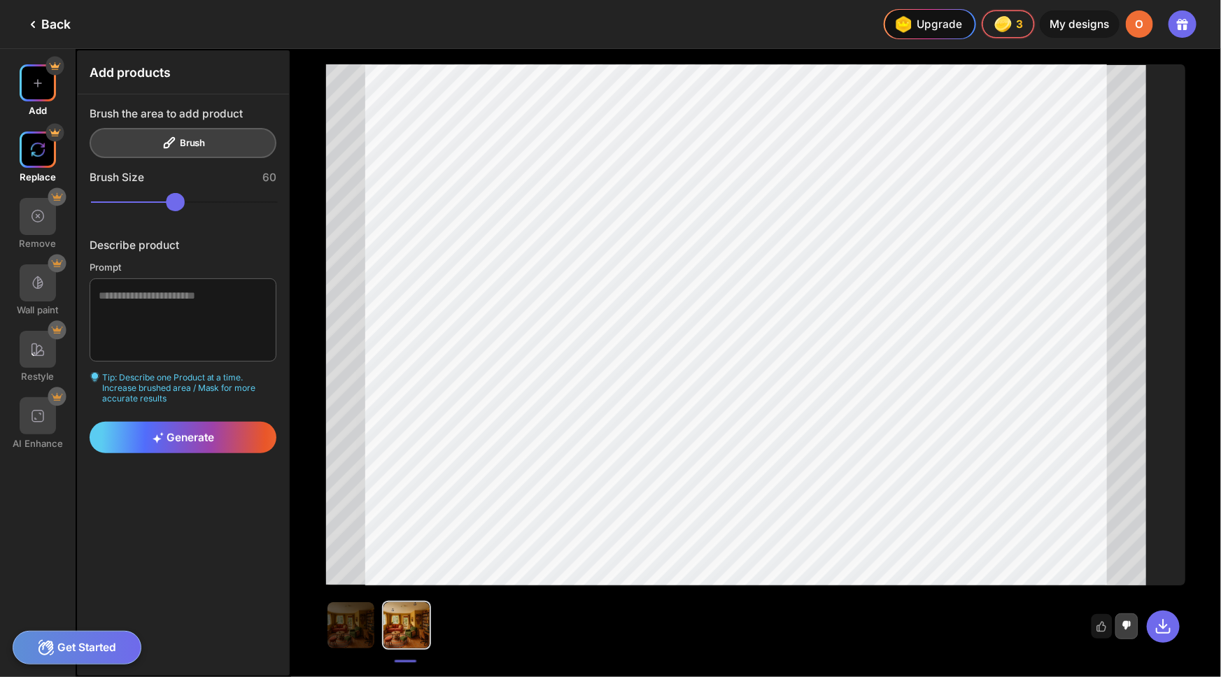
click at [37, 154] on img at bounding box center [37, 149] width 15 height 15
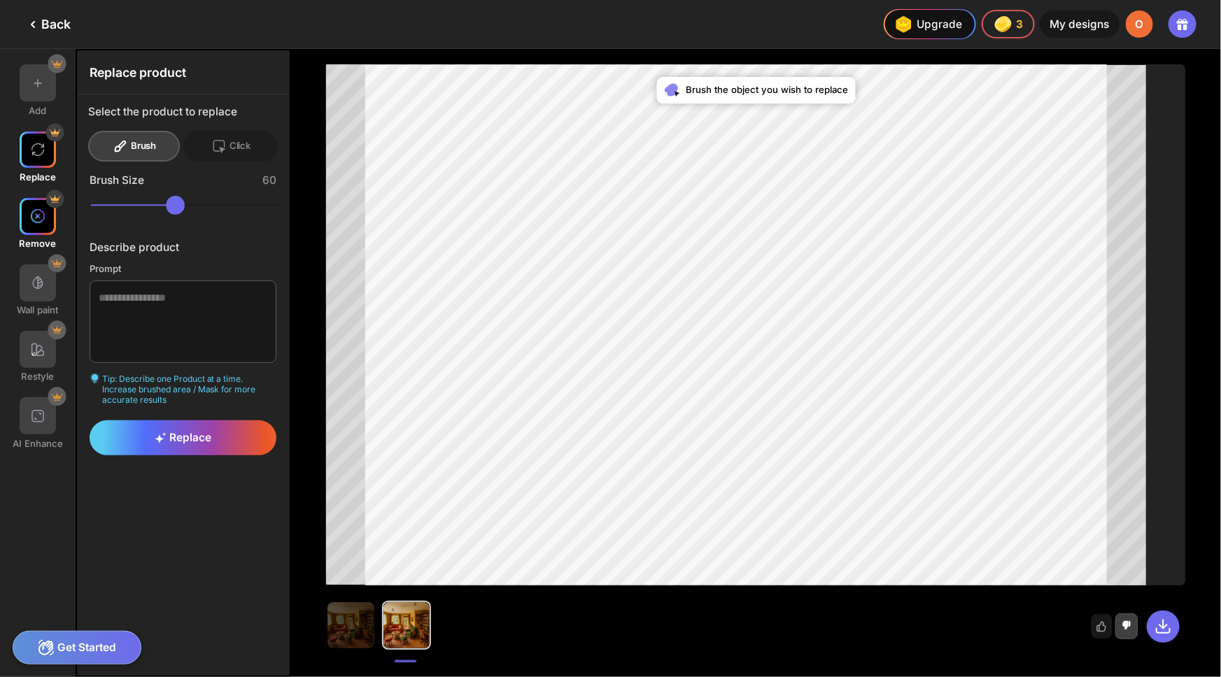
click at [39, 224] on div at bounding box center [38, 216] width 37 height 37
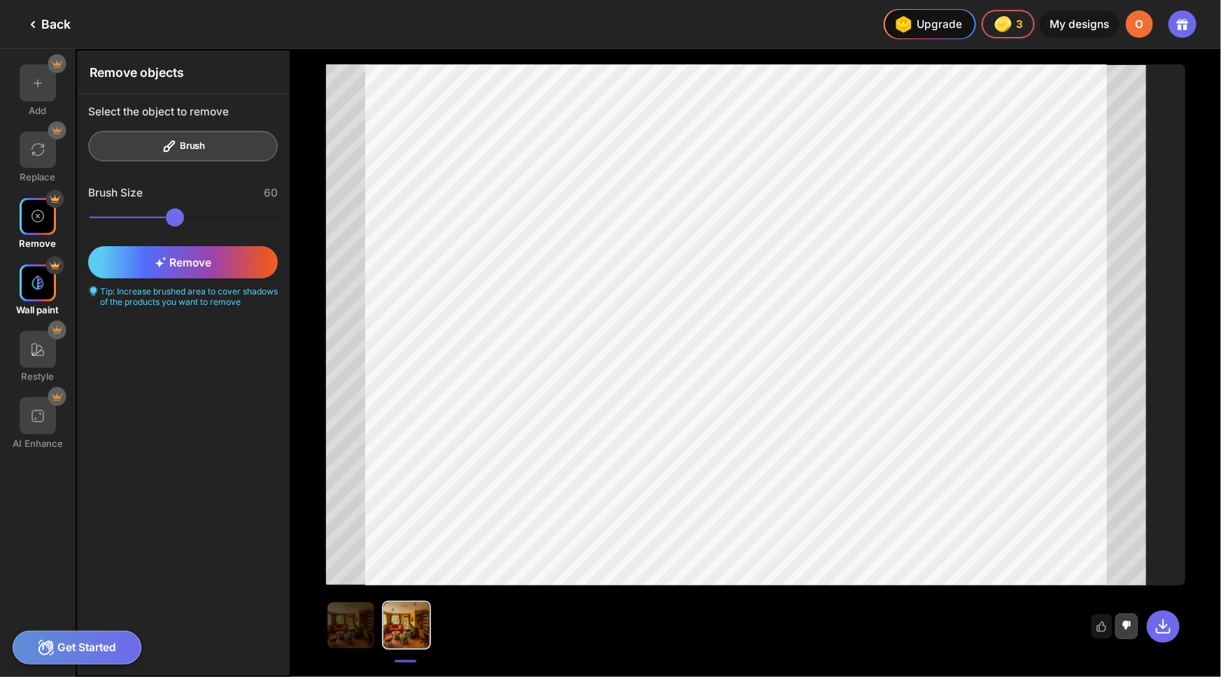
click at [49, 290] on div at bounding box center [38, 283] width 37 height 37
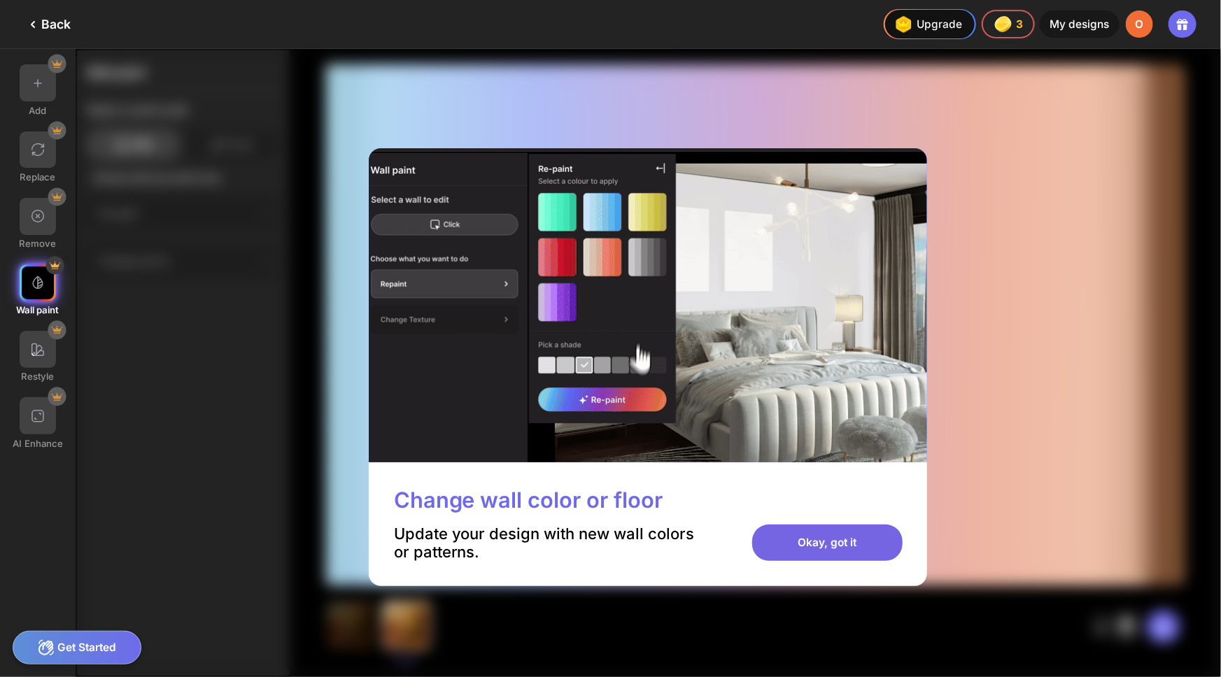
click at [861, 546] on div "Okay, got it" at bounding box center [827, 543] width 151 height 37
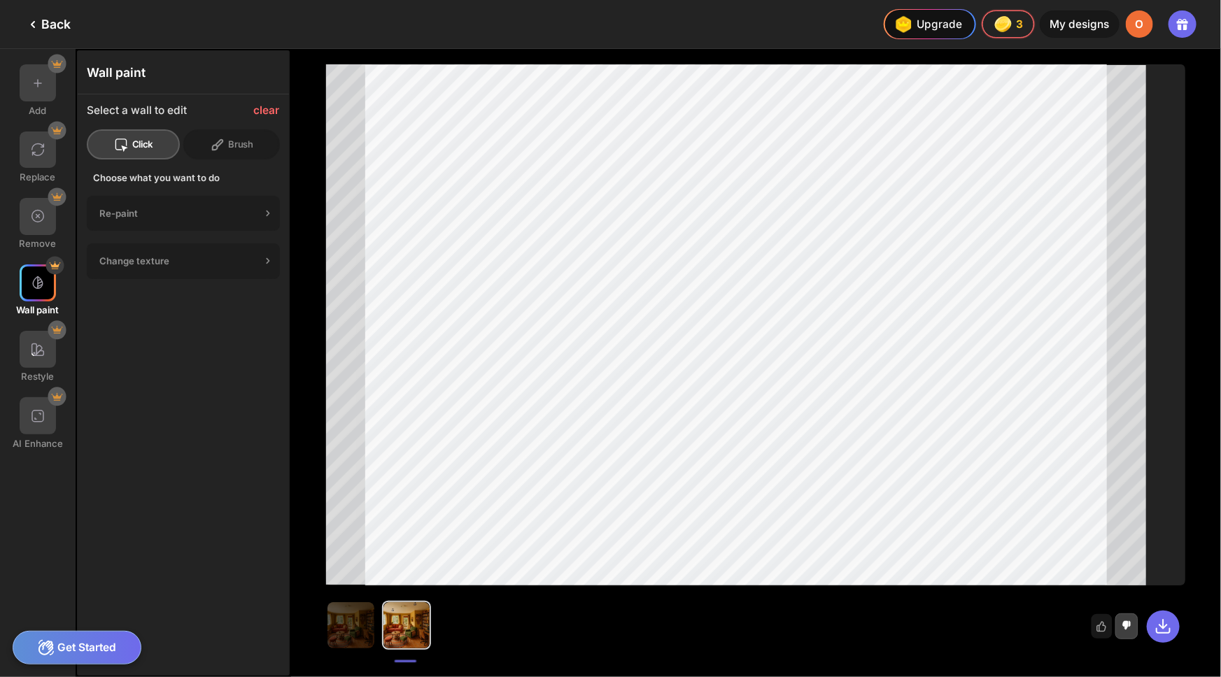
click at [122, 140] on icon at bounding box center [120, 144] width 15 height 15
click at [261, 107] on div "clear" at bounding box center [267, 110] width 26 height 13
click at [265, 210] on icon at bounding box center [268, 213] width 14 height 14
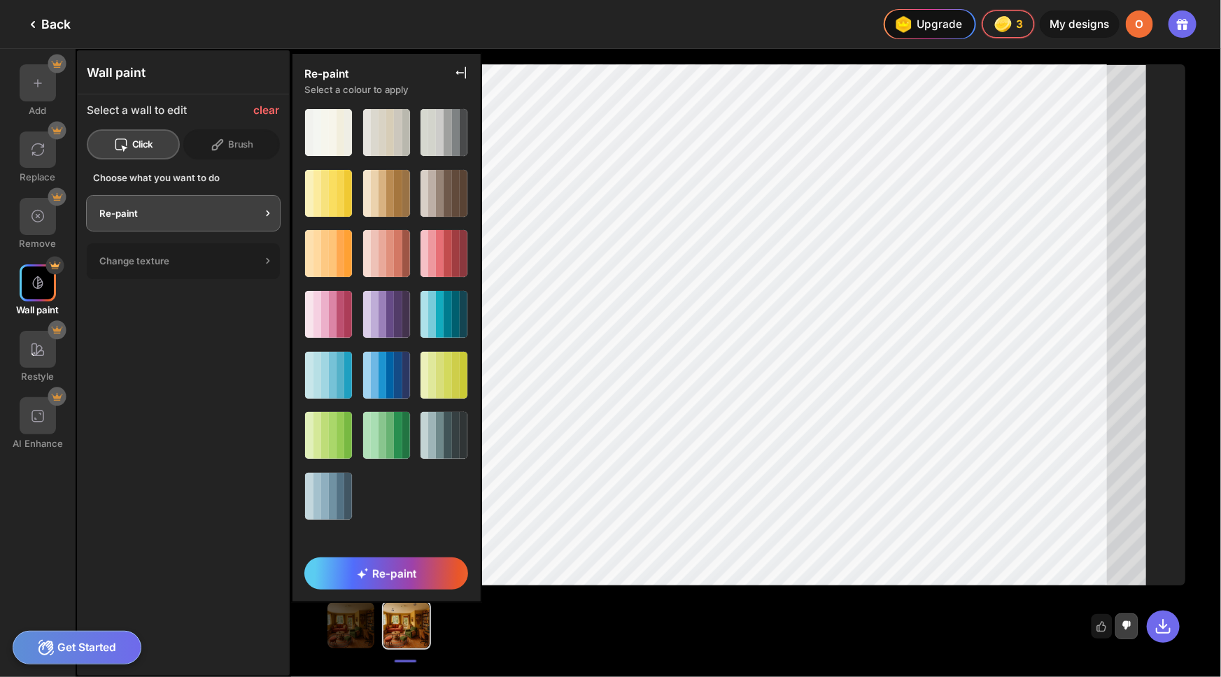
click at [116, 211] on div "Re-paint" at bounding box center [180, 213] width 162 height 11
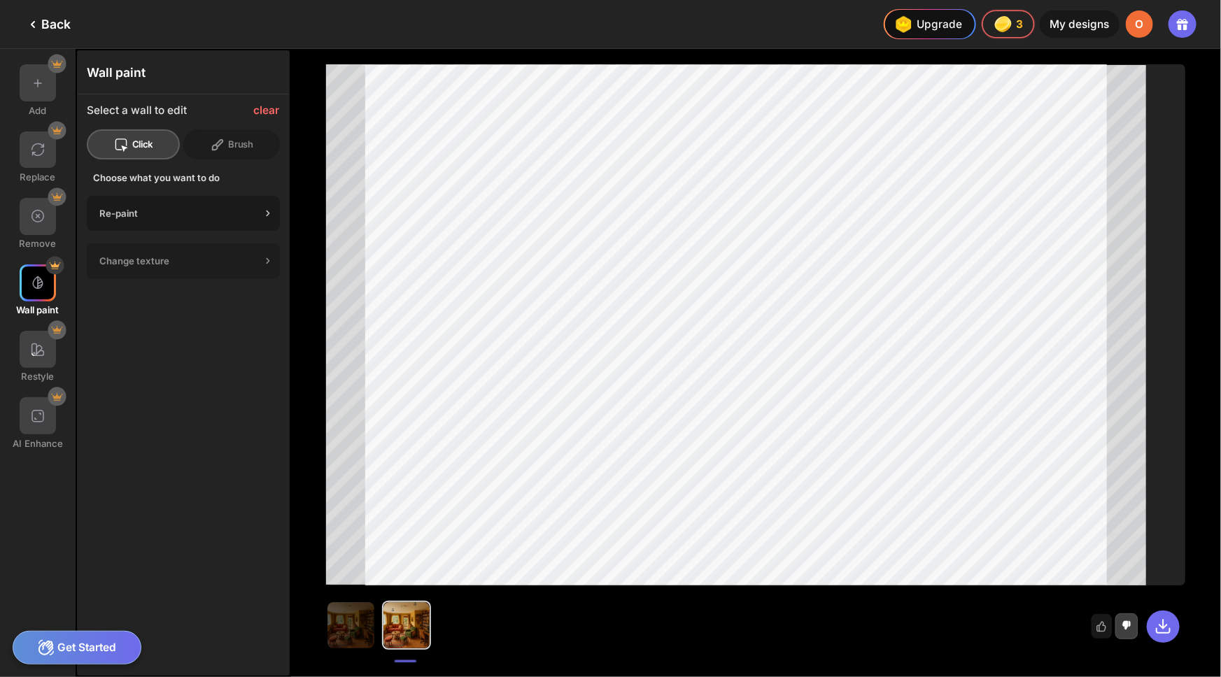
click at [145, 209] on div "Re-paint" at bounding box center [180, 213] width 162 height 11
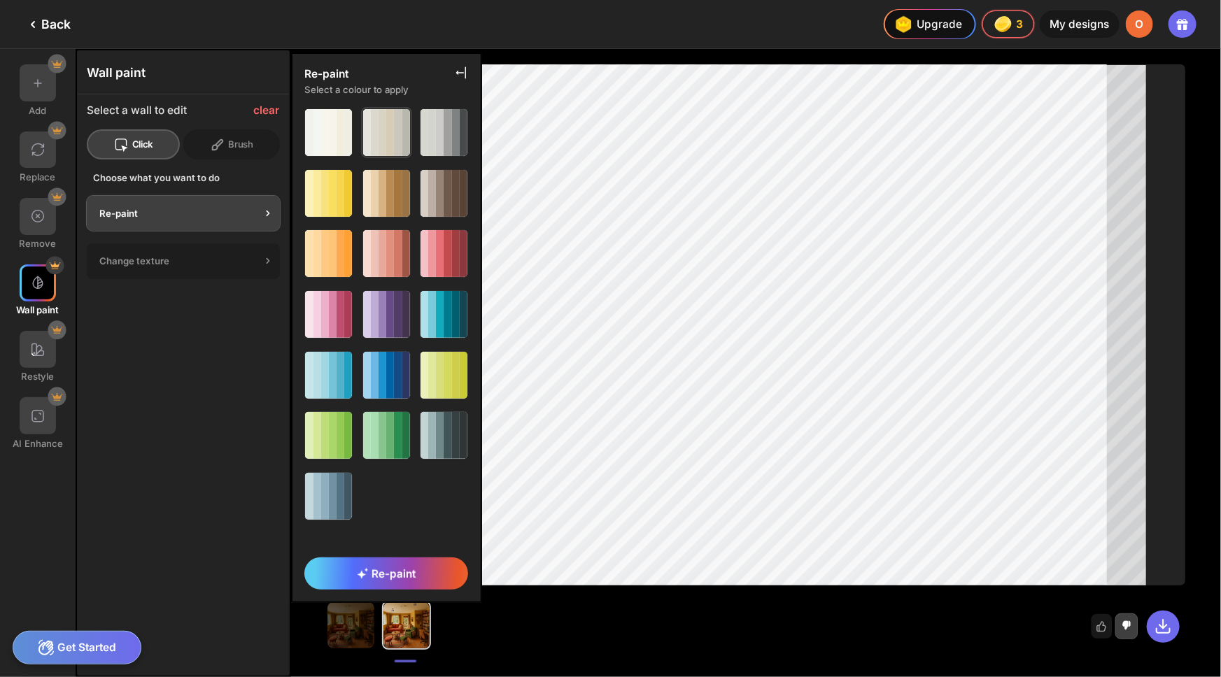
click at [373, 133] on div at bounding box center [375, 132] width 8 height 47
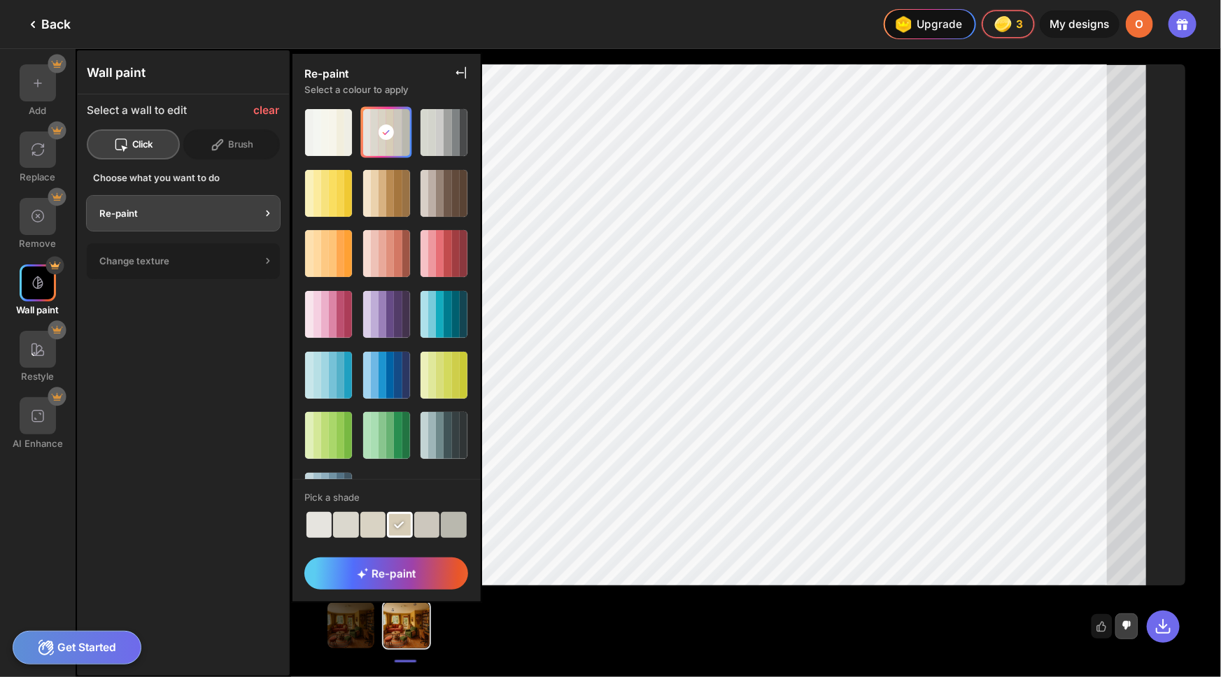
click at [397, 574] on span "Re-paint" at bounding box center [386, 573] width 59 height 13
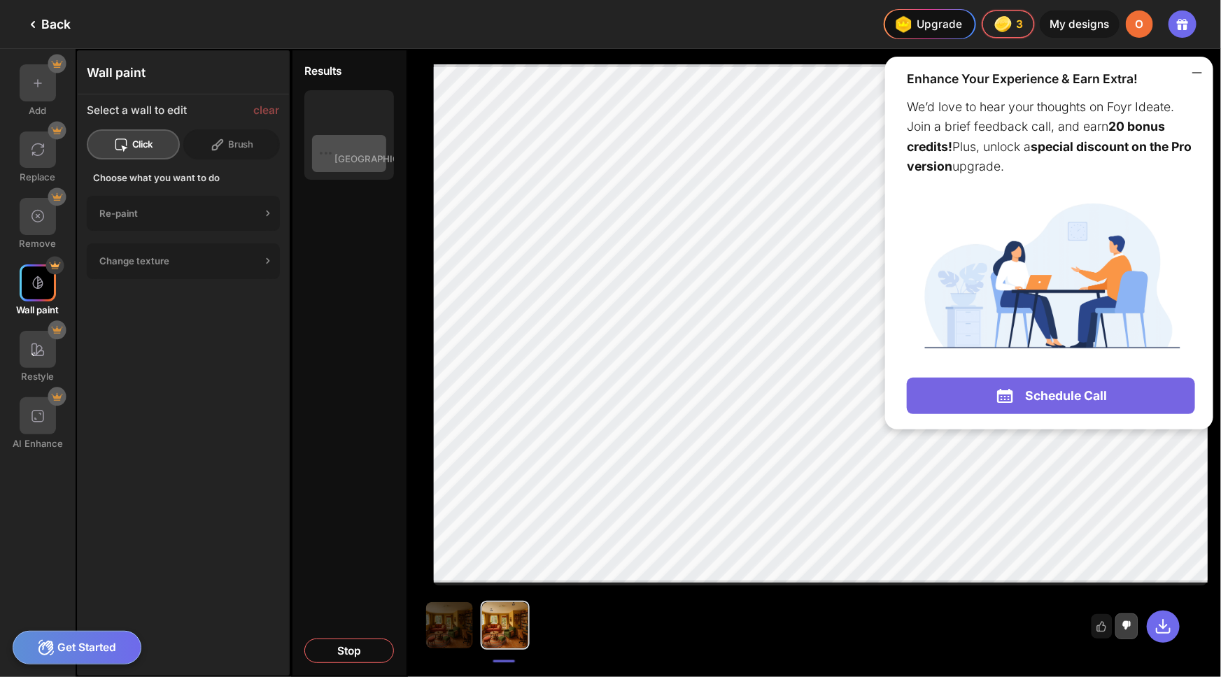
click at [1200, 73] on icon at bounding box center [1197, 72] width 17 height 17
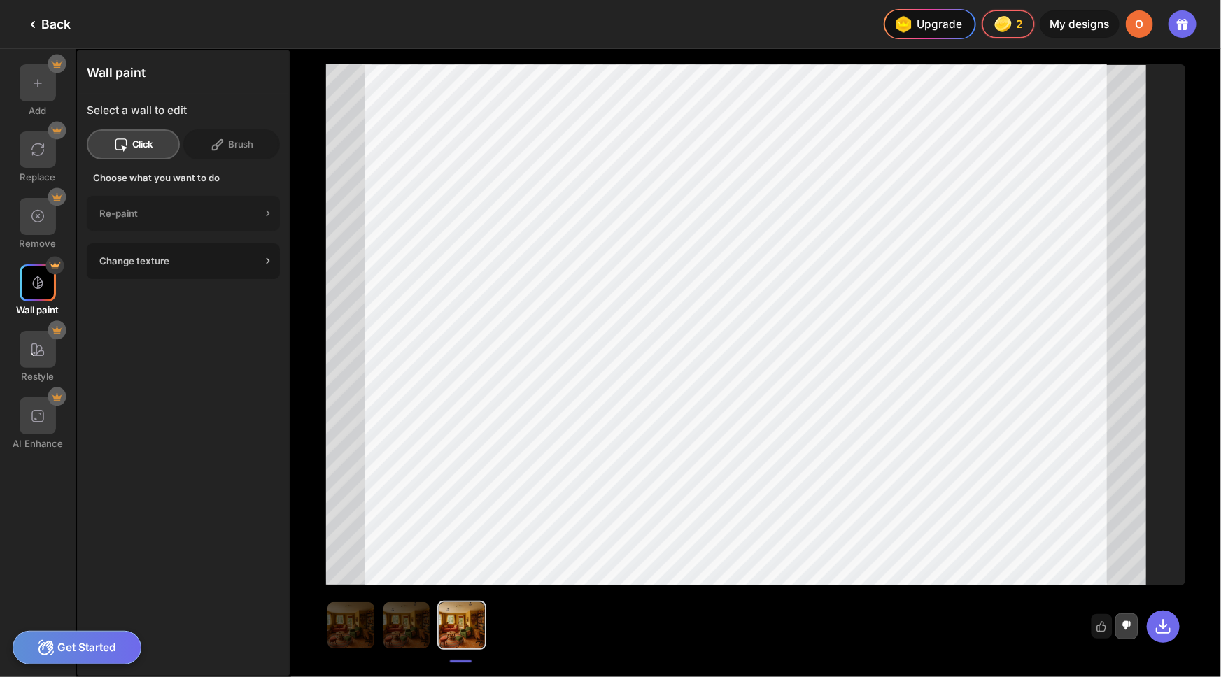
click at [262, 265] on icon at bounding box center [268, 261] width 14 height 14
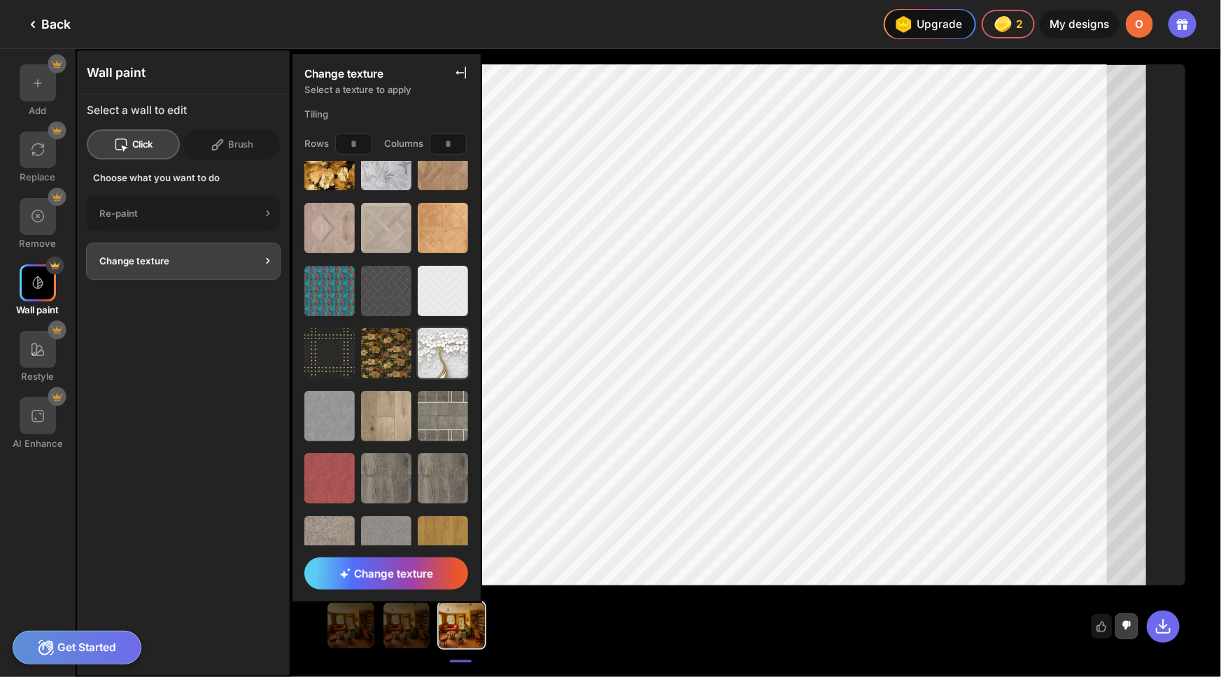
scroll to position [700, 0]
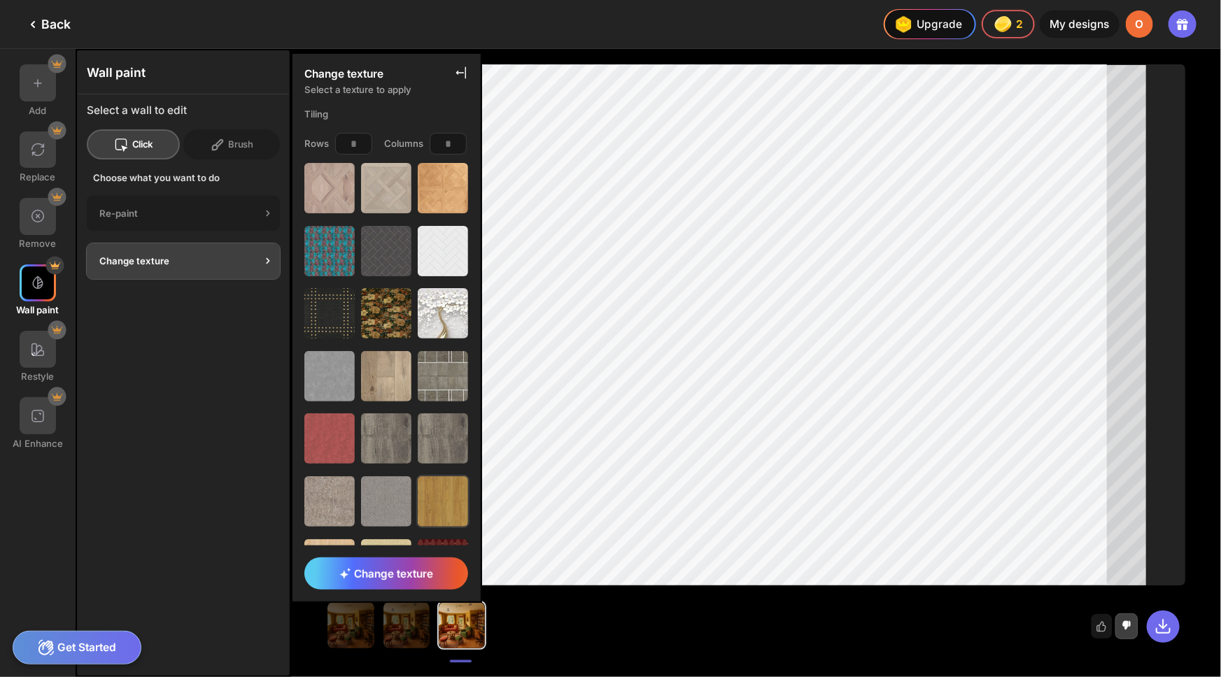
click at [437, 482] on img at bounding box center [443, 502] width 50 height 50
click at [406, 573] on span "Change texture" at bounding box center [386, 573] width 94 height 13
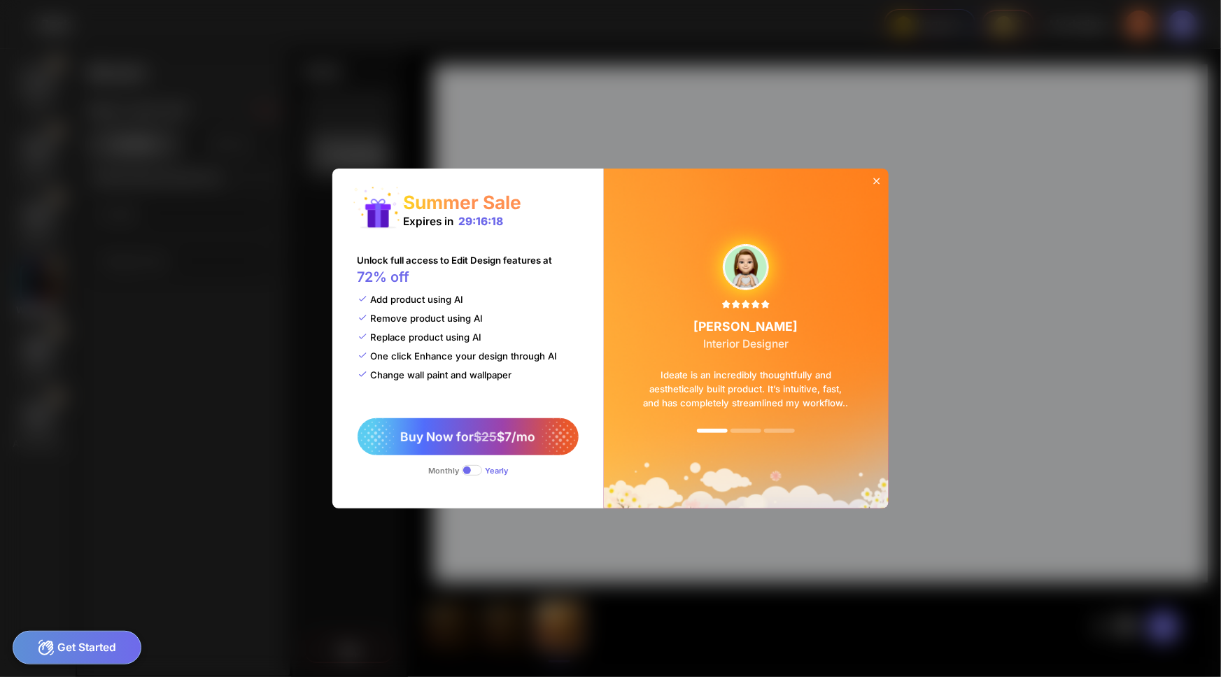
click at [880, 176] on icon at bounding box center [876, 181] width 11 height 11
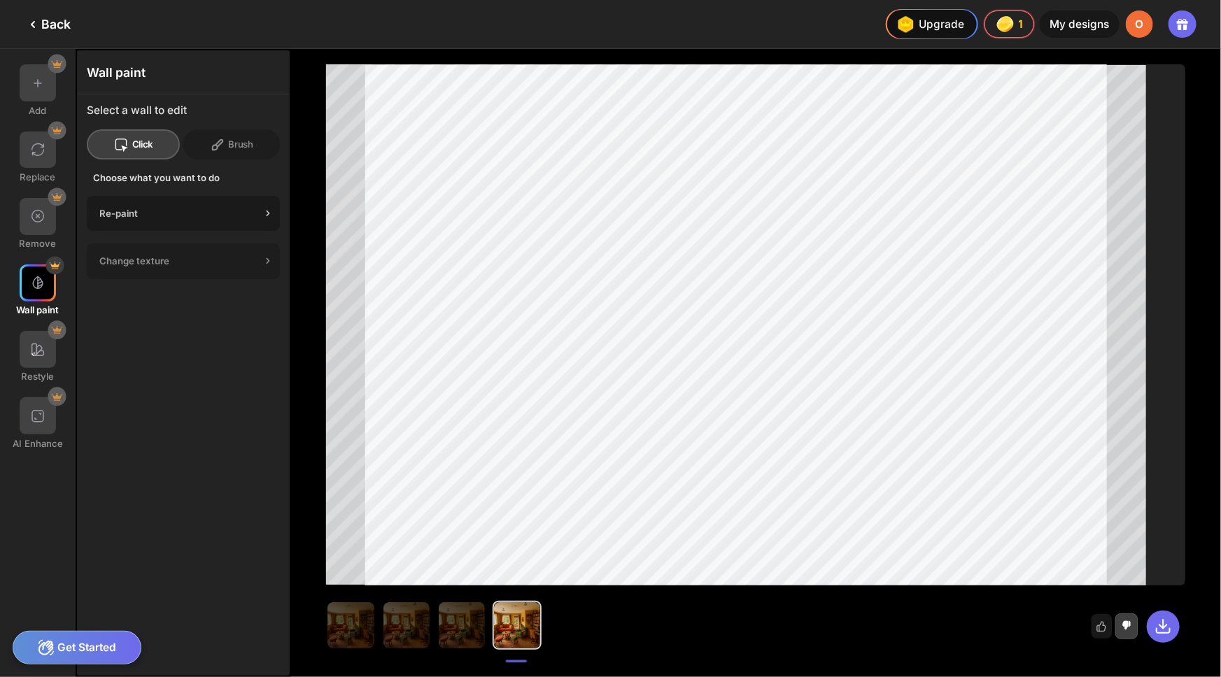
click at [249, 214] on div "Re-paint" at bounding box center [180, 213] width 162 height 11
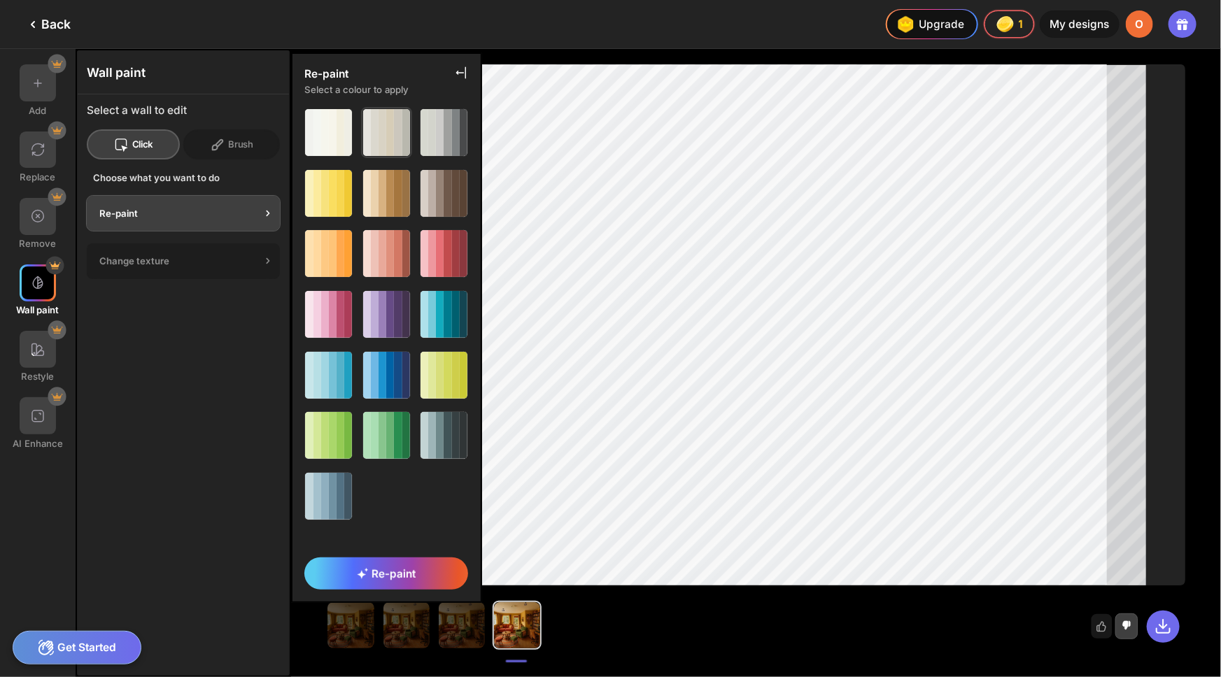
click at [395, 139] on div at bounding box center [398, 132] width 8 height 47
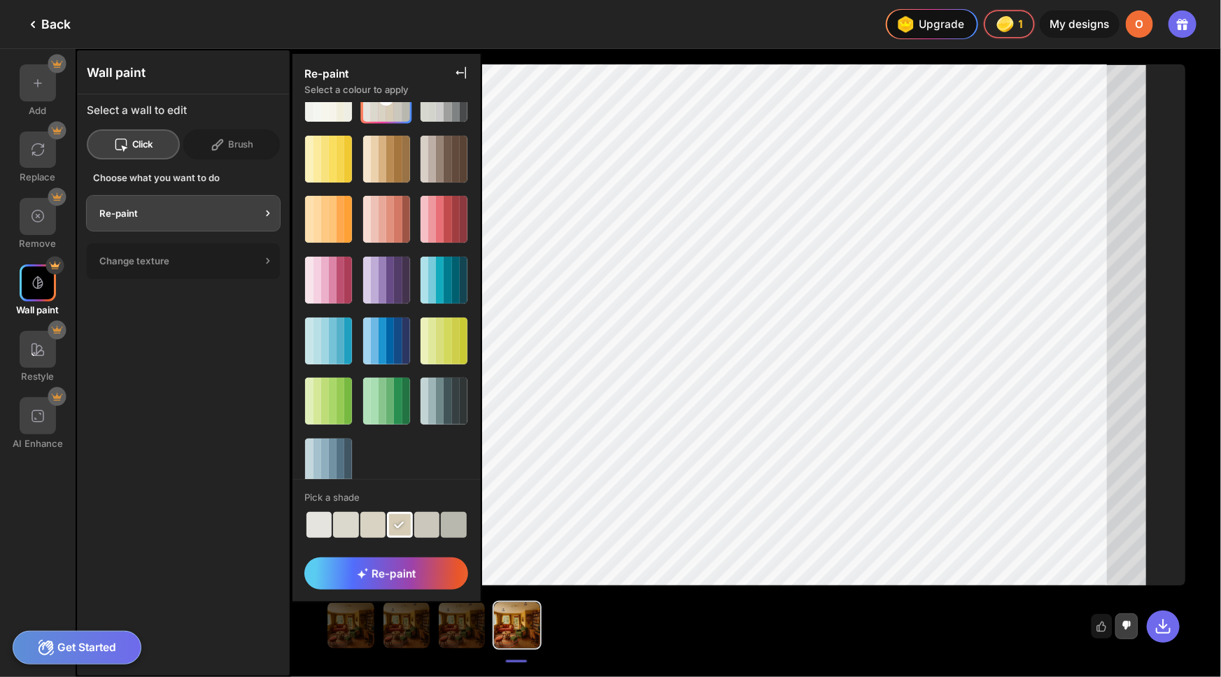
scroll to position [41, 0]
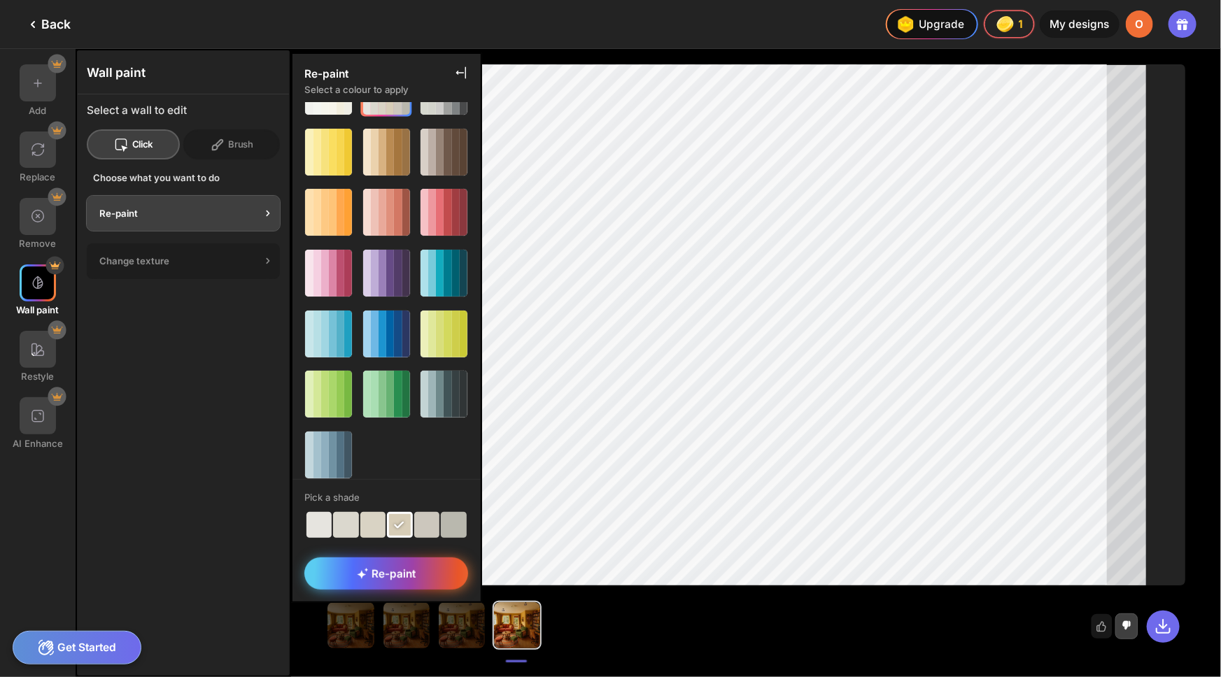
click at [392, 572] on span "Re-paint" at bounding box center [386, 573] width 59 height 13
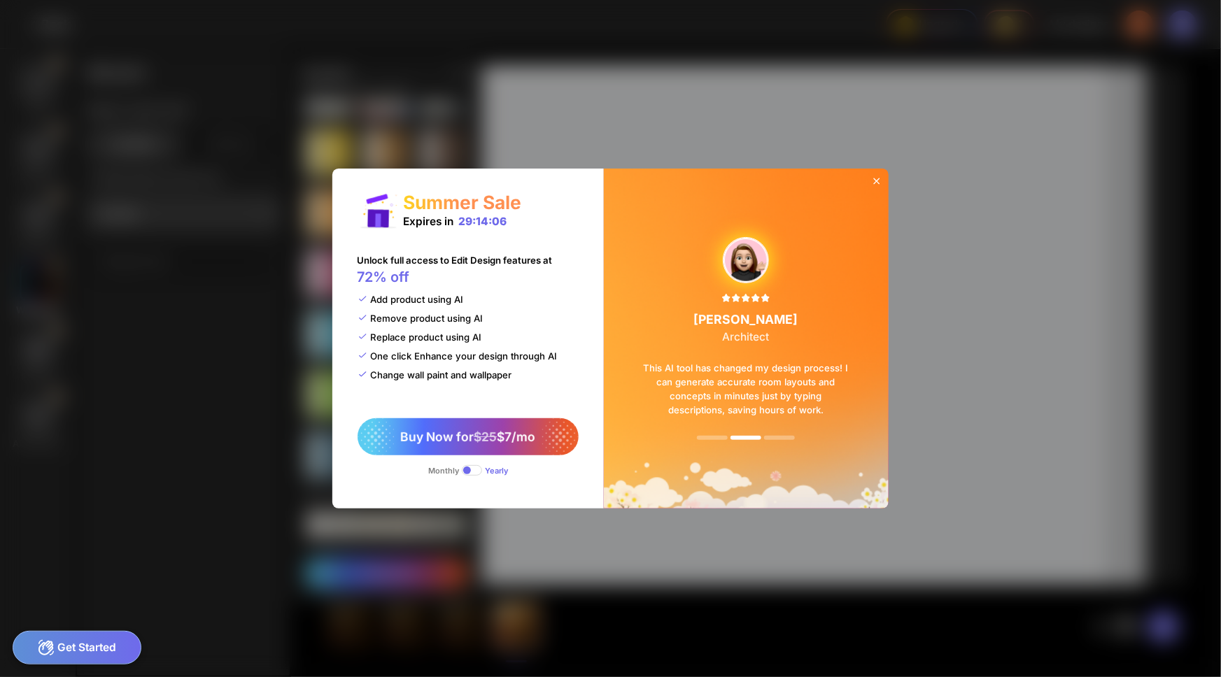
click at [877, 176] on icon at bounding box center [876, 181] width 11 height 11
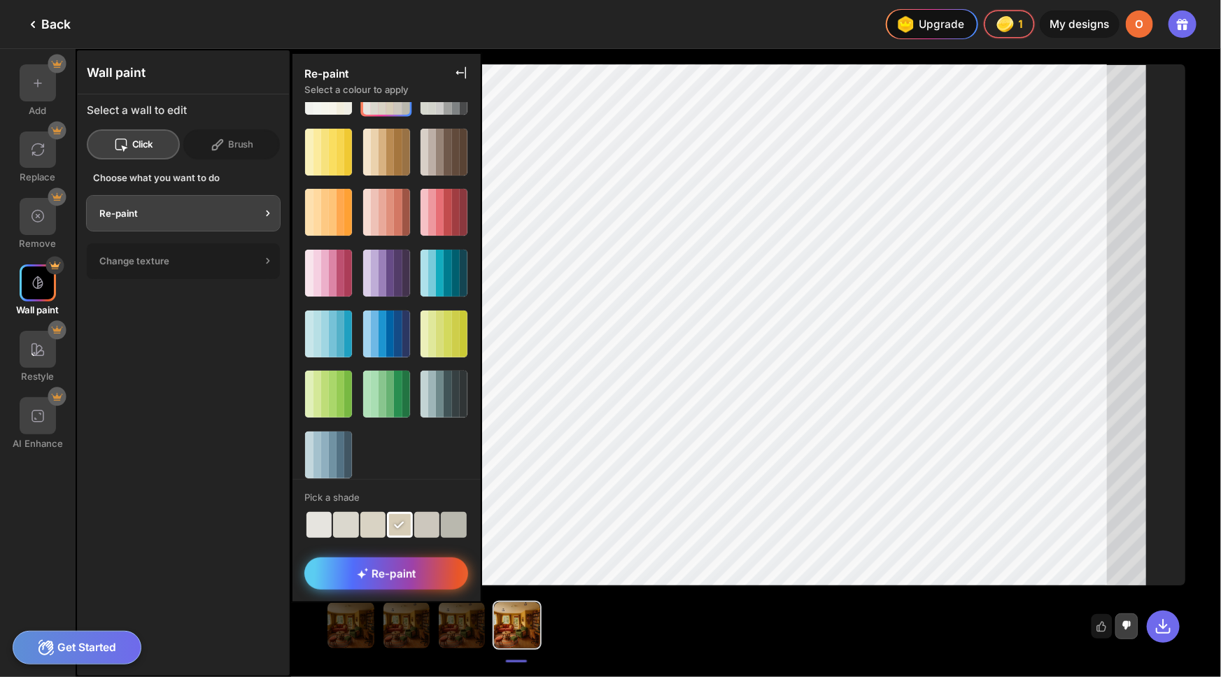
click at [399, 574] on span "Re-paint" at bounding box center [386, 573] width 59 height 13
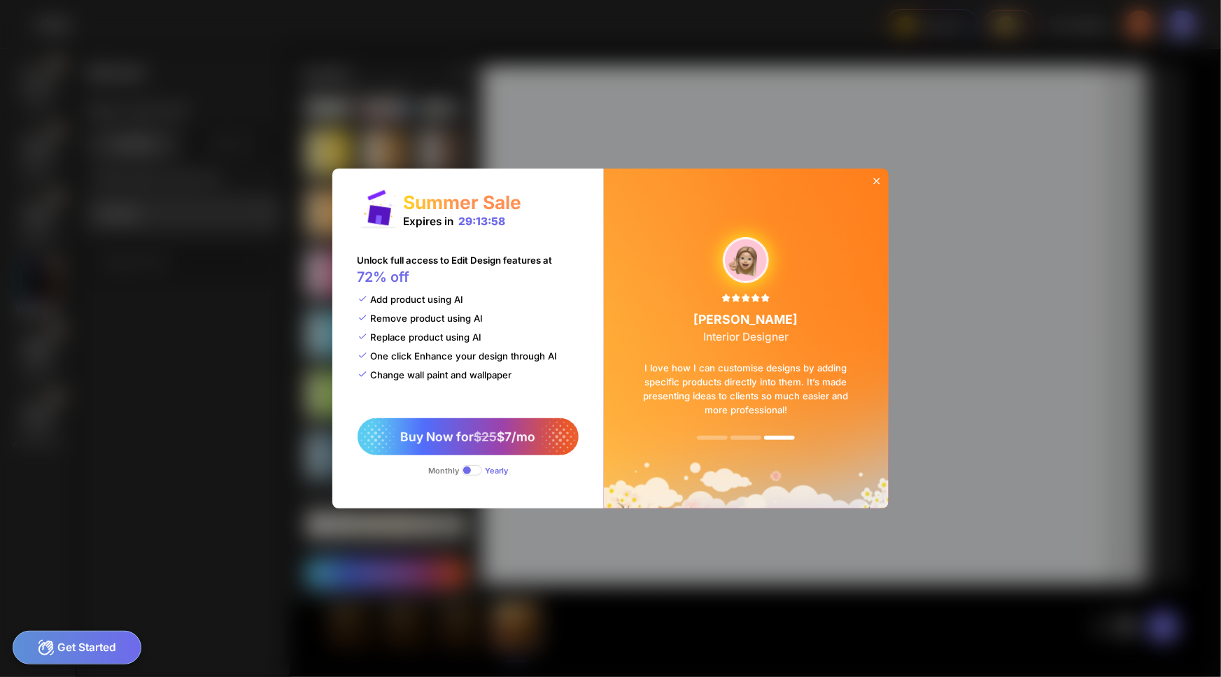
click at [882, 169] on div at bounding box center [877, 182] width 24 height 27
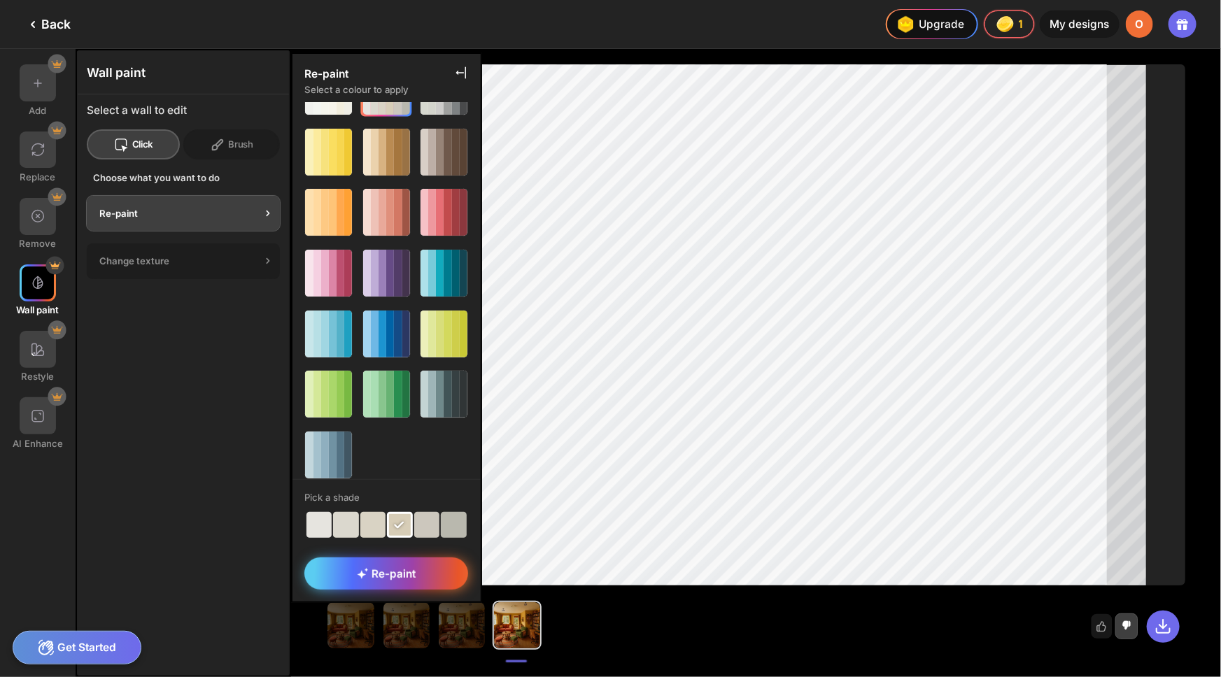
click at [371, 573] on span "Re-paint" at bounding box center [386, 573] width 59 height 13
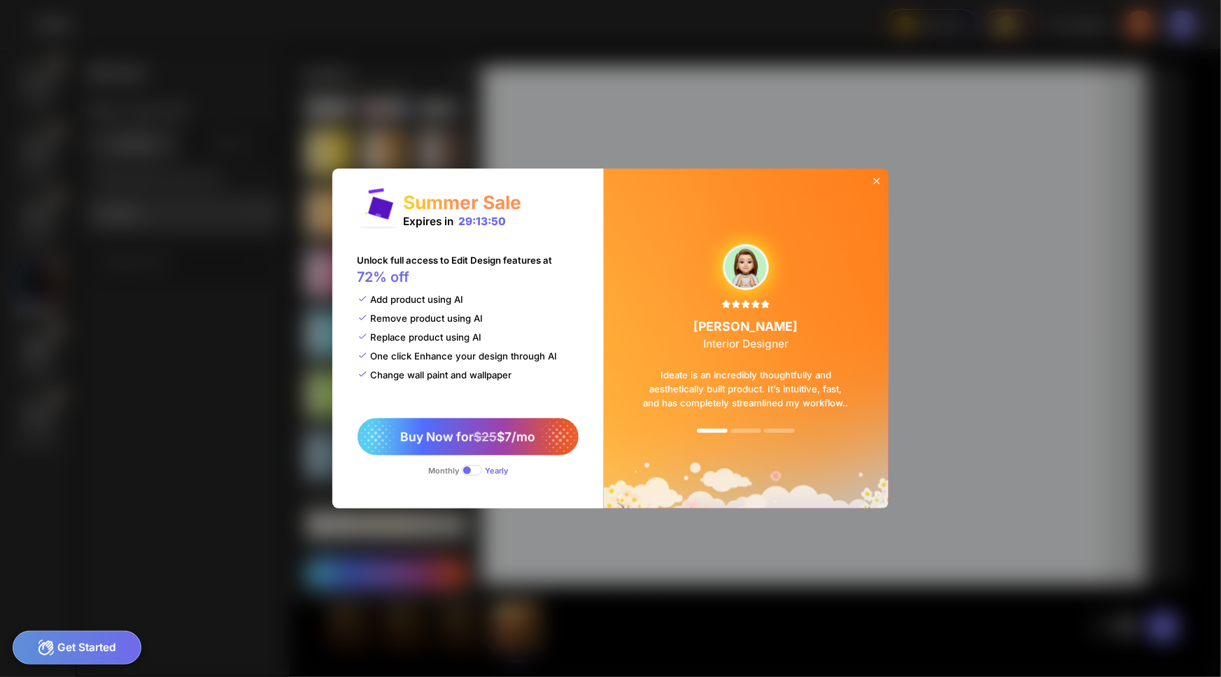
click at [877, 181] on icon at bounding box center [876, 181] width 6 height 6
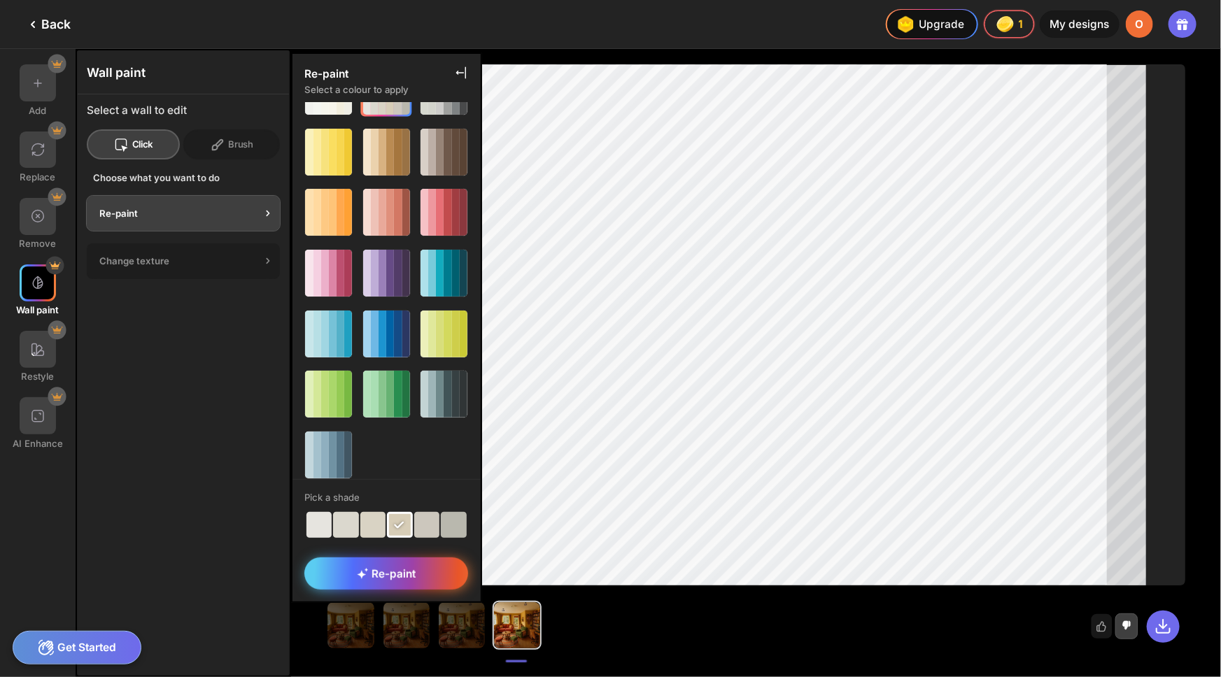
click at [355, 571] on div "Re-paint" at bounding box center [386, 573] width 164 height 31
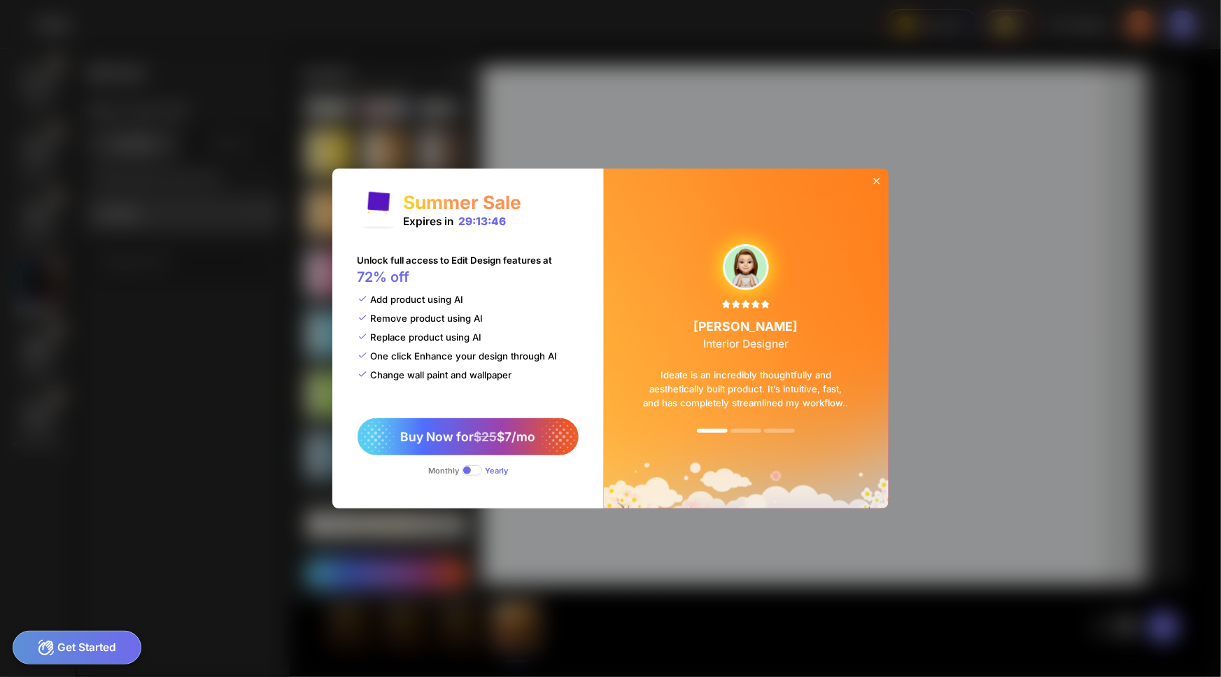
click at [875, 176] on icon at bounding box center [876, 181] width 11 height 11
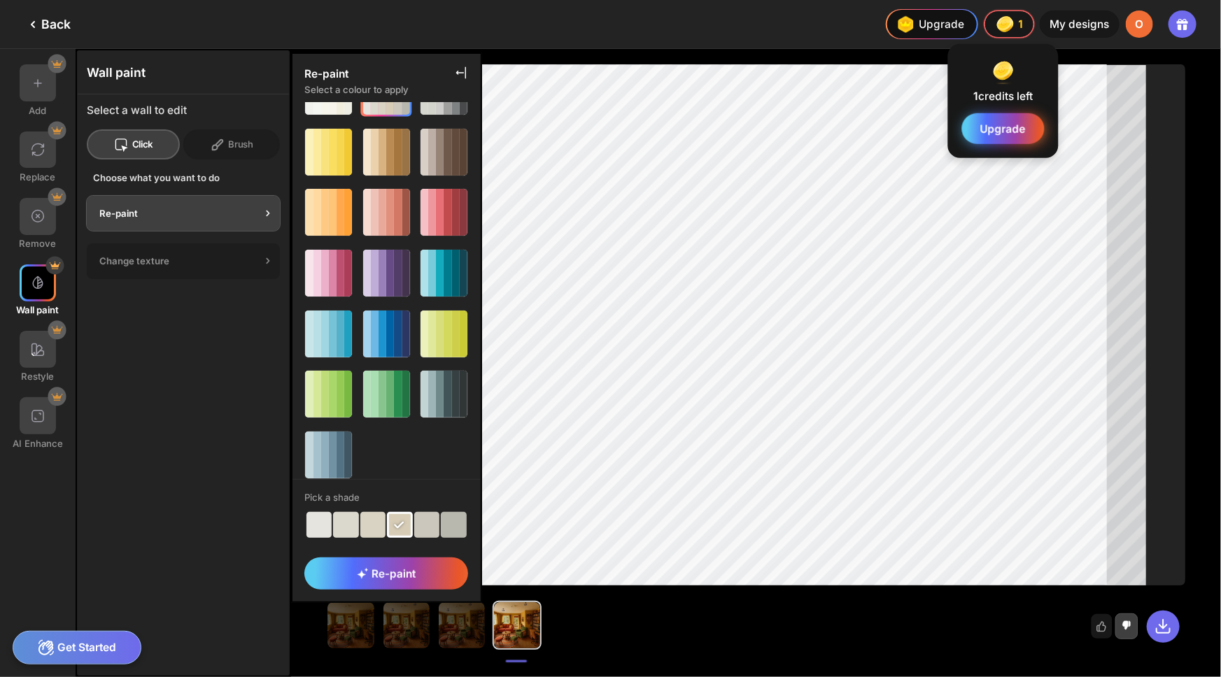
click at [1009, 133] on span "Upgrade" at bounding box center [1002, 128] width 45 height 13
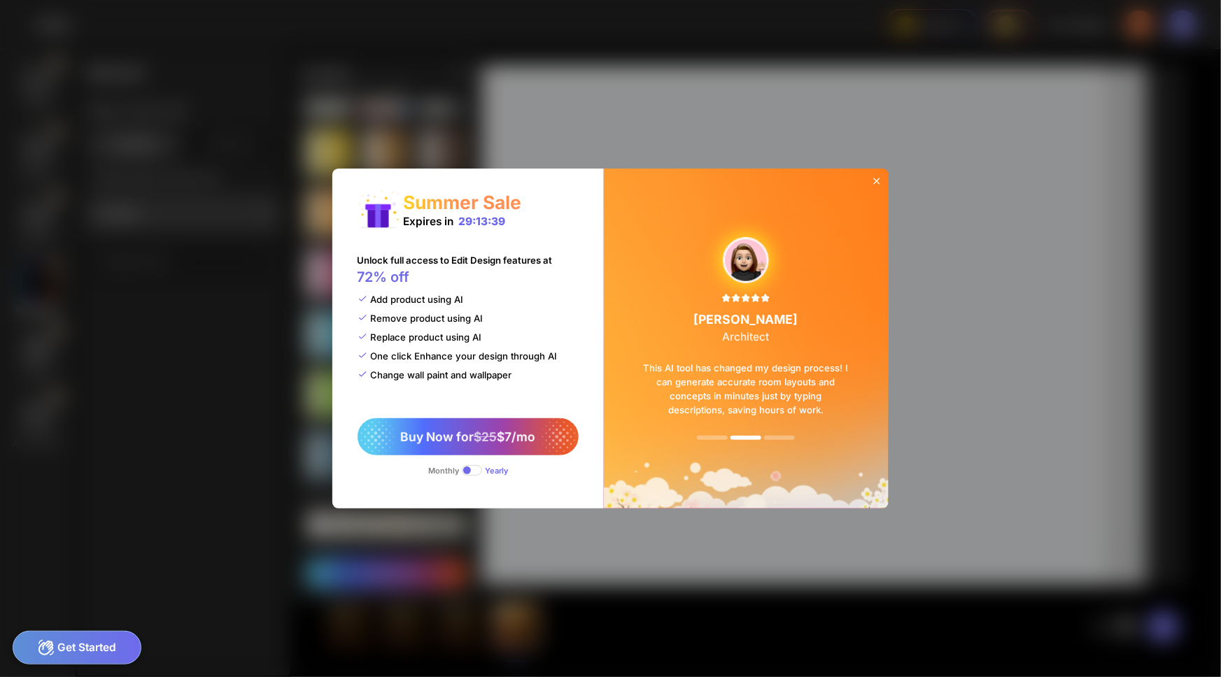
click at [870, 180] on div at bounding box center [877, 182] width 24 height 27
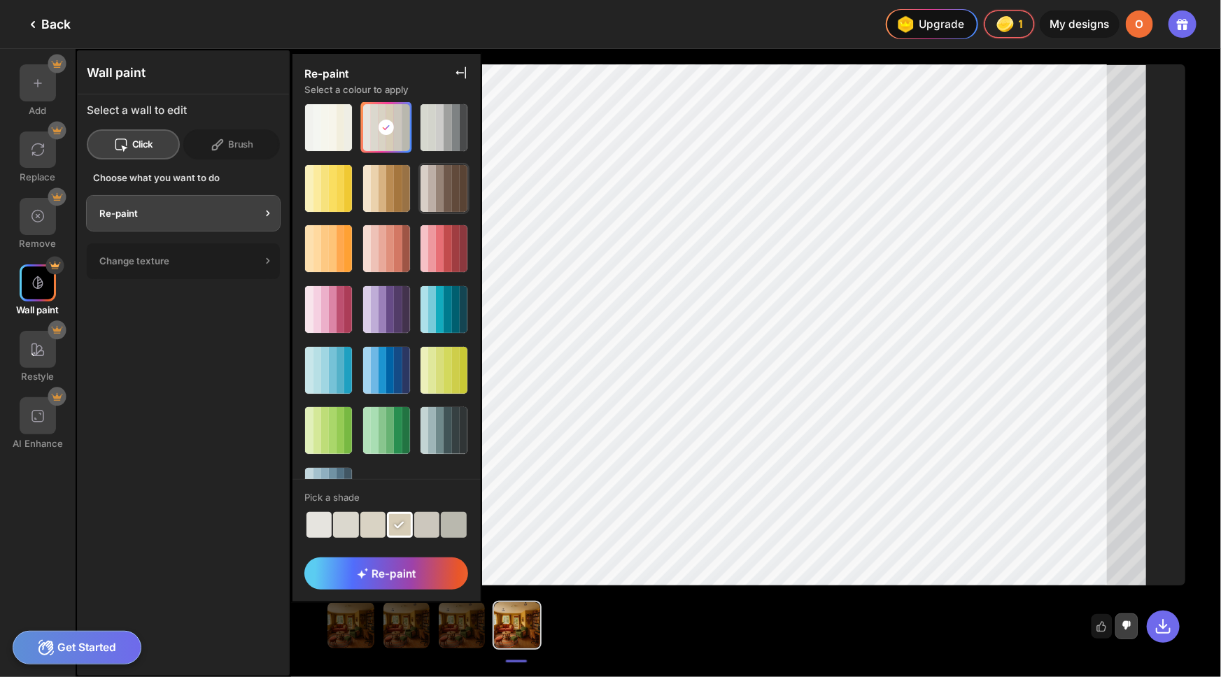
scroll to position [0, 0]
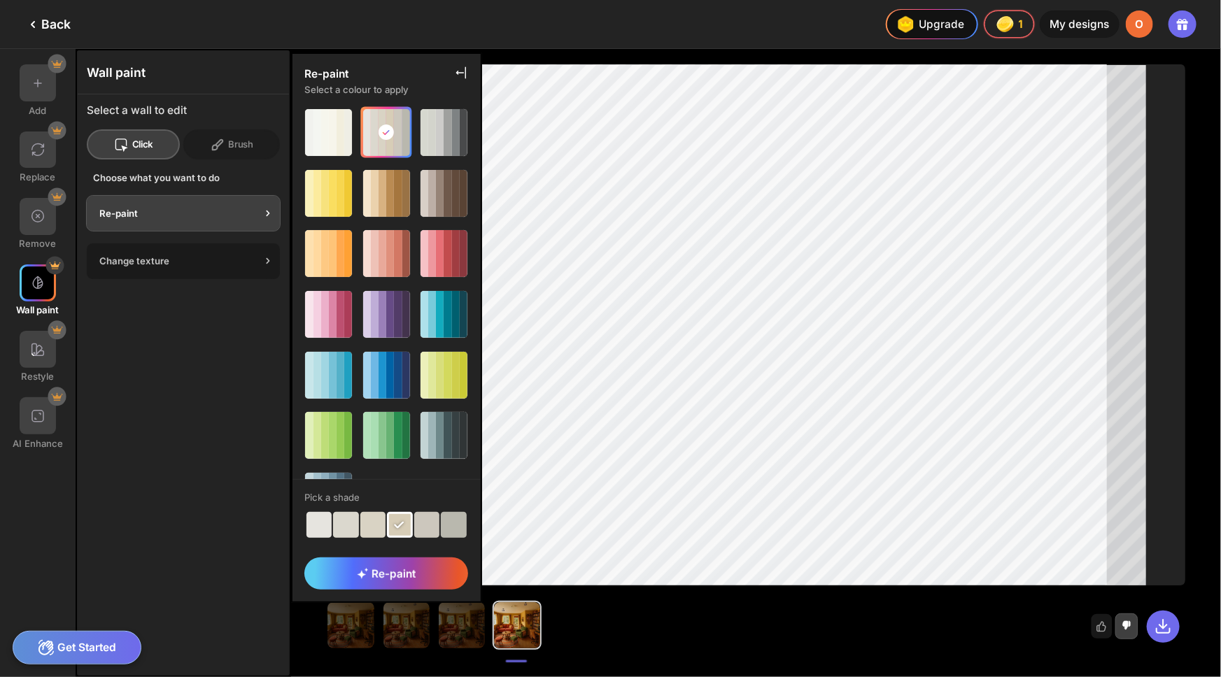
click at [225, 261] on div "Change texture" at bounding box center [180, 260] width 162 height 11
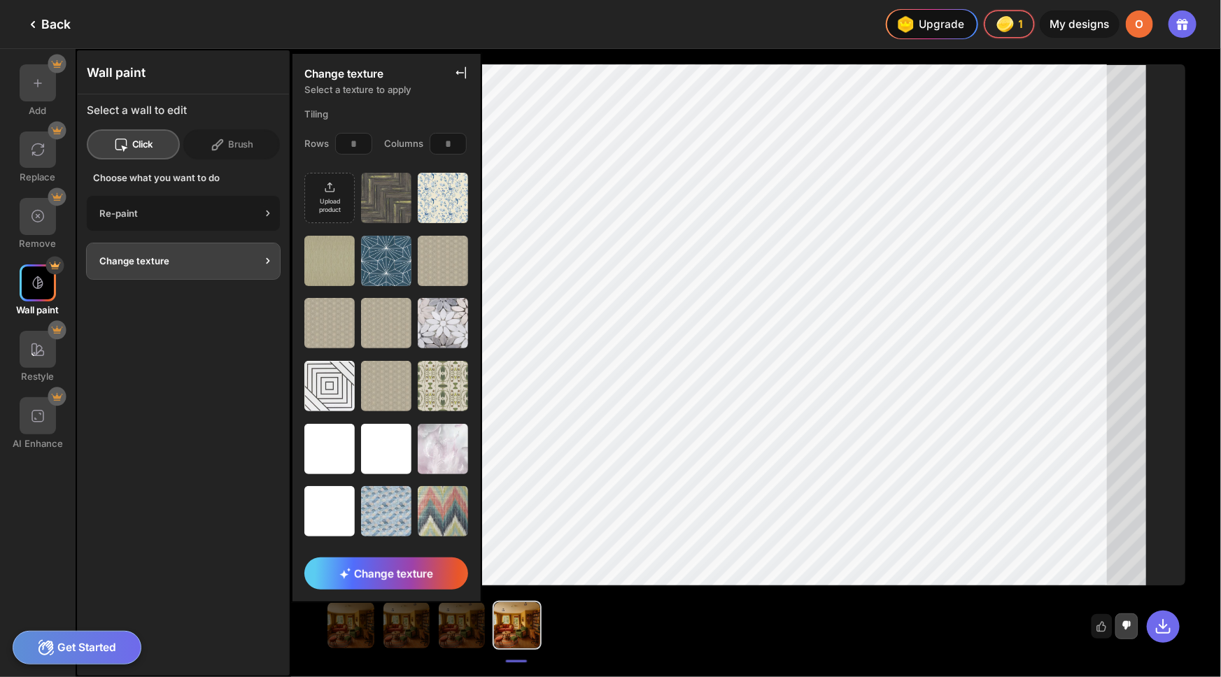
click at [223, 223] on div "Re-paint" at bounding box center [183, 214] width 193 height 36
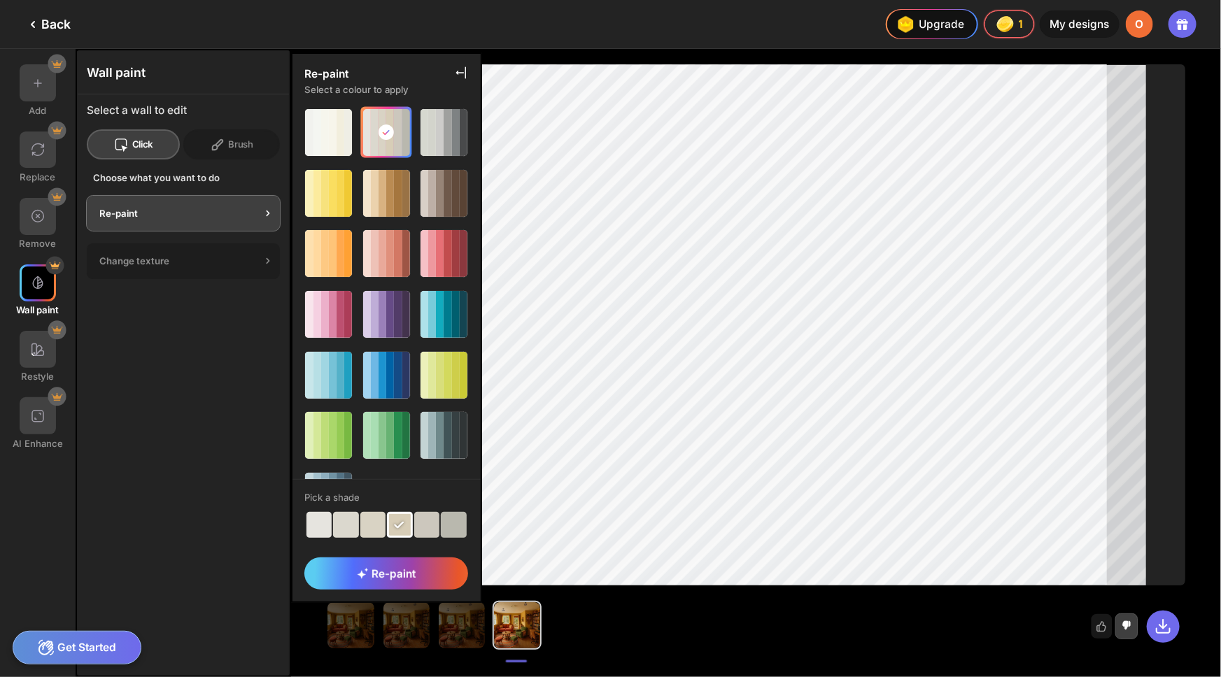
click at [270, 212] on icon at bounding box center [268, 213] width 14 height 14
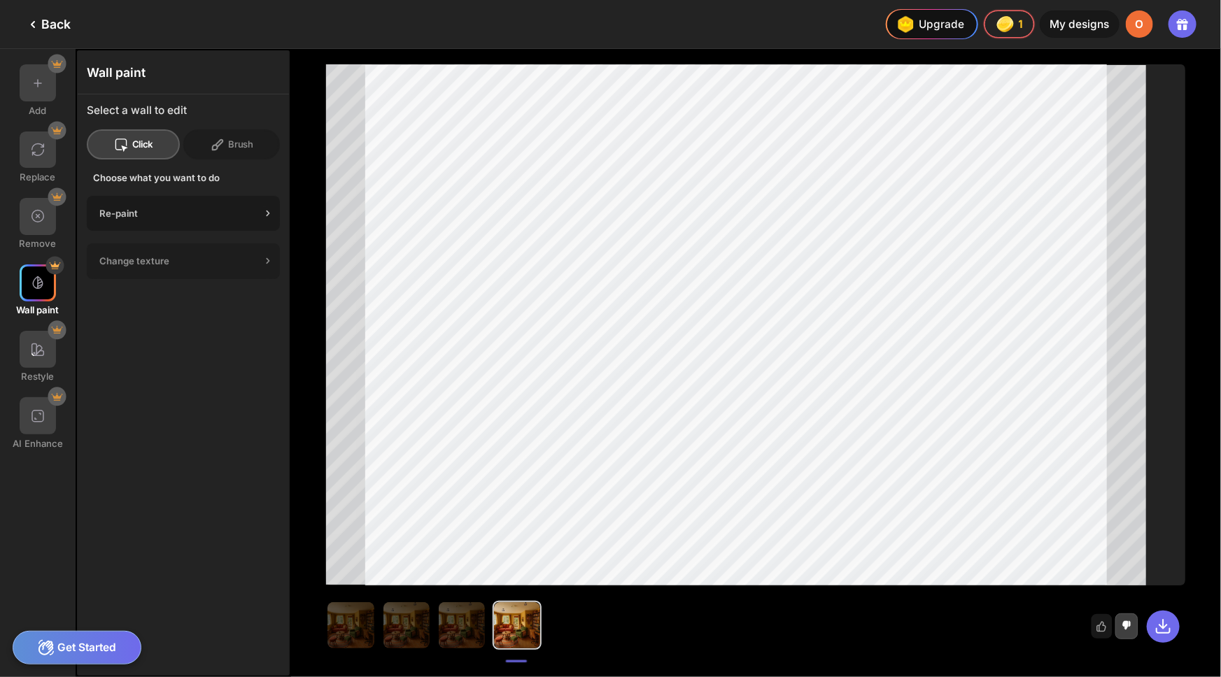
click at [270, 212] on icon at bounding box center [268, 213] width 14 height 14
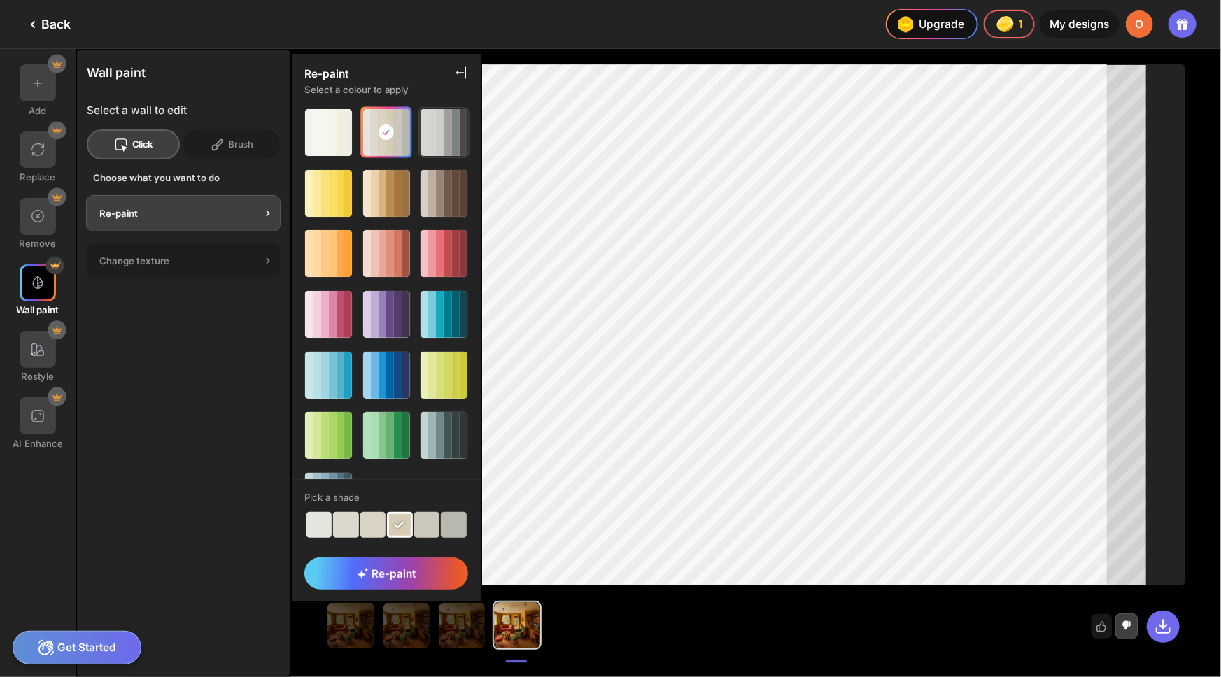
click at [447, 140] on div at bounding box center [448, 132] width 8 height 47
click at [399, 126] on div at bounding box center [398, 132] width 8 height 47
click at [364, 567] on span "Re-paint" at bounding box center [386, 573] width 59 height 13
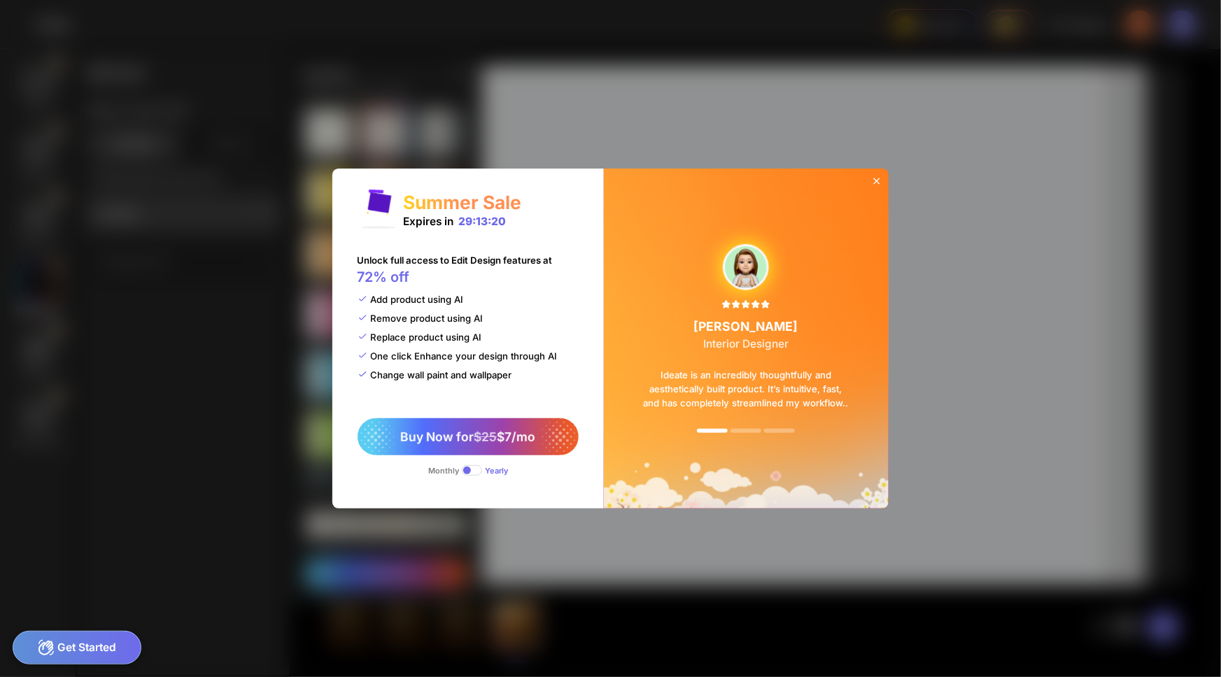
click at [875, 182] on icon at bounding box center [876, 181] width 11 height 11
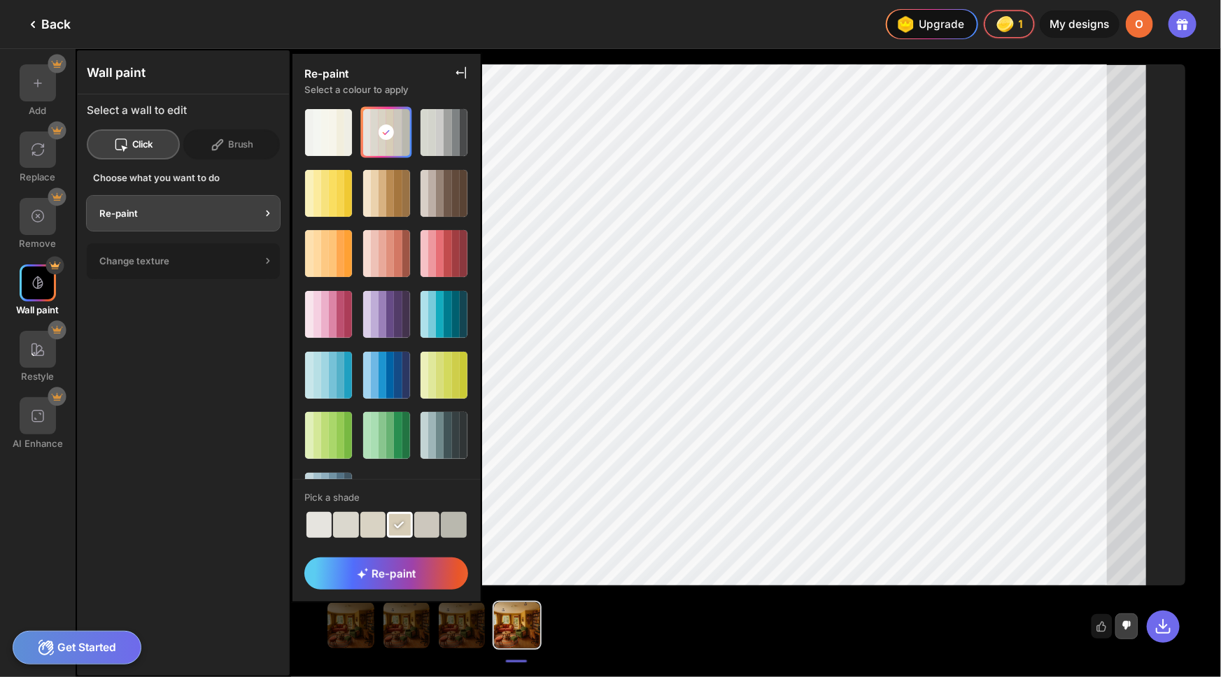
click at [464, 75] on icon at bounding box center [461, 73] width 14 height 14
click at [112, 410] on div "Wall paint Select a wall to edit Click Brush Choose what you want to do Re-pain…" at bounding box center [183, 363] width 213 height 626
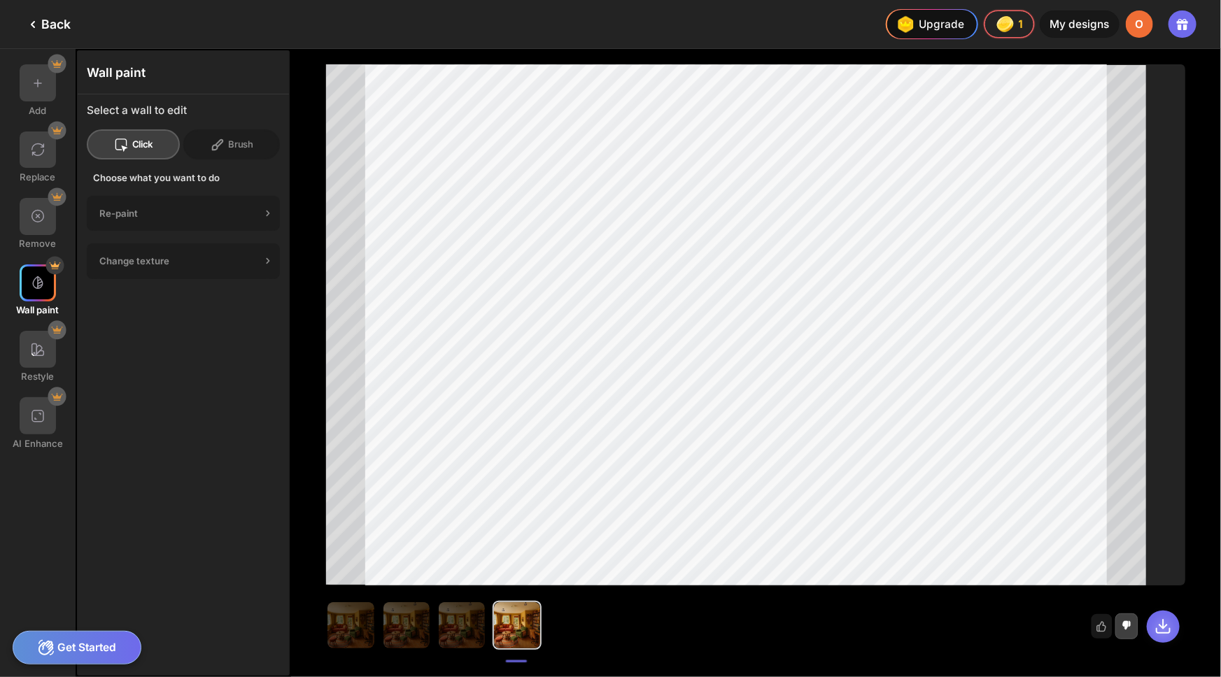
click at [1169, 629] on icon at bounding box center [1163, 626] width 13 height 13
drag, startPoint x: 1164, startPoint y: 630, endPoint x: 1156, endPoint y: 630, distance: 7.7
click at [1163, 630] on icon at bounding box center [1164, 627] width 18 height 18
click at [1159, 626] on icon at bounding box center [1164, 627] width 18 height 18
click at [115, 216] on div "Re-paint" at bounding box center [180, 213] width 162 height 11
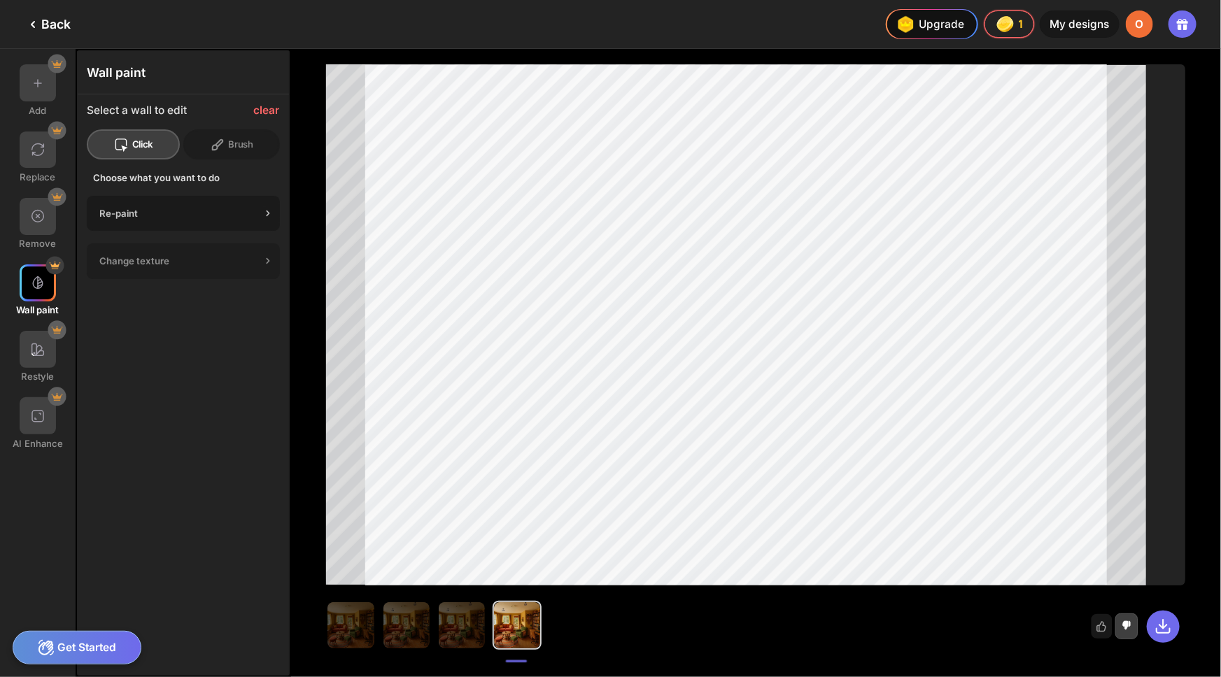
click at [271, 211] on icon at bounding box center [268, 213] width 14 height 14
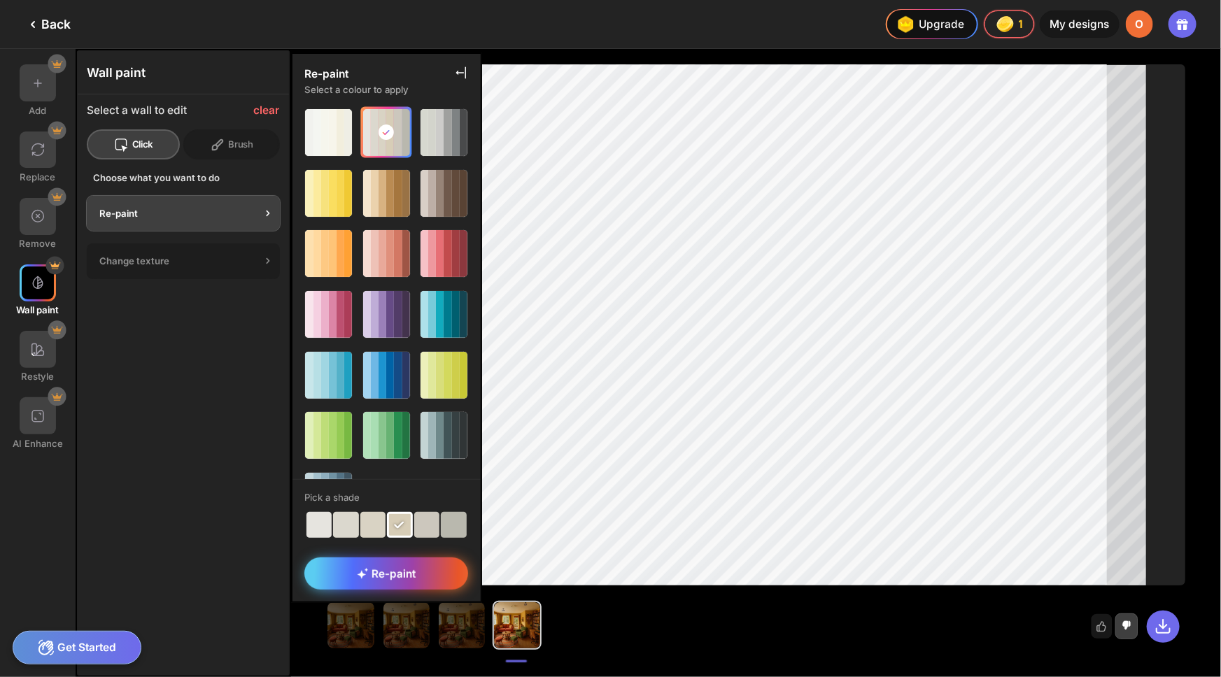
click at [389, 579] on span "Re-paint" at bounding box center [386, 573] width 59 height 13
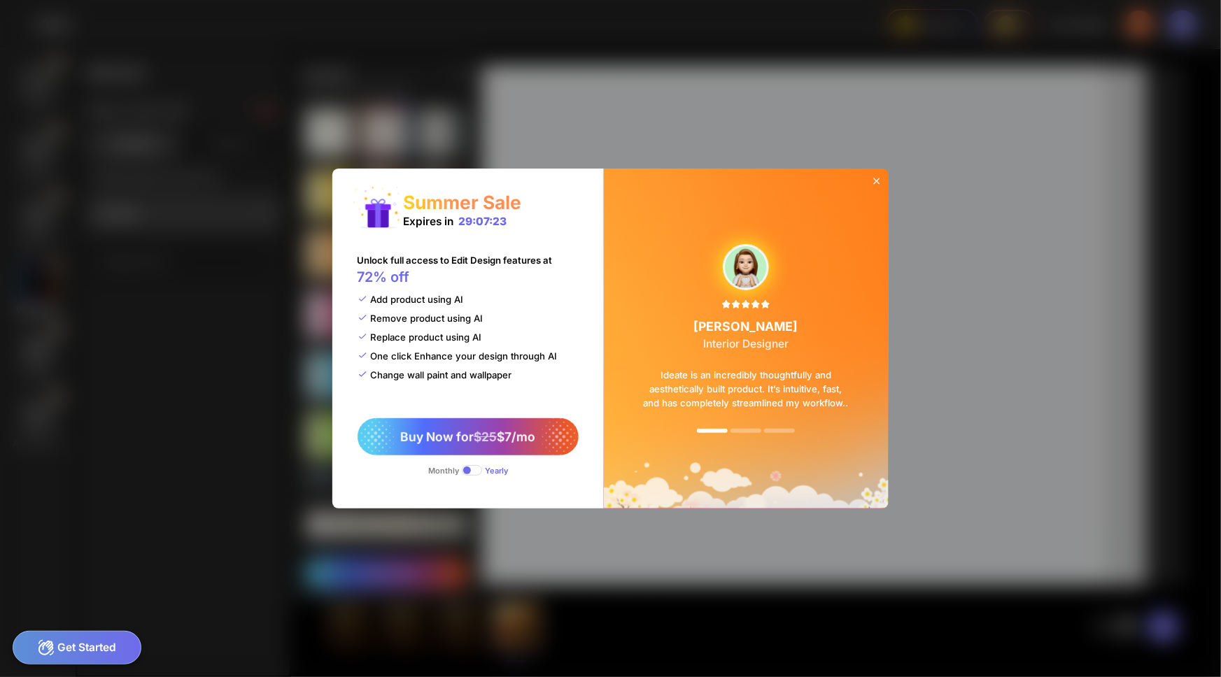
click at [875, 181] on icon at bounding box center [876, 181] width 11 height 11
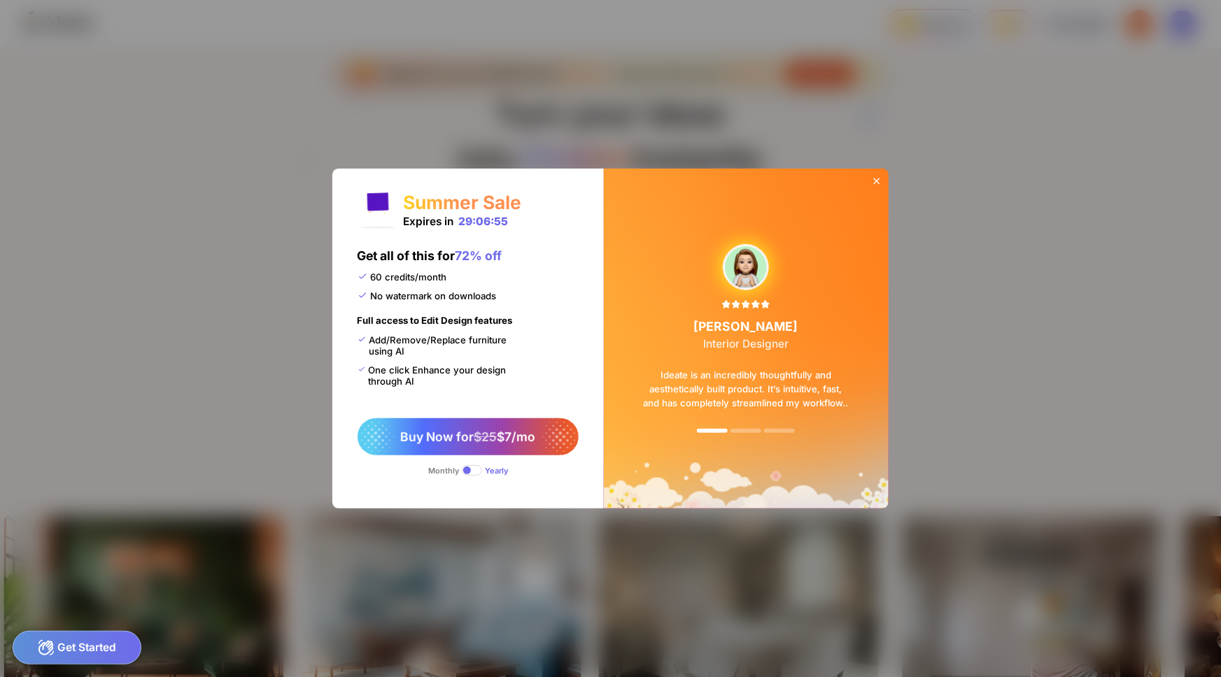
click at [880, 182] on icon at bounding box center [876, 181] width 11 height 11
